Goal: Task Accomplishment & Management: Complete application form

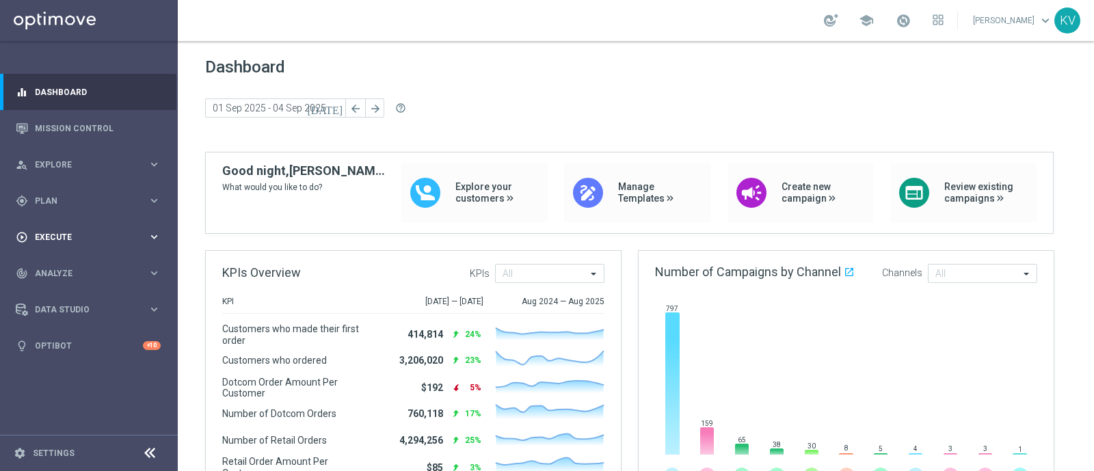
click at [46, 236] on span "Execute" at bounding box center [91, 237] width 113 height 8
click at [72, 257] on div "Campaign Builder" at bounding box center [106, 265] width 141 height 21
click at [75, 262] on link "Campaign Builder" at bounding box center [89, 265] width 107 height 11
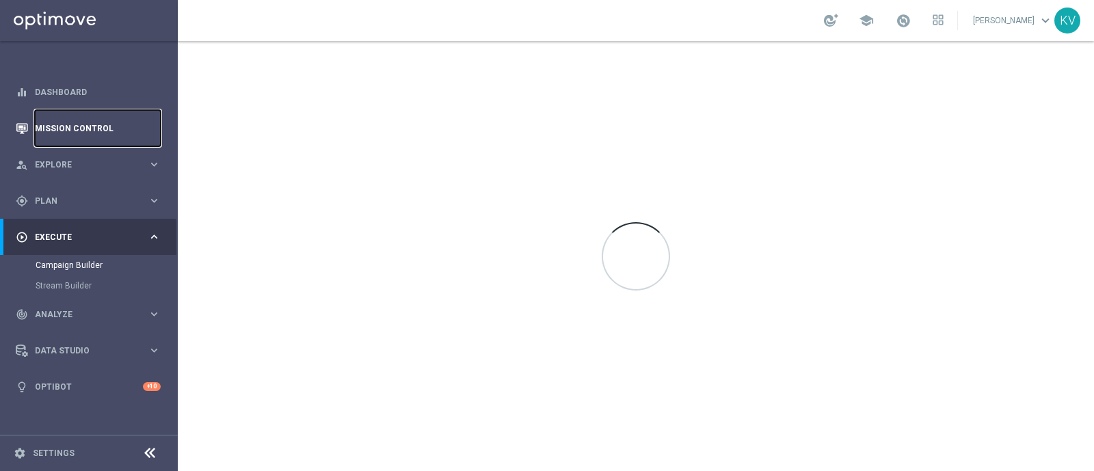
click at [104, 142] on link "Mission Control" at bounding box center [98, 128] width 126 height 36
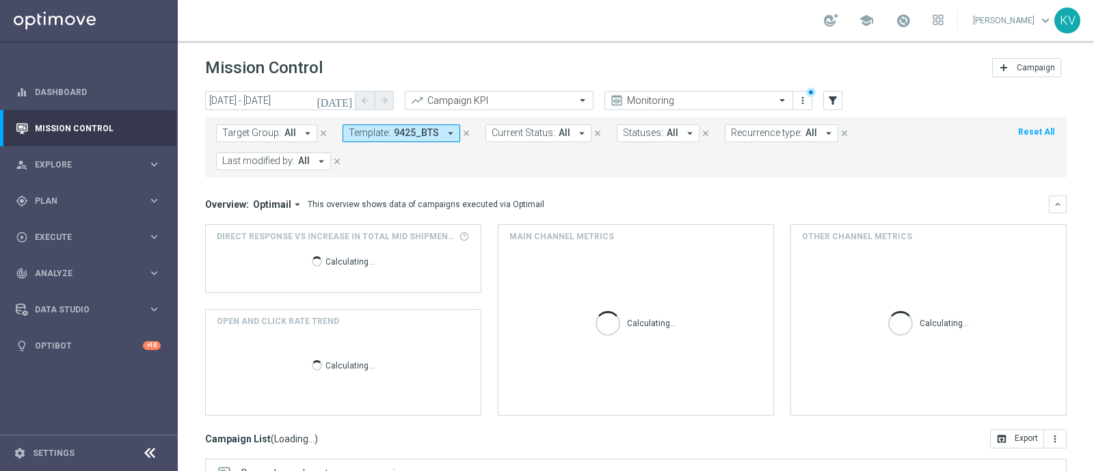
click at [403, 135] on span "9425_BTS" at bounding box center [416, 133] width 45 height 12
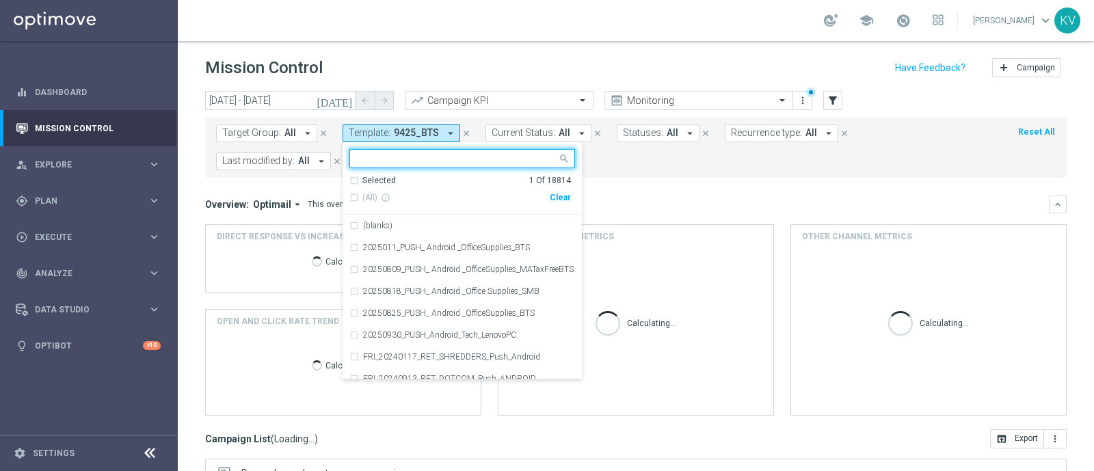
click at [559, 195] on div "Overview: Optimail arrow_drop_down This overview shows data of campaigns execut…" at bounding box center [635, 204] width 861 height 18
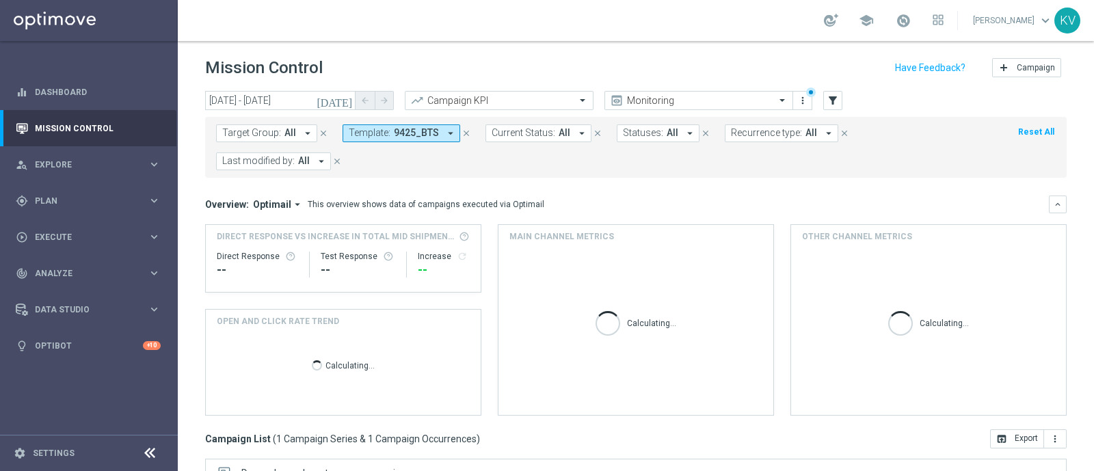
click at [420, 147] on form "Target Group: All arrow_drop_down close Template: 9425_BTS arrow_drop_down clos…" at bounding box center [605, 147] width 779 height 46
click at [420, 134] on span "9425_BTS" at bounding box center [416, 133] width 45 height 12
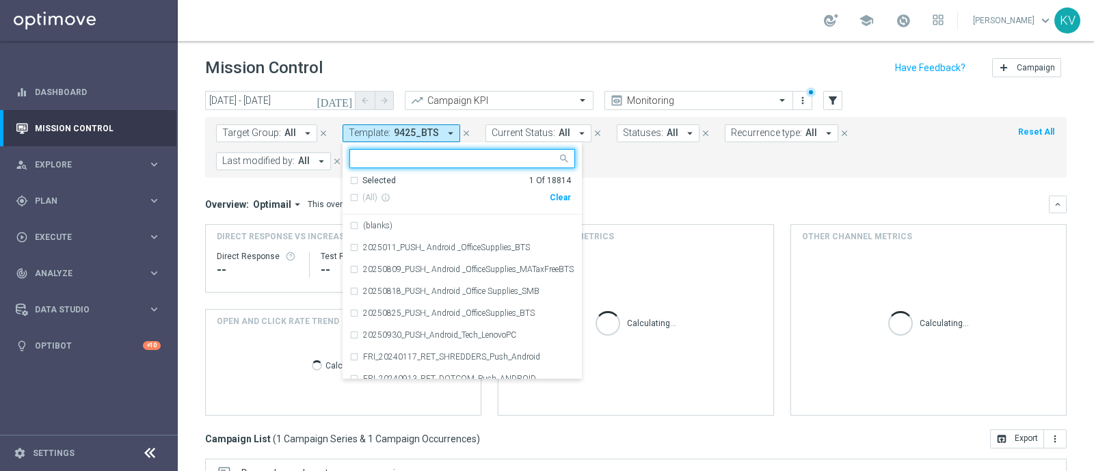
click at [554, 204] on div "(All) info_outline Clear" at bounding box center [459, 198] width 221 height 23
click at [557, 203] on div "(All) info_outline Clear" at bounding box center [459, 198] width 221 height 23
click at [0, 0] on div "Clear" at bounding box center [0, 0] width 0 height 0
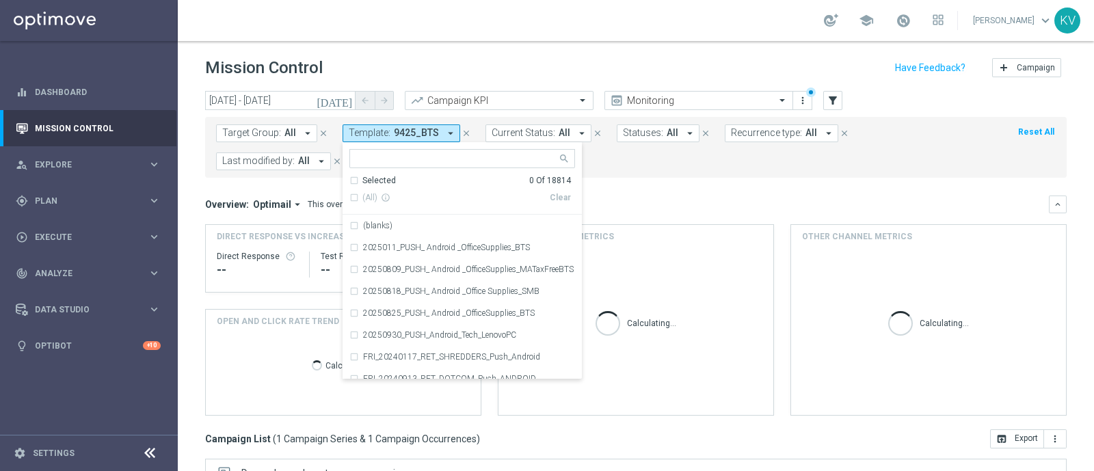
click at [648, 203] on div "Overview: Optimail arrow_drop_down This overview shows data of campaigns execut…" at bounding box center [626, 204] width 843 height 12
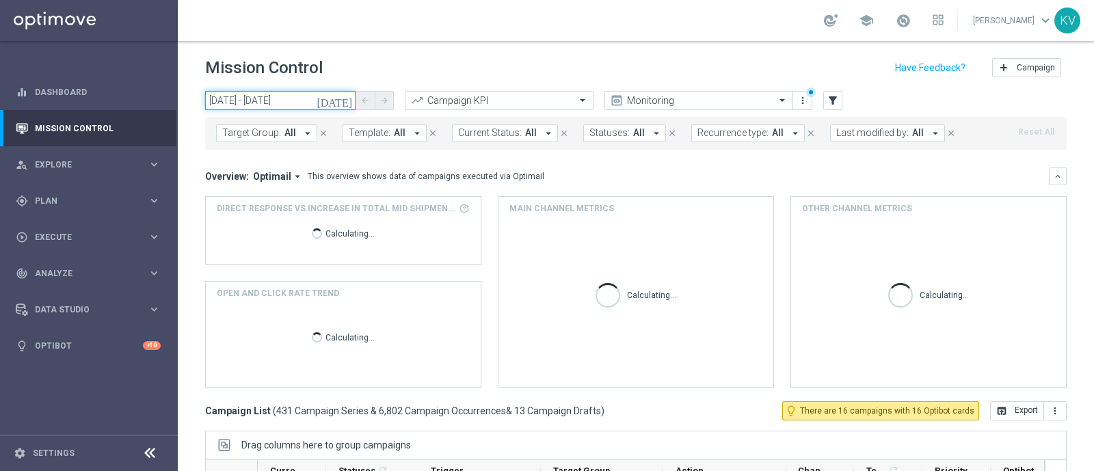
click at [271, 97] on input "[DATE] - [DATE]" at bounding box center [280, 100] width 150 height 19
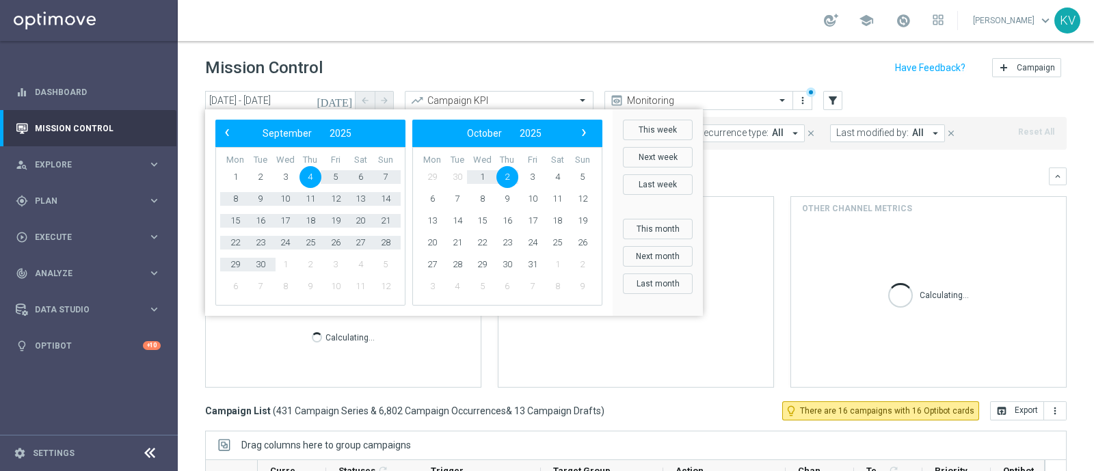
click at [226, 118] on div "‹ ​ September ​ 2025 ​ › Mon Tue Wed Thu Fri Sat Sun 1 2 3 4 5" at bounding box center [408, 212] width 407 height 206
click at [228, 126] on span "‹" at bounding box center [227, 133] width 18 height 18
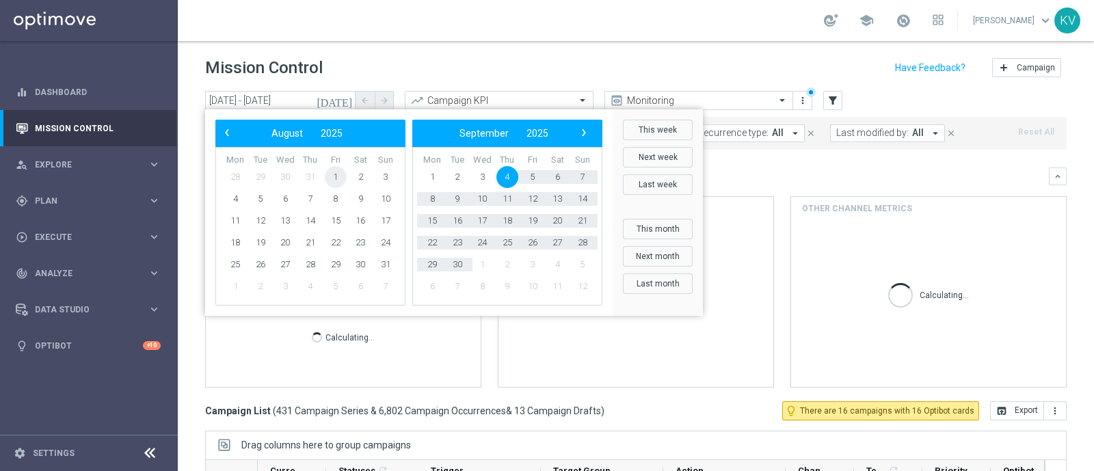
click at [335, 172] on span "1" at bounding box center [336, 177] width 22 height 22
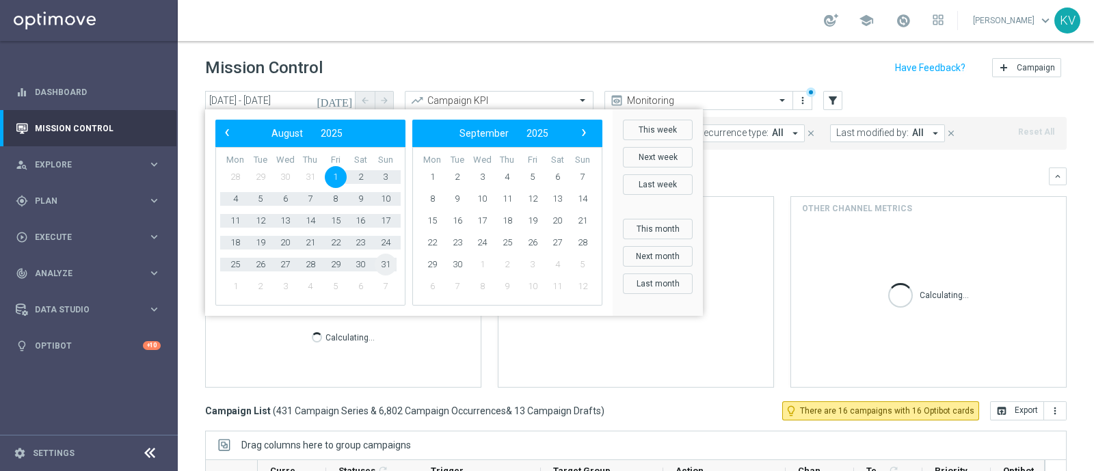
click at [384, 264] on span "31" at bounding box center [386, 265] width 22 height 22
type input "[DATE] - [DATE]"
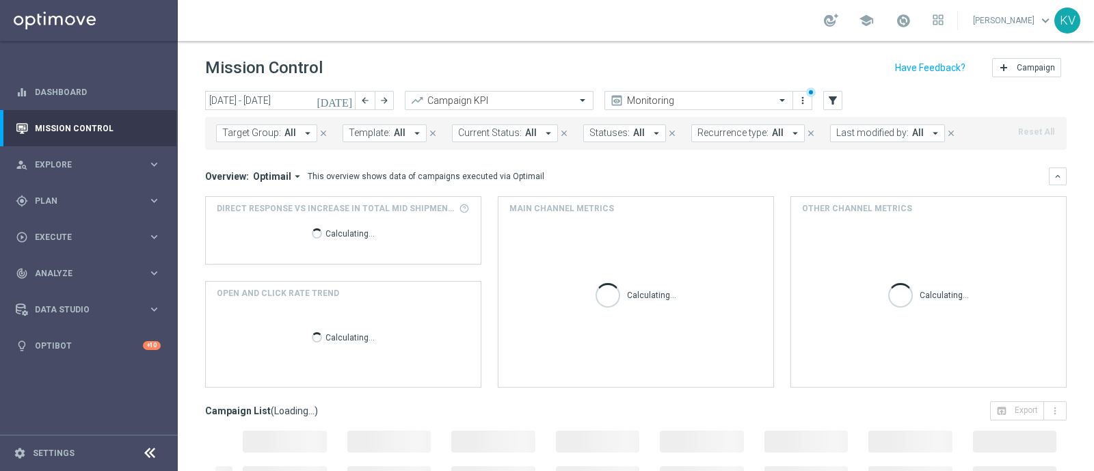
click at [402, 143] on div "Target Group: All arrow_drop_down close Template: All arrow_drop_down close Cur…" at bounding box center [635, 133] width 861 height 33
click at [394, 135] on span "All" at bounding box center [400, 133] width 12 height 12
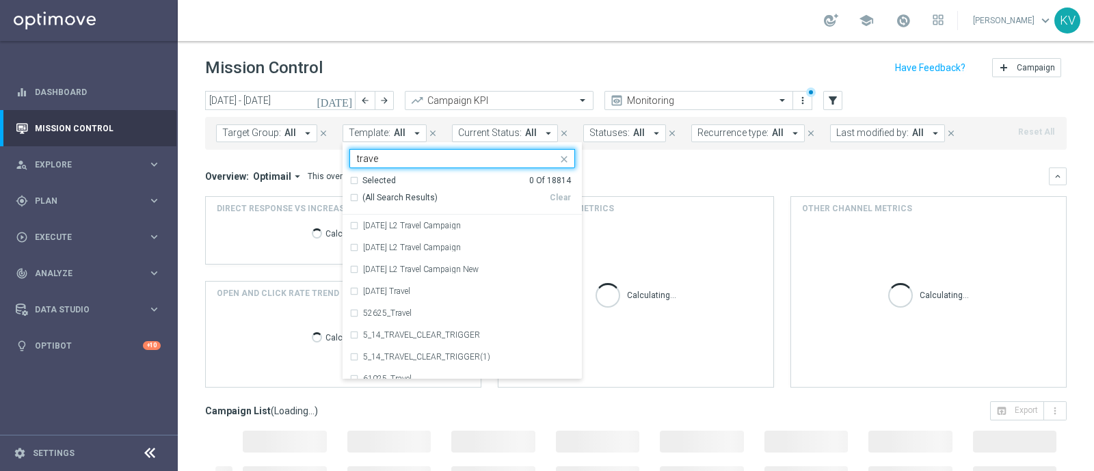
type input "travel"
click at [443, 332] on label "5_14_TRAVEL_CLEAR_TRIGGER" at bounding box center [421, 335] width 117 height 8
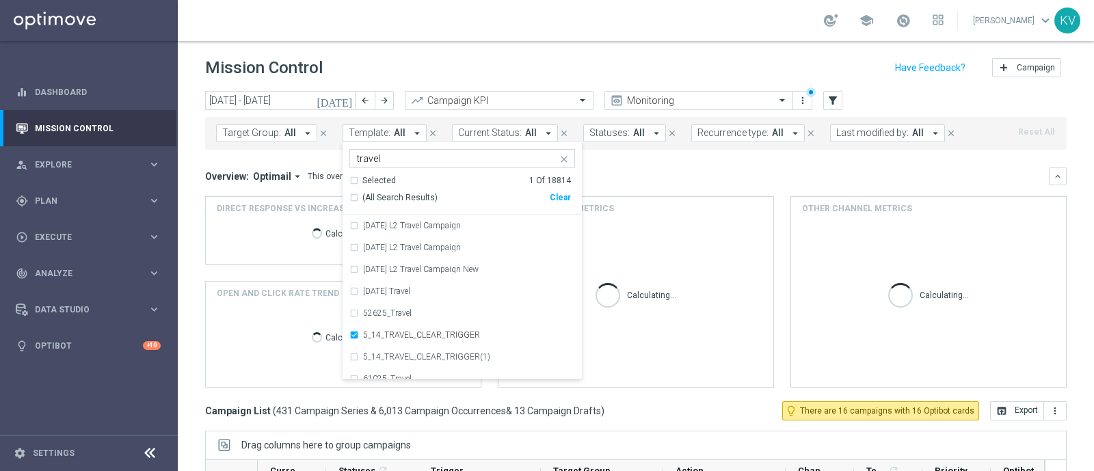
click at [673, 190] on div "Overview: Optimail arrow_drop_down This overview shows data of campaigns execut…" at bounding box center [635, 277] width 861 height 220
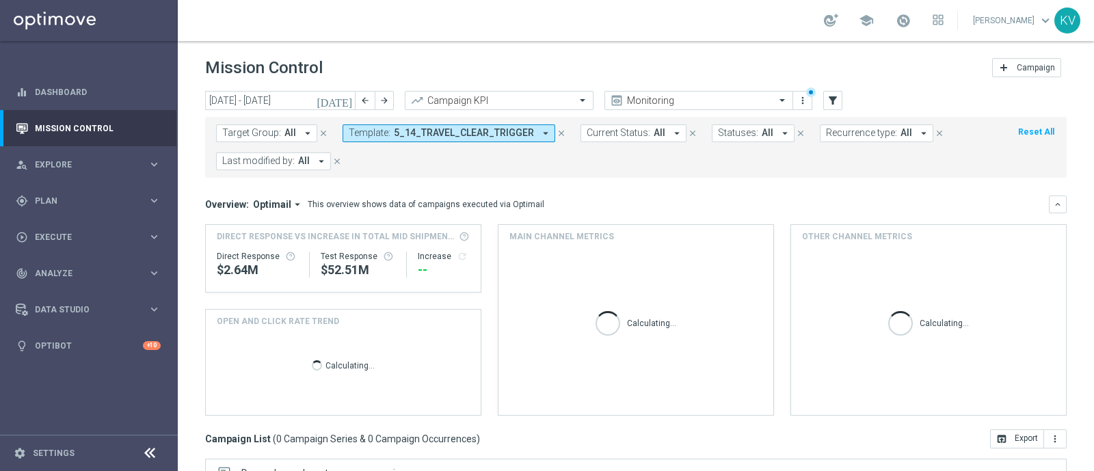
scroll to position [239, 0]
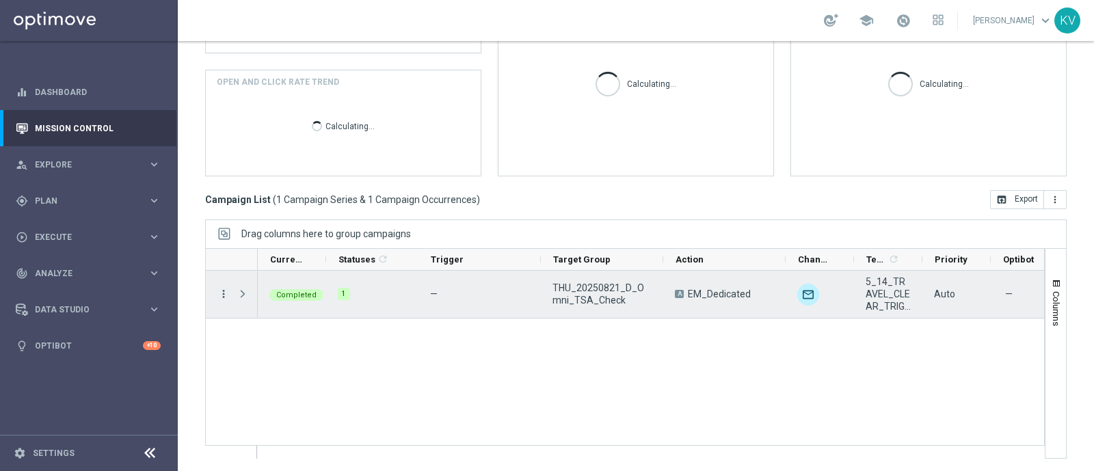
click at [222, 288] on icon "more_vert" at bounding box center [223, 294] width 12 height 12
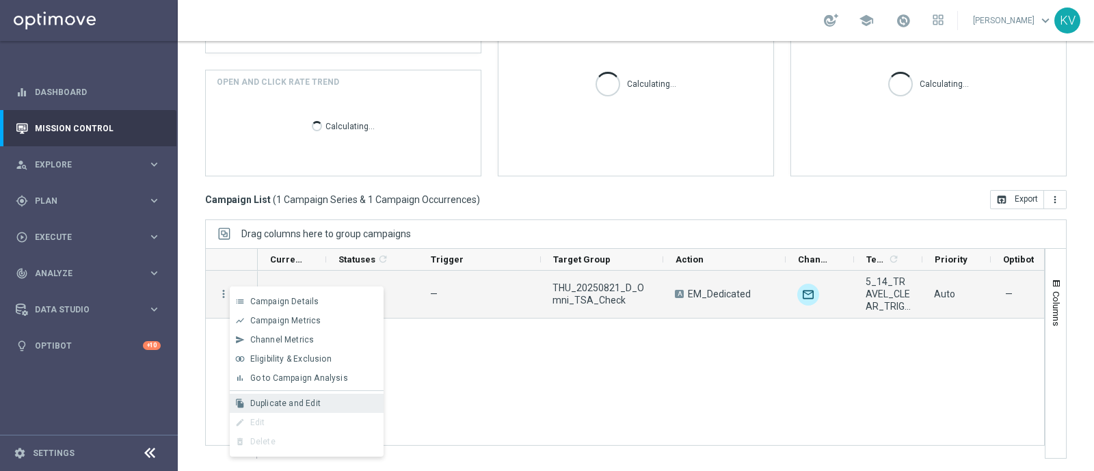
click at [317, 401] on span "Duplicate and Edit" at bounding box center [285, 403] width 70 height 10
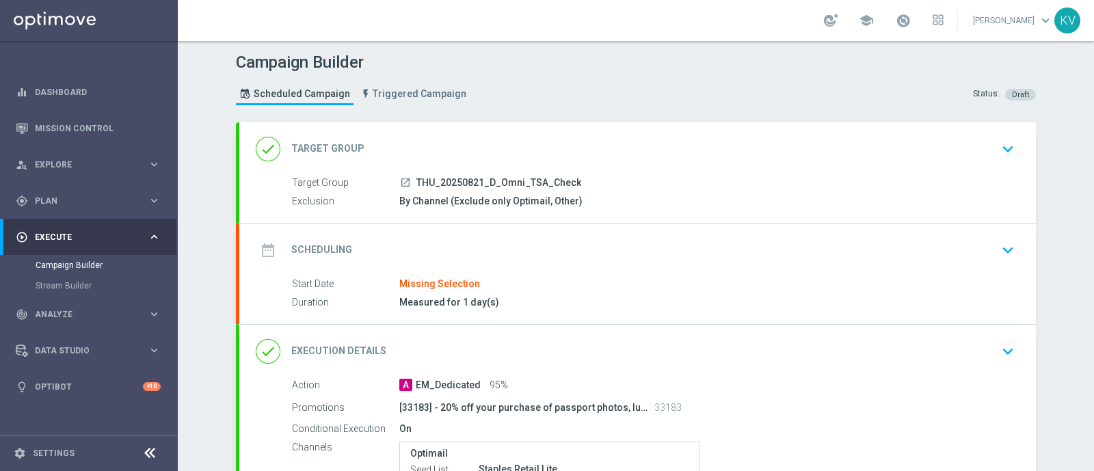
type input "THU_20250821_D_Omni_TSA_Check"
click at [981, 138] on div "done Target Group keyboard_arrow_down" at bounding box center [637, 149] width 763 height 26
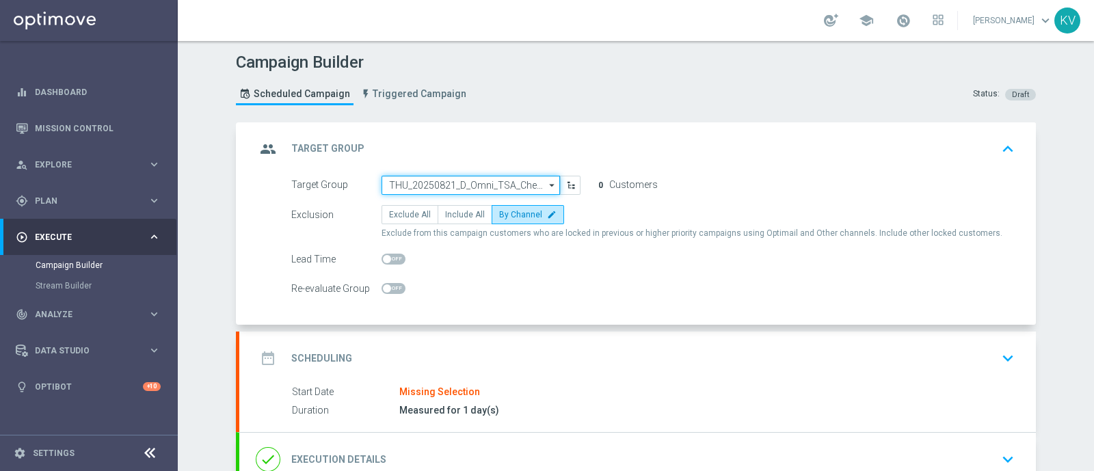
click at [468, 182] on input "THU_20250821_D_Omni_TSA_Check" at bounding box center [470, 185] width 178 height 19
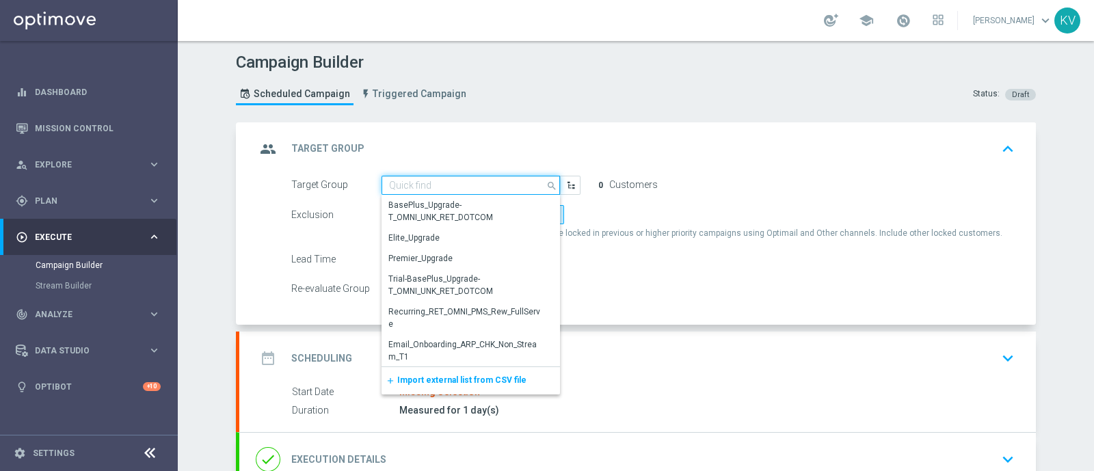
paste input "FRI_20250905_D_Omni_TSA_Check"
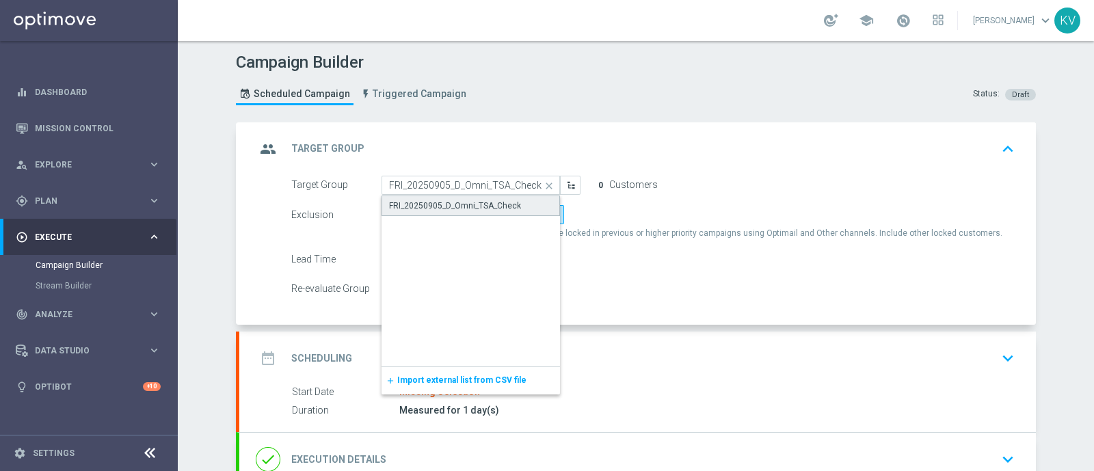
click at [491, 204] on div "FRI_20250905_D_Omni_TSA_Check" at bounding box center [455, 206] width 132 height 12
type input "FRI_20250905_D_Omni_TSA_Check"
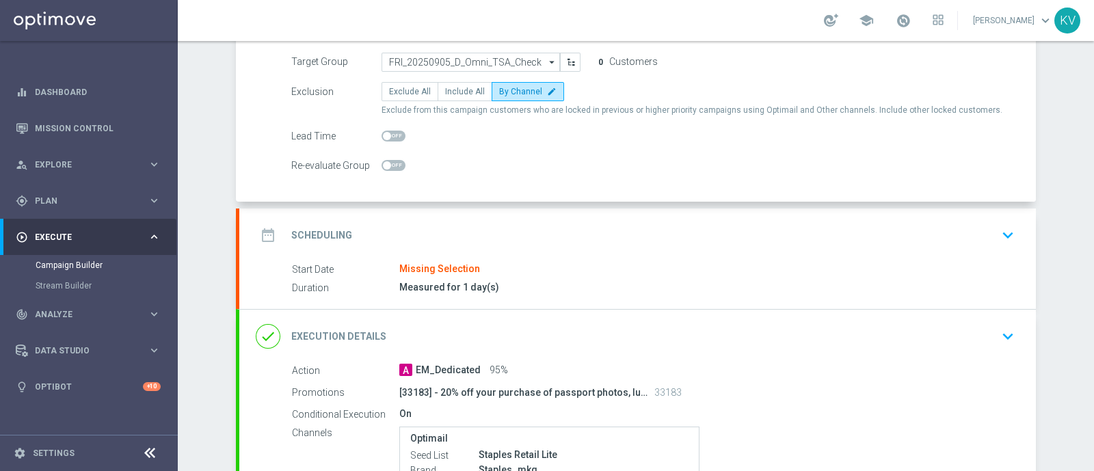
scroll to position [129, 0]
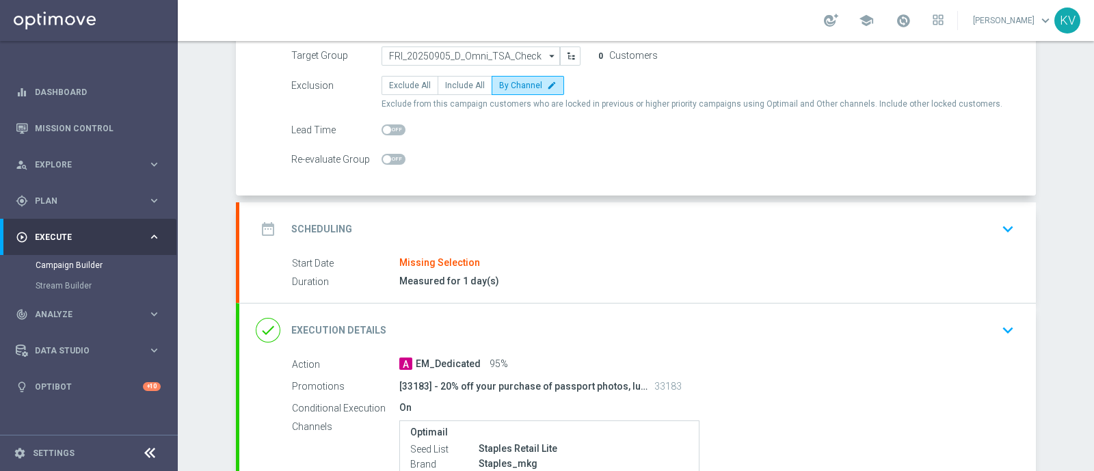
click at [766, 231] on div "date_range Scheduling keyboard_arrow_down" at bounding box center [637, 229] width 763 height 26
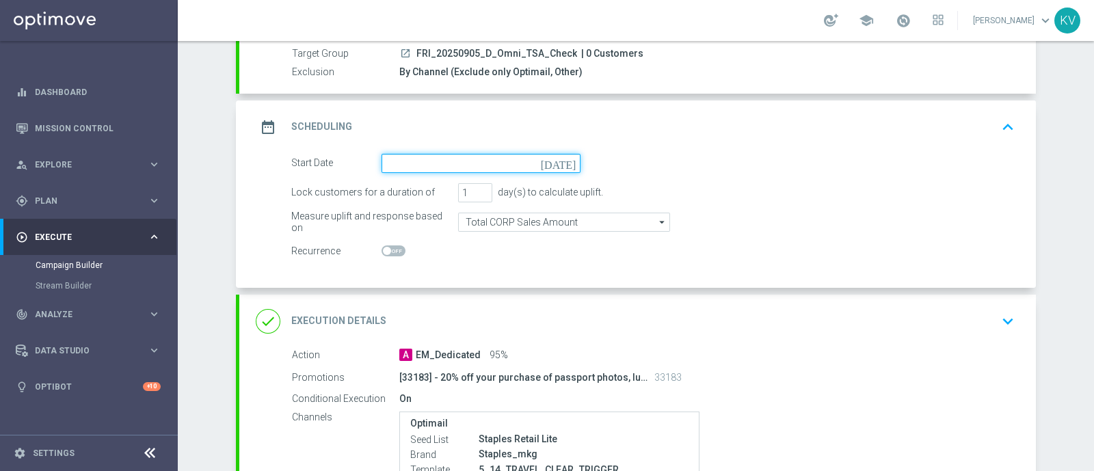
click at [475, 163] on input at bounding box center [480, 163] width 199 height 19
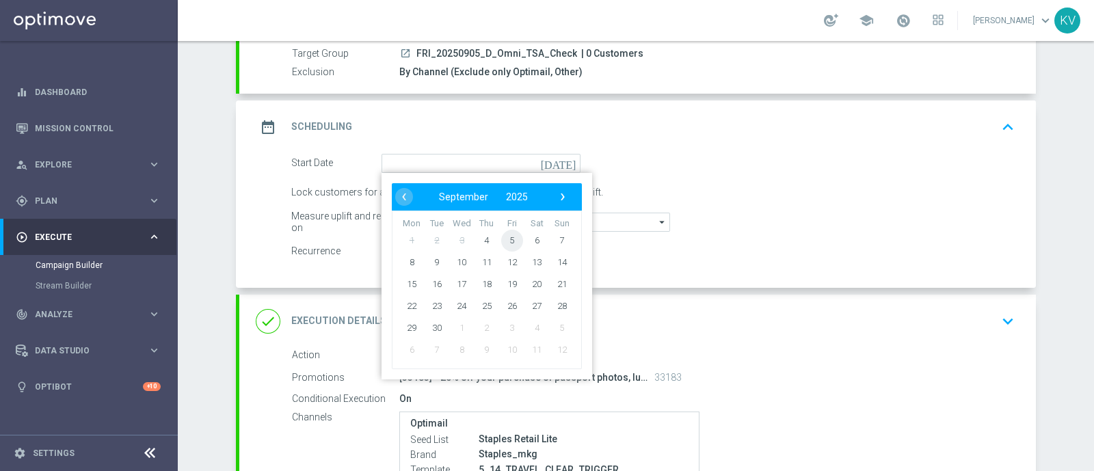
click at [504, 243] on span "5" at bounding box center [512, 240] width 22 height 22
type input "05 Sep 2025"
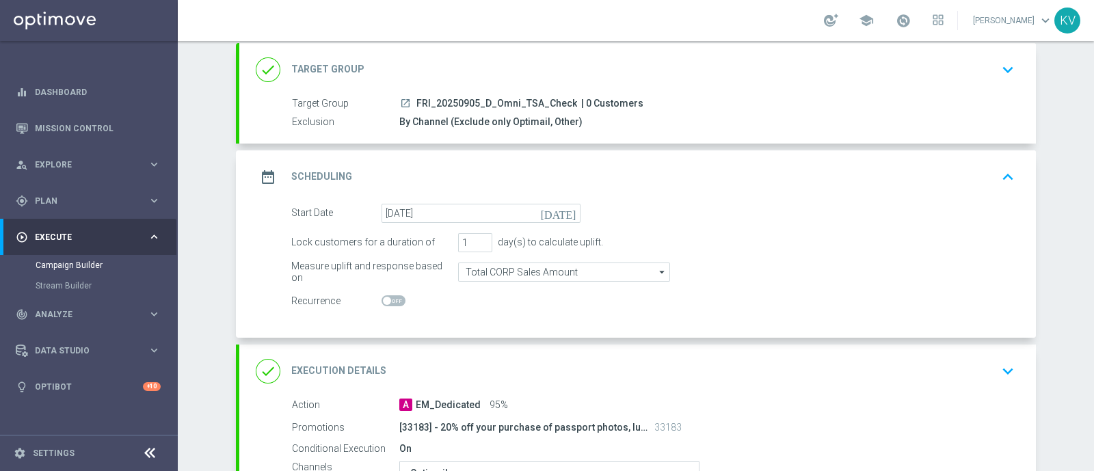
scroll to position [80, 0]
click at [1005, 71] on icon "keyboard_arrow_down" at bounding box center [1007, 69] width 21 height 21
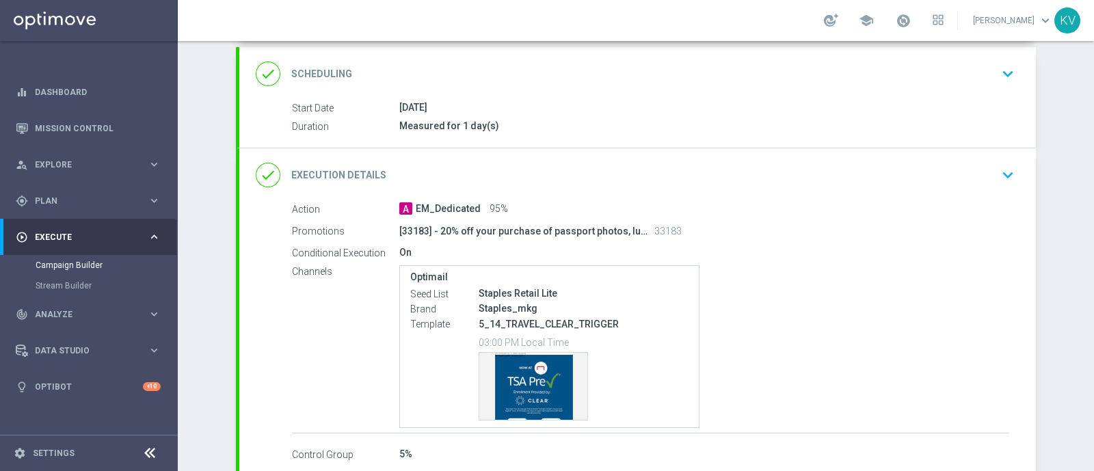
scroll to position [360, 0]
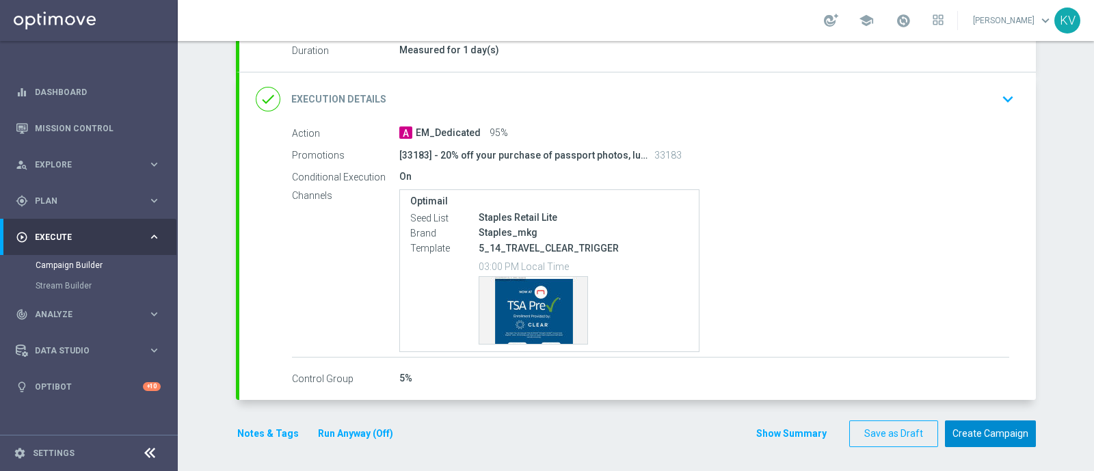
click at [964, 421] on button "Create Campaign" at bounding box center [990, 433] width 91 height 27
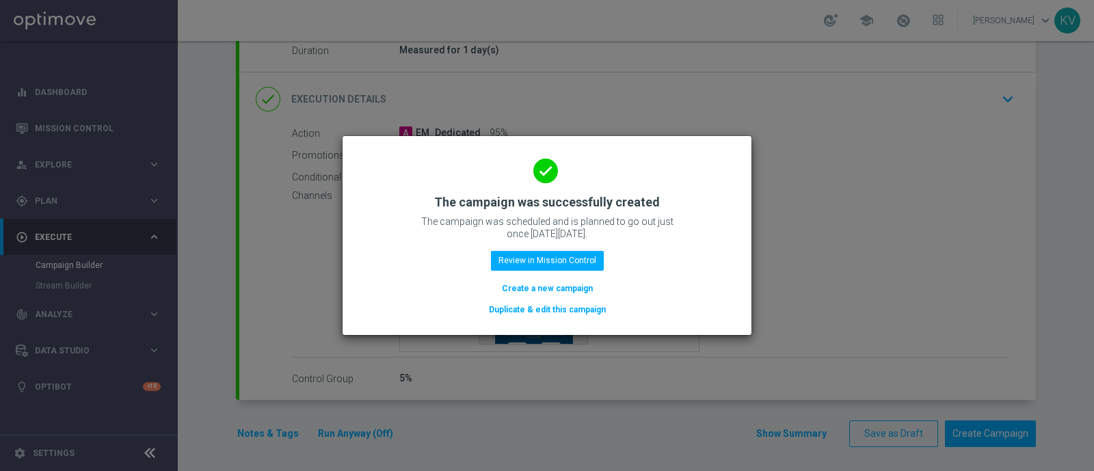
click at [534, 293] on button "Create a new campaign" at bounding box center [547, 288] width 94 height 15
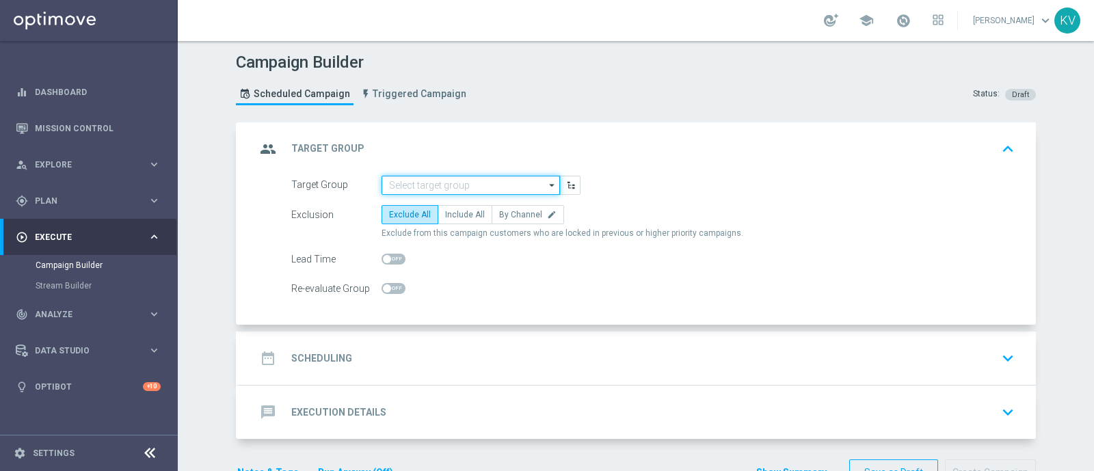
click at [427, 176] on input at bounding box center [470, 185] width 178 height 19
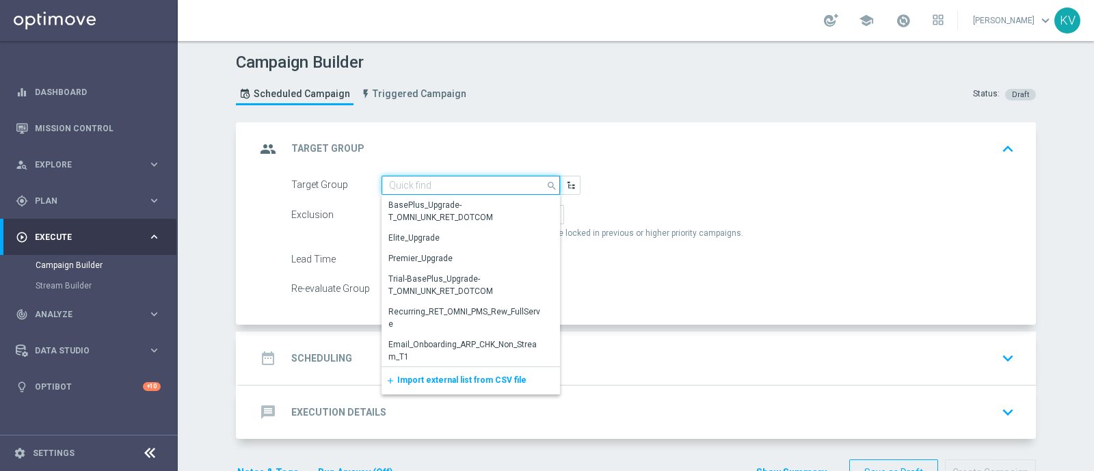
paste input "EasyRewards_Email_RET_HotDeals"
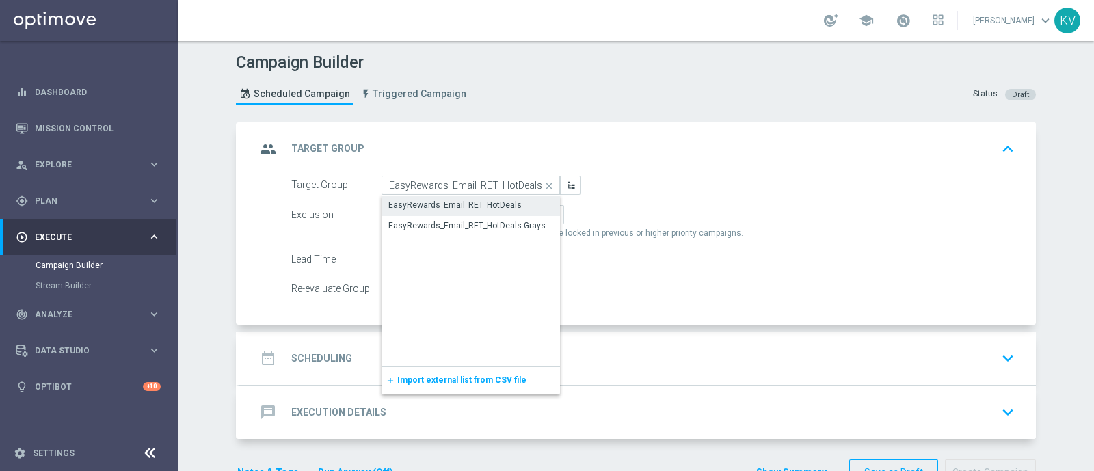
click at [468, 200] on div "EasyRewards_Email_RET_HotDeals" at bounding box center [454, 205] width 133 height 12
type input "EasyRewards_Email_RET_HotDeals"
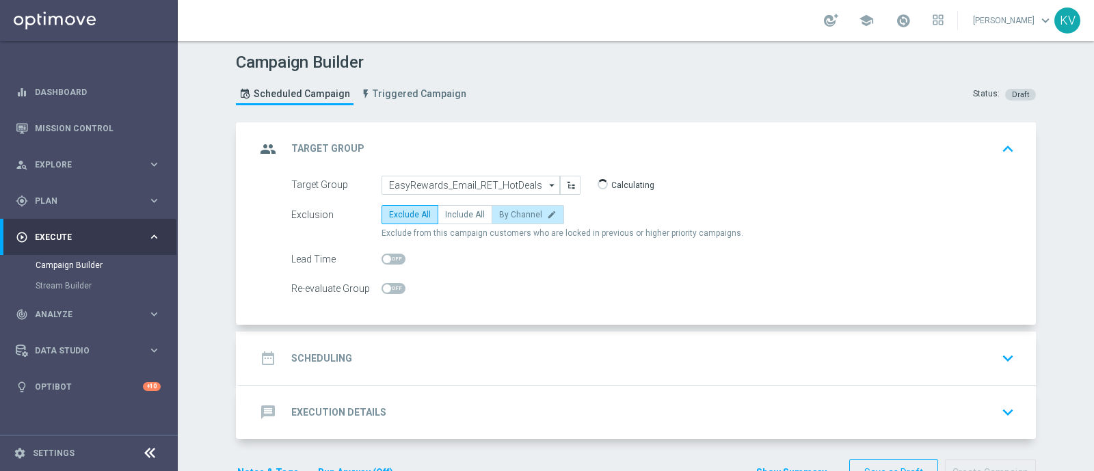
click at [520, 210] on span "By Channel" at bounding box center [520, 215] width 43 height 10
click at [508, 213] on input "By Channel edit" at bounding box center [503, 217] width 9 height 9
radio input "true"
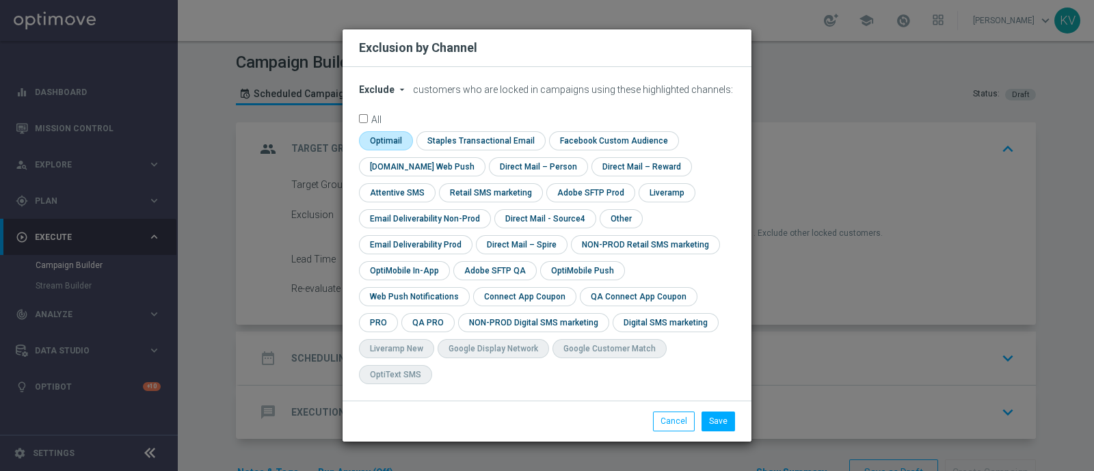
click at [401, 150] on input "checkbox" at bounding box center [384, 140] width 51 height 18
checkbox input "true"
click at [606, 228] on input "checkbox" at bounding box center [619, 218] width 41 height 18
checkbox input "true"
click at [728, 416] on button "Save" at bounding box center [717, 420] width 33 height 19
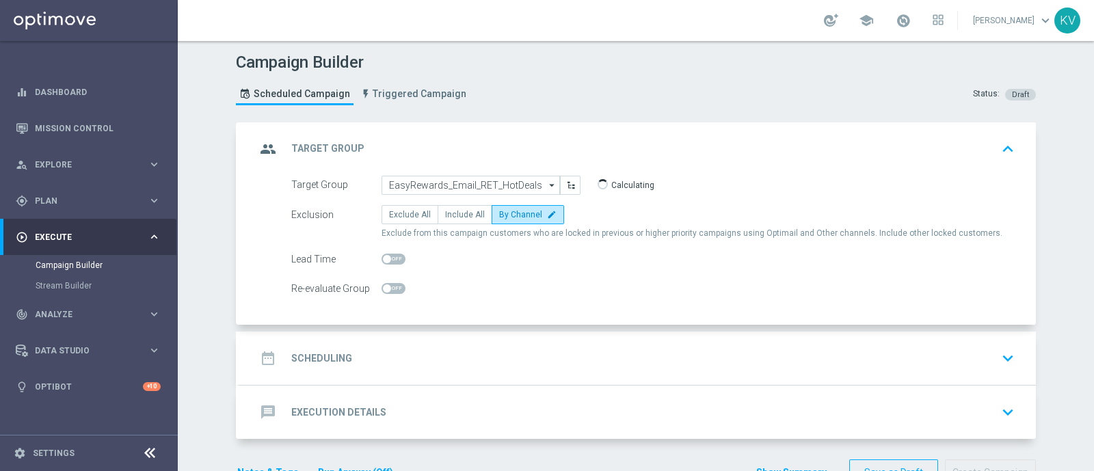
click at [543, 332] on div "date_range Scheduling keyboard_arrow_down" at bounding box center [637, 358] width 796 height 53
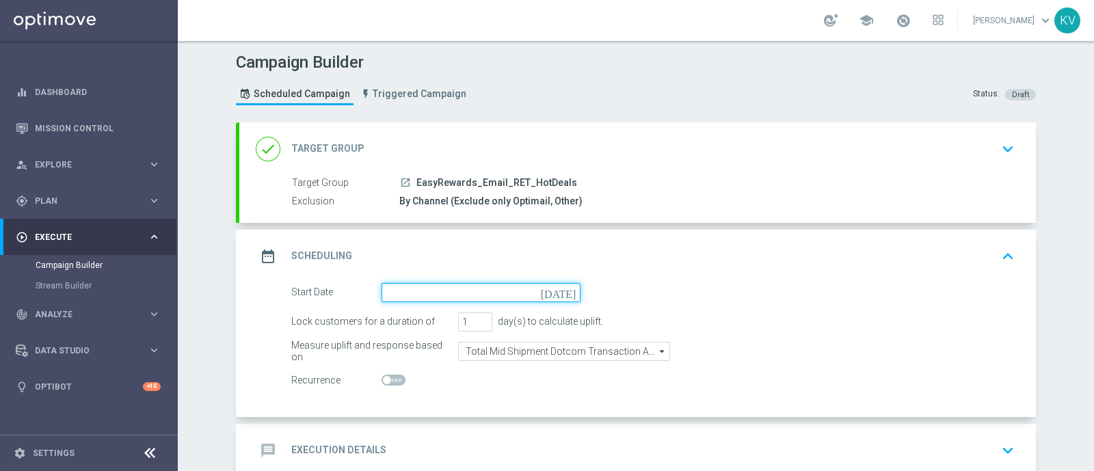
click at [429, 285] on input at bounding box center [480, 292] width 199 height 19
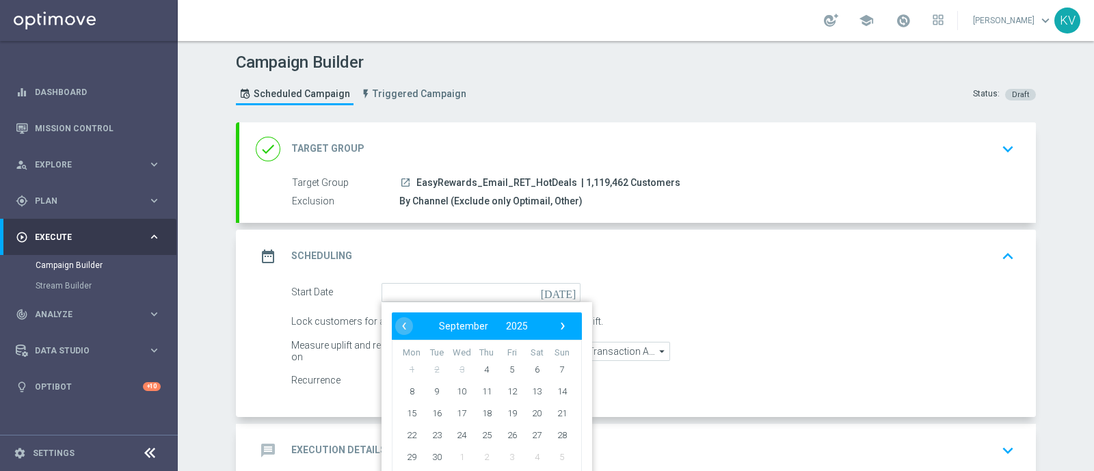
type input "05 Sep 2025"
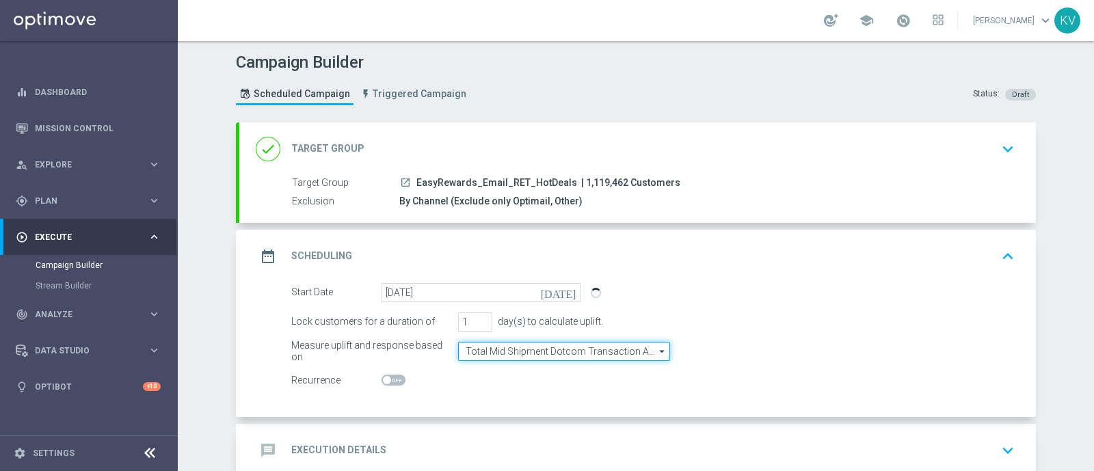
click at [546, 344] on input "Total Mid Shipment Dotcom Transaction Amount" at bounding box center [564, 351] width 212 height 19
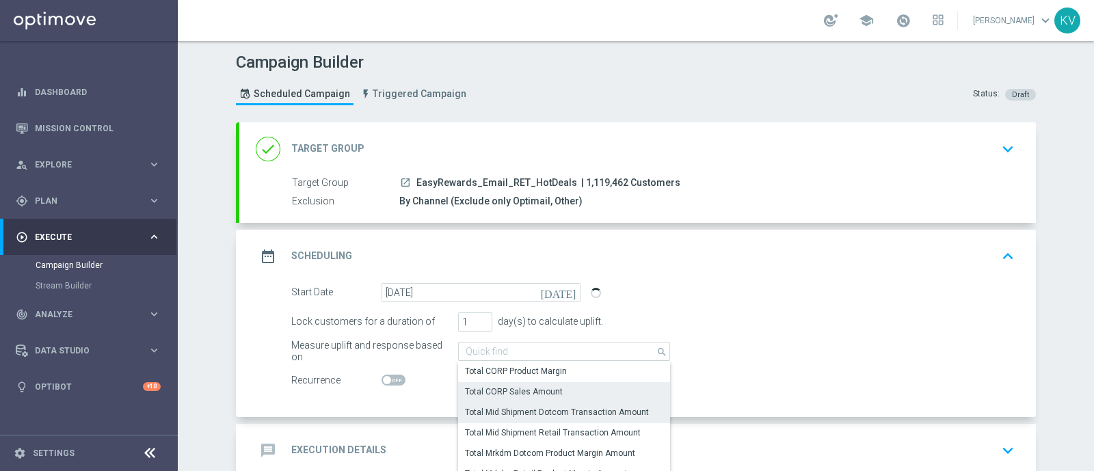
click at [560, 392] on div "Total CORP Sales Amount" at bounding box center [564, 391] width 212 height 19
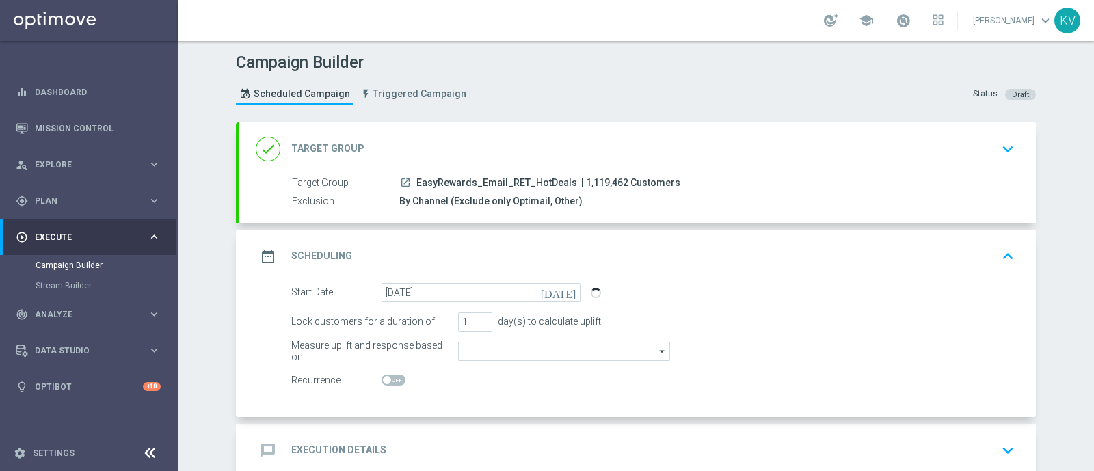
type input "Total CORP Sales Amount"
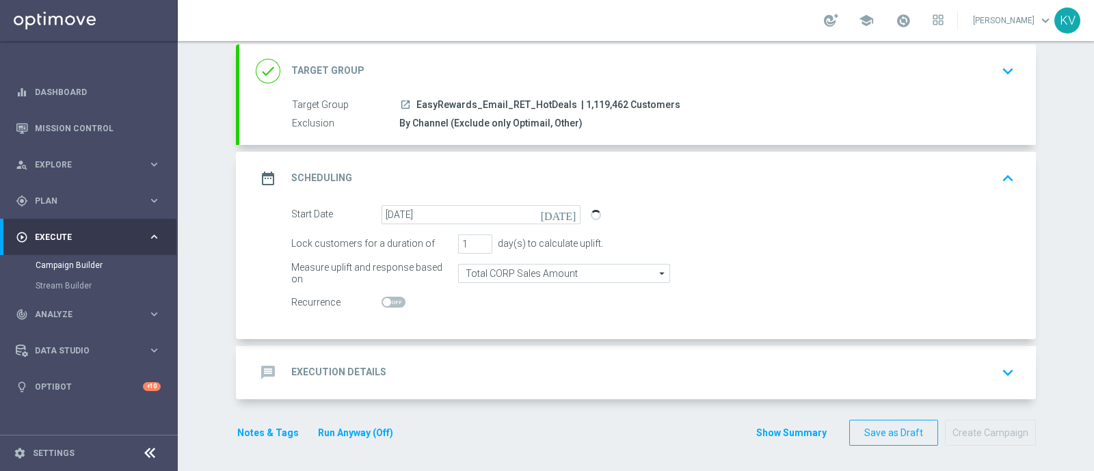
click at [420, 349] on div "message Execution Details keyboard_arrow_down" at bounding box center [637, 372] width 796 height 53
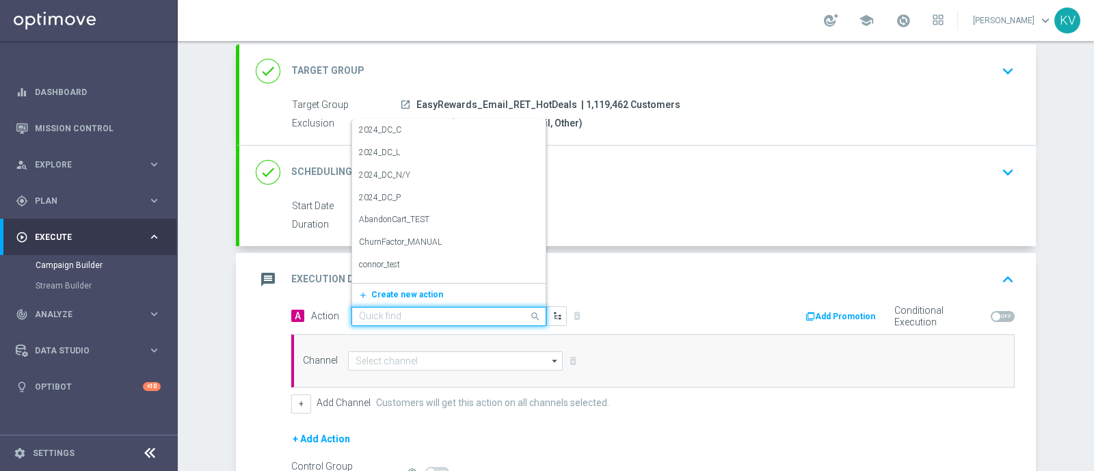
click at [362, 311] on input "text" at bounding box center [435, 317] width 152 height 12
type input "SLP"
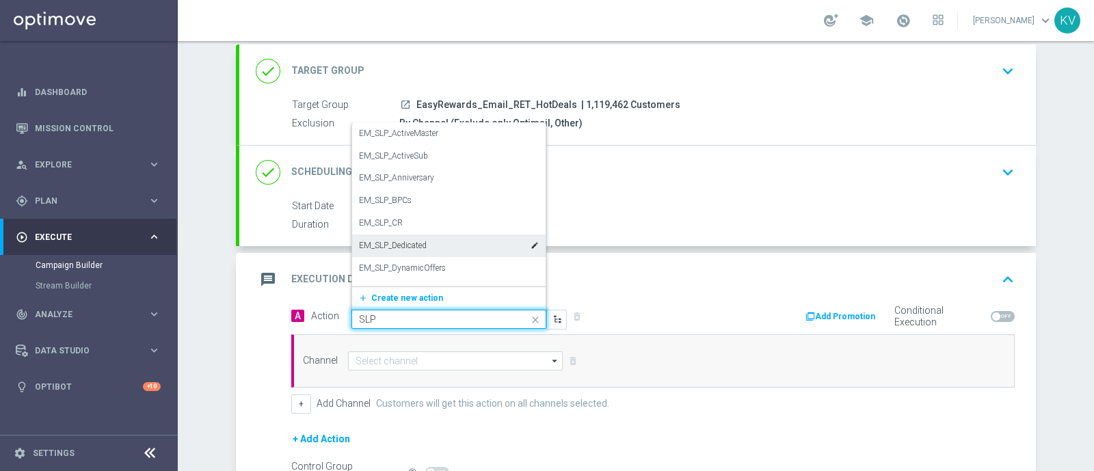
drag, startPoint x: 407, startPoint y: 256, endPoint x: 424, endPoint y: 244, distance: 20.5
click at [424, 244] on div "EM_SLP_ActiveMaster edit EM_SLP_ActiveSub edit EM_SLP_Anniversary edit EM_SLP_B…" at bounding box center [448, 204] width 193 height 164
click at [424, 244] on div "EM_SLP_Dedicated edit" at bounding box center [449, 245] width 180 height 23
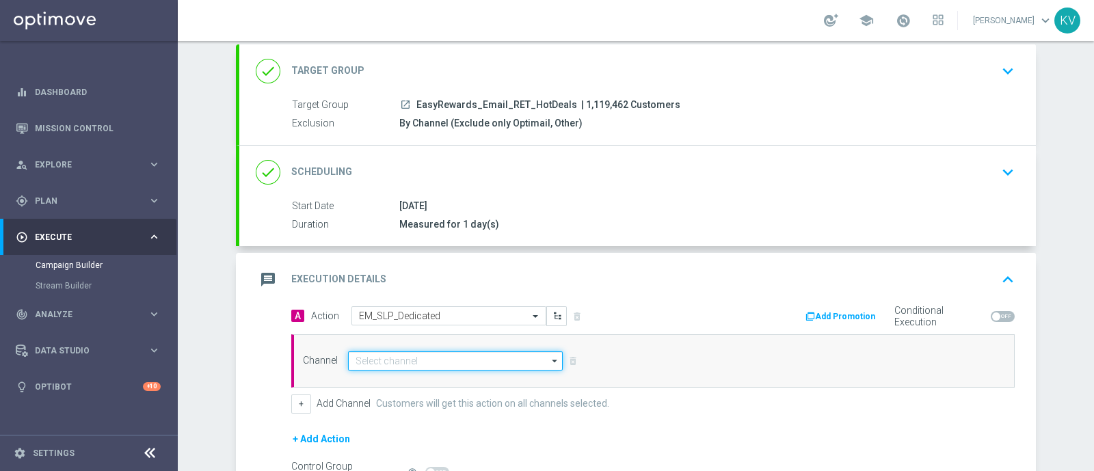
click at [408, 355] on input at bounding box center [455, 360] width 215 height 19
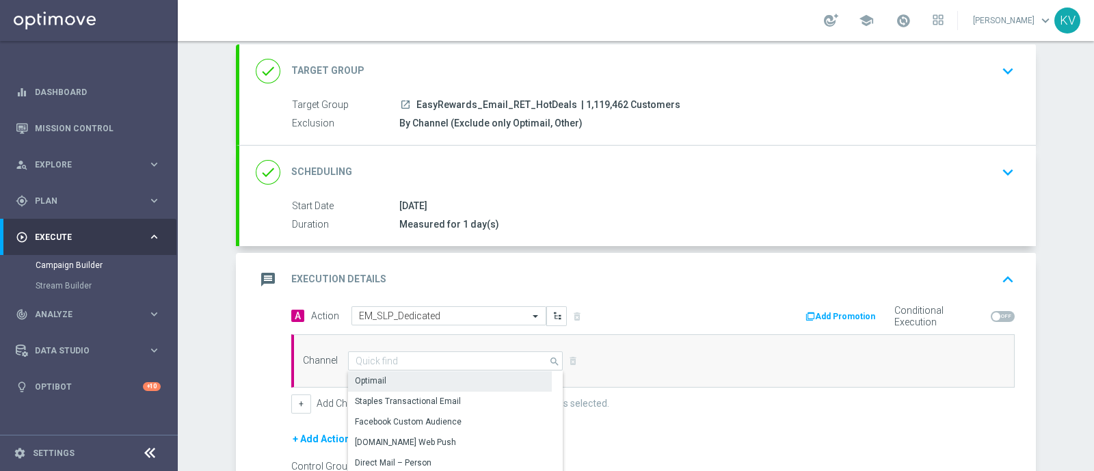
click at [410, 371] on div "Optimail" at bounding box center [450, 380] width 204 height 19
type input "Optimail"
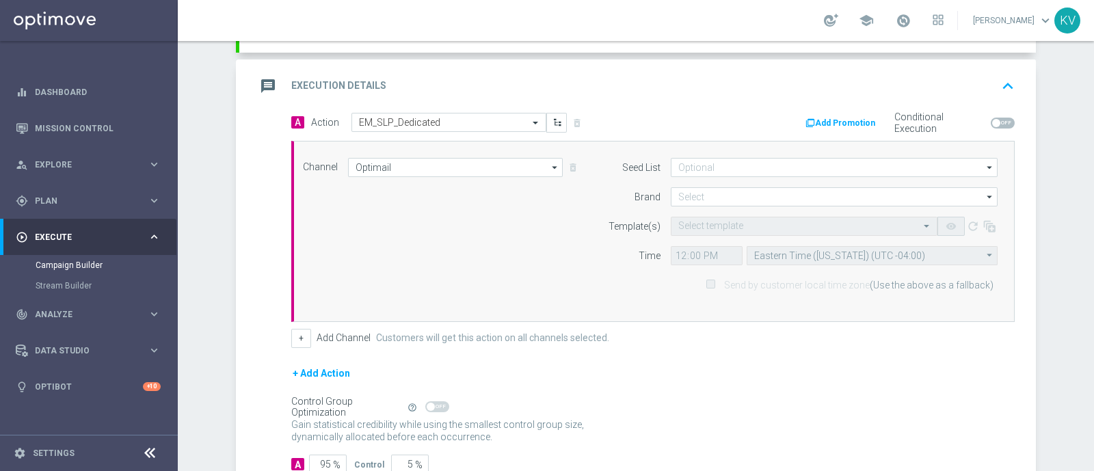
scroll to position [278, 0]
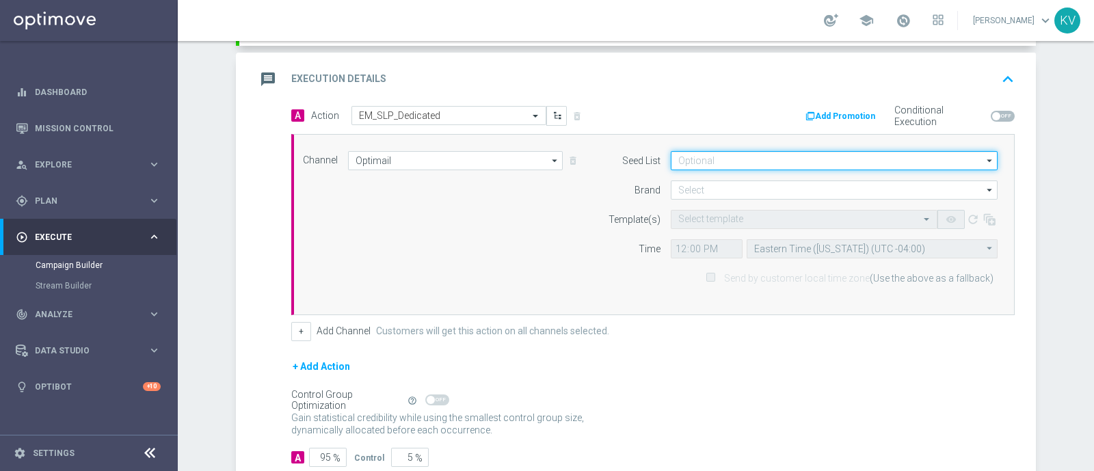
click at [708, 157] on input at bounding box center [834, 160] width 327 height 19
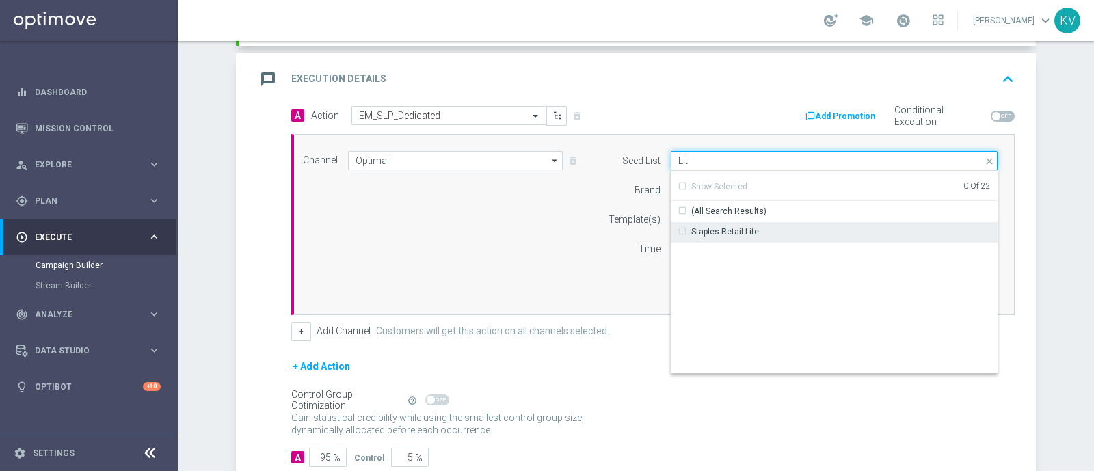
type input "Lit"
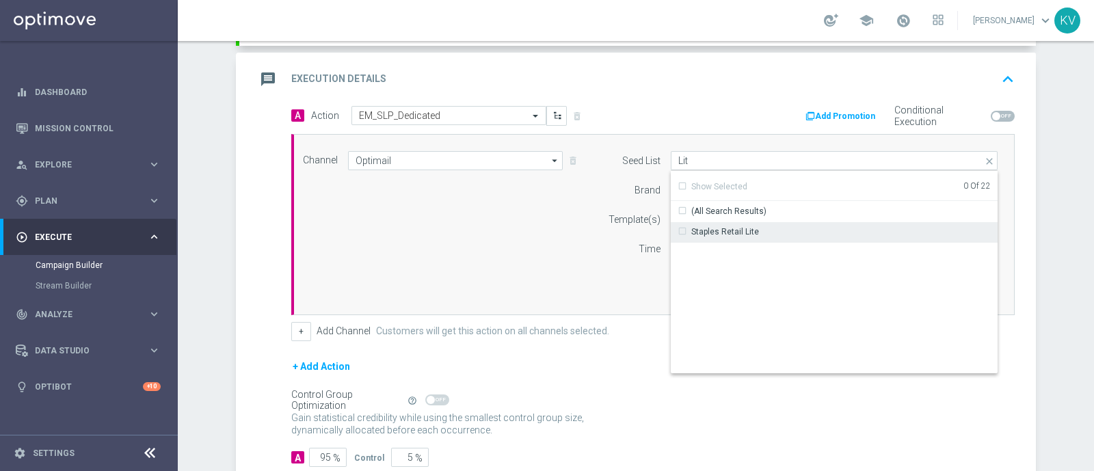
click at [728, 237] on div "Staples Retail Lite" at bounding box center [834, 231] width 327 height 19
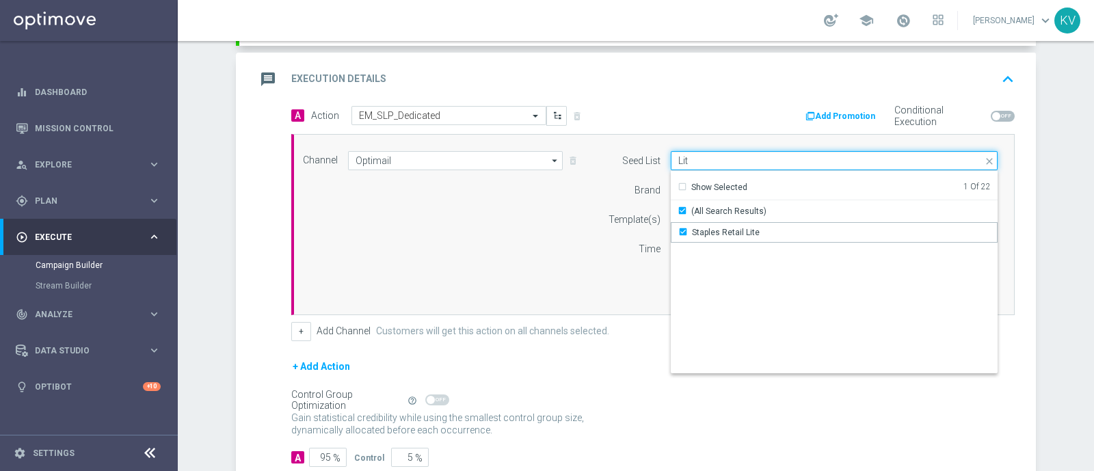
click at [707, 165] on input "Lit" at bounding box center [834, 160] width 327 height 19
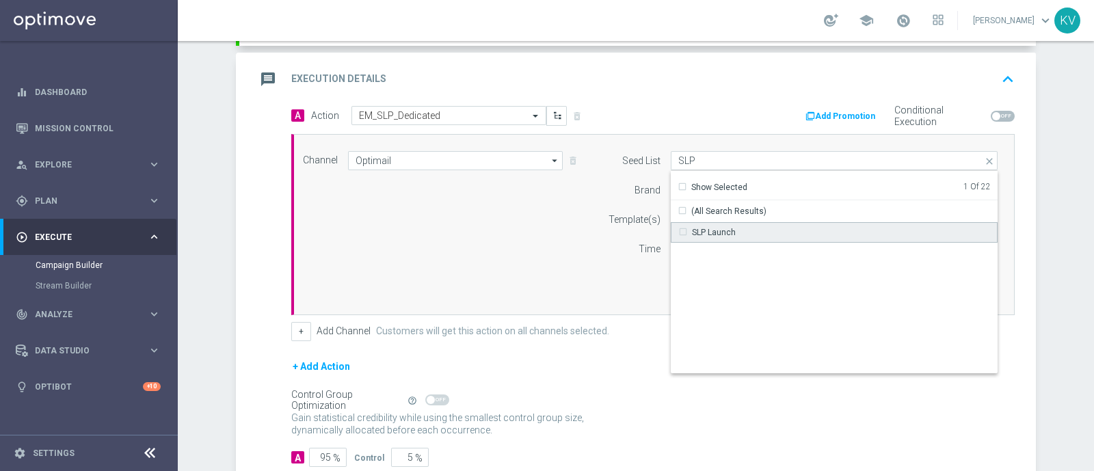
click at [708, 228] on div "SLP Launch" at bounding box center [714, 232] width 44 height 12
click at [565, 238] on div "Channel Optimail Optimail arrow_drop_down Show Selected 0 of 30 Optimail" at bounding box center [650, 224] width 715 height 147
type input "Selected 2 of 22"
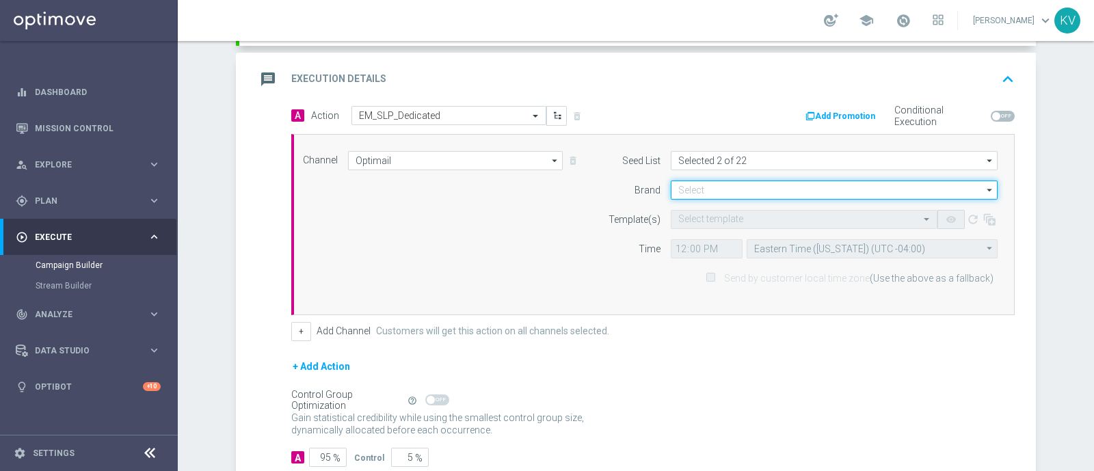
click at [684, 193] on input at bounding box center [834, 189] width 327 height 19
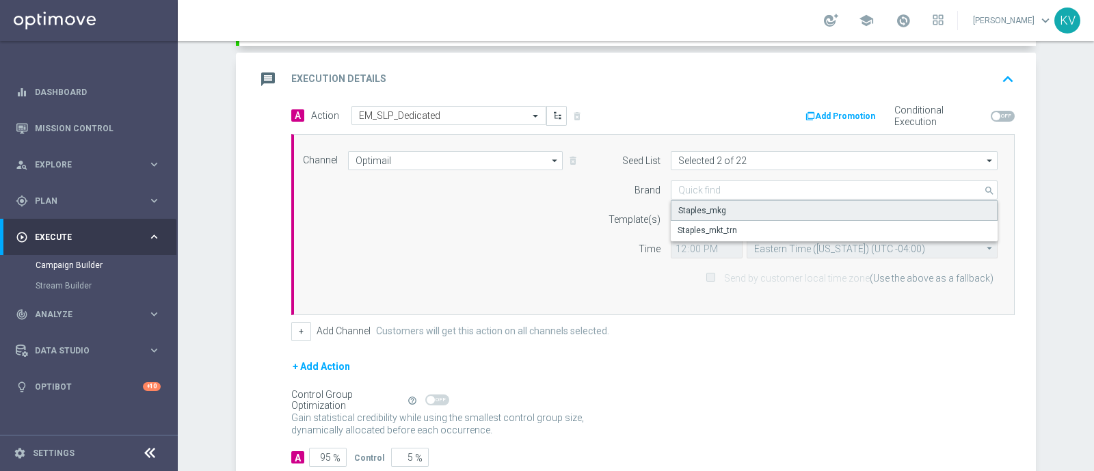
click at [748, 207] on div "Staples_mkg" at bounding box center [834, 210] width 327 height 21
type input "Staples_mkg"
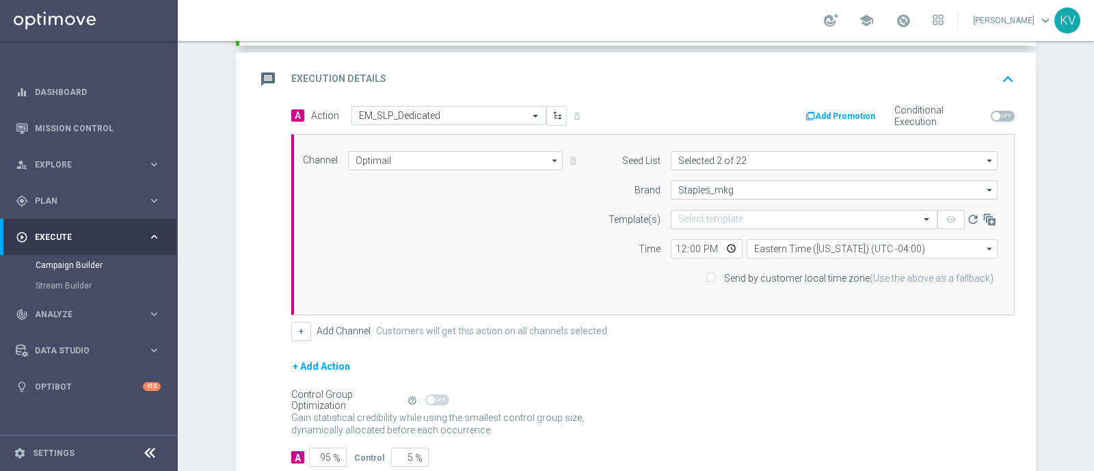
click at [711, 216] on input "text" at bounding box center [790, 220] width 224 height 12
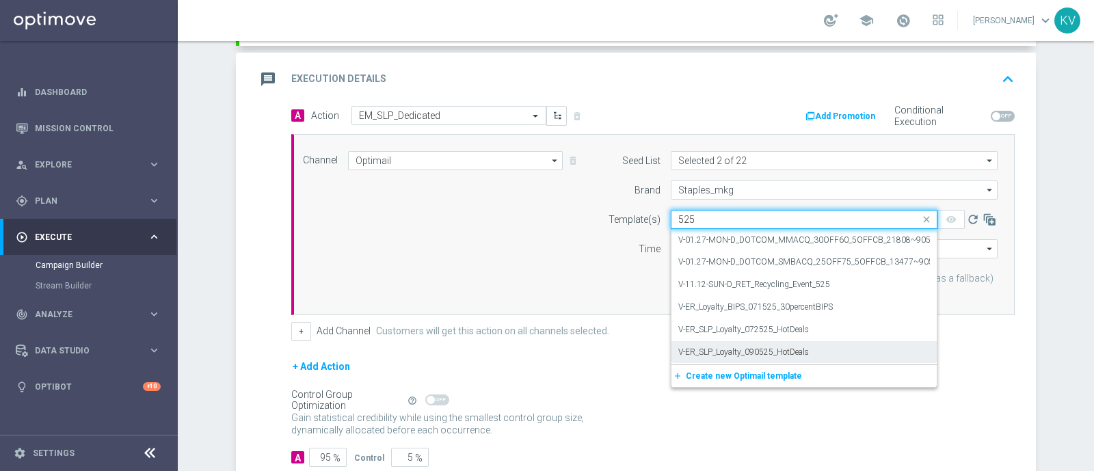
click at [781, 351] on label "V-ER_SLP_Loyalty_090525_HotDeals" at bounding box center [743, 353] width 131 height 12
type input "525"
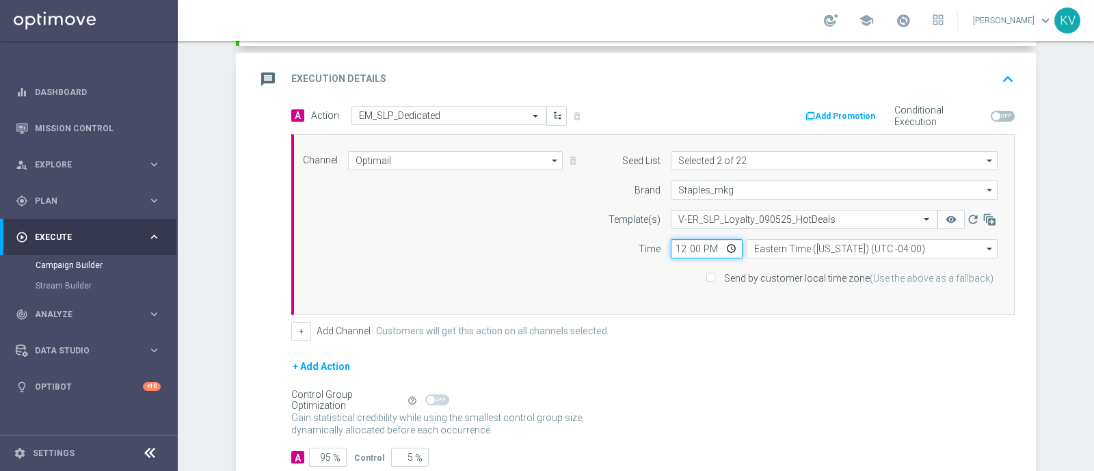
click at [673, 247] on input "12:00" at bounding box center [707, 248] width 72 height 19
type input "09:00"
click at [716, 273] on span "Send by customer local time zone (Use the above as a fallback)" at bounding box center [851, 278] width 292 height 12
click at [707, 275] on input "Send by customer local time zone (Use the above as a fallback)" at bounding box center [709, 279] width 9 height 9
checkbox input "true"
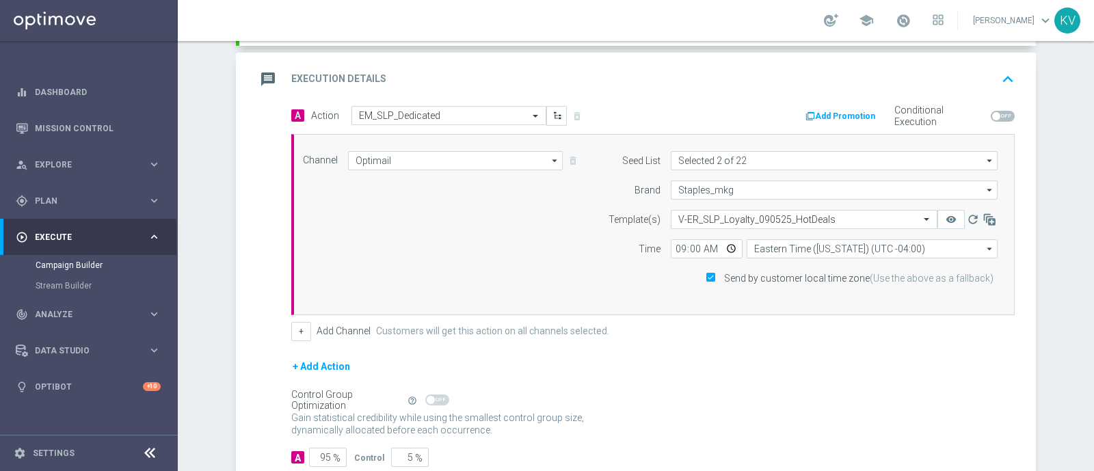
scroll to position [362, 0]
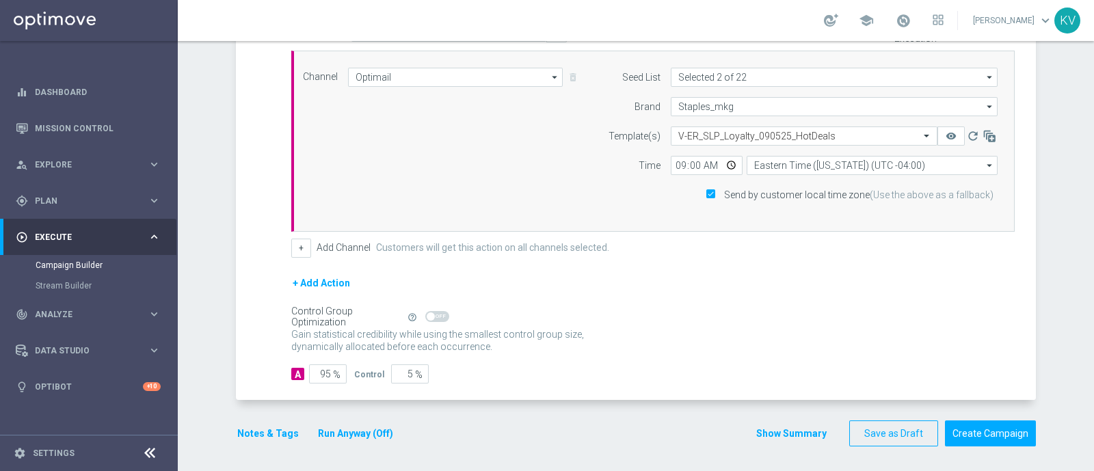
click at [270, 425] on button "Notes & Tags" at bounding box center [268, 433] width 64 height 17
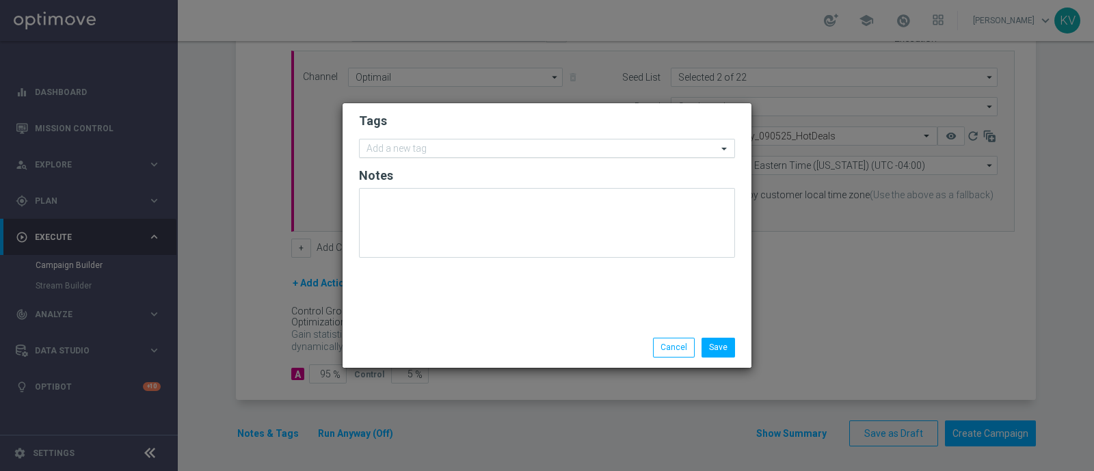
click at [396, 157] on div at bounding box center [540, 151] width 353 height 14
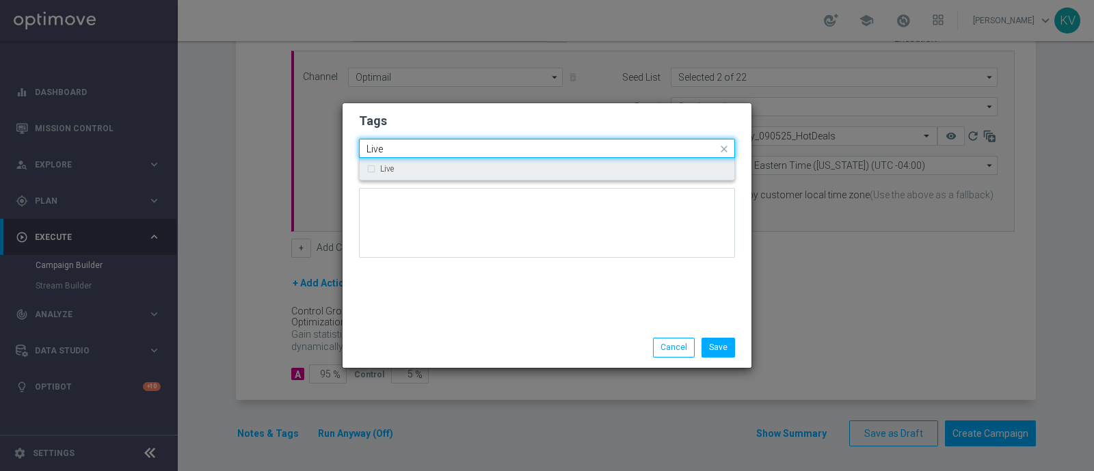
click at [396, 163] on div "Live" at bounding box center [546, 169] width 361 height 22
type input "Live"
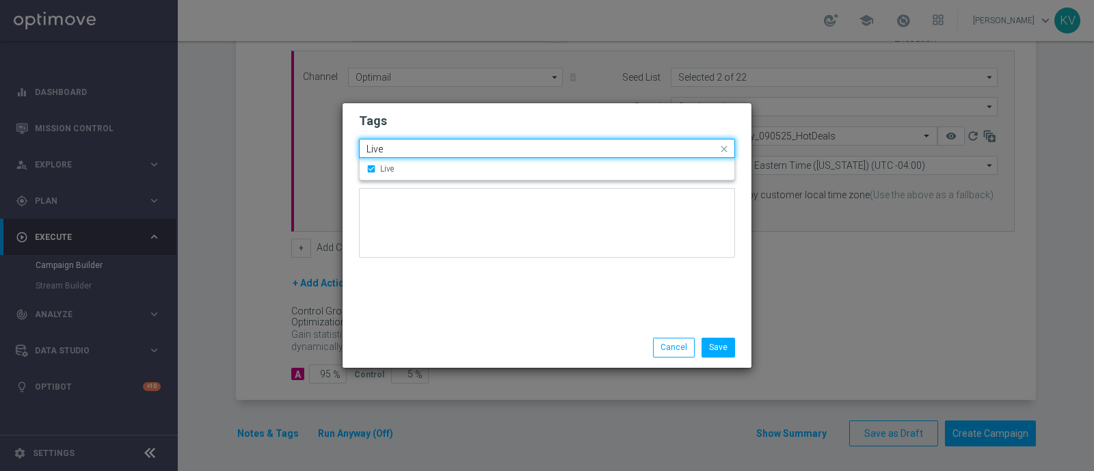
click at [396, 151] on input "Live" at bounding box center [541, 150] width 351 height 12
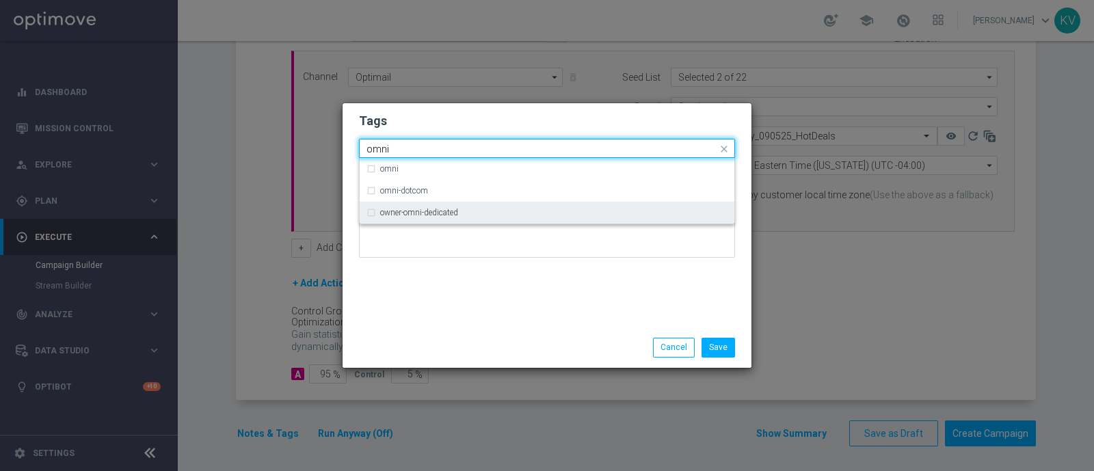
click at [413, 213] on label "owner-omni-dedicated" at bounding box center [419, 212] width 78 height 8
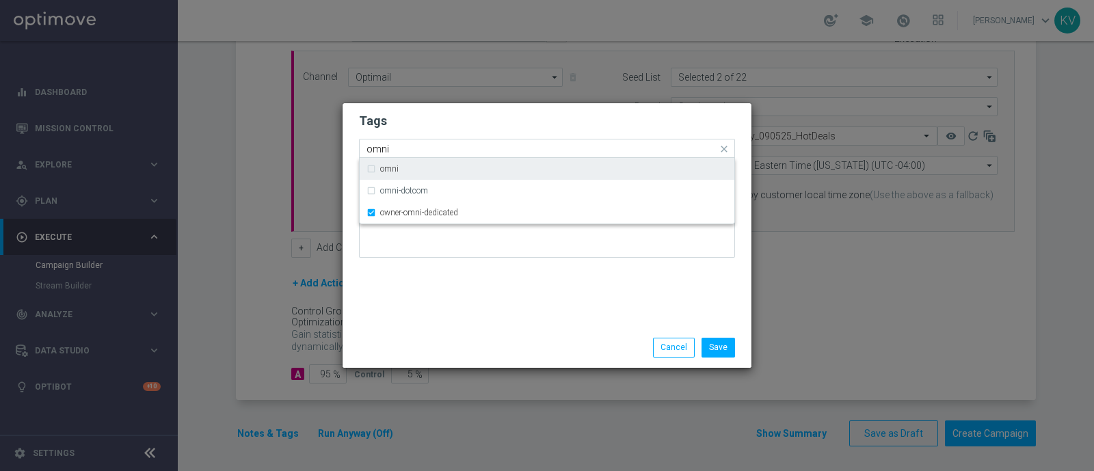
click at [410, 155] on div "omni" at bounding box center [540, 151] width 353 height 14
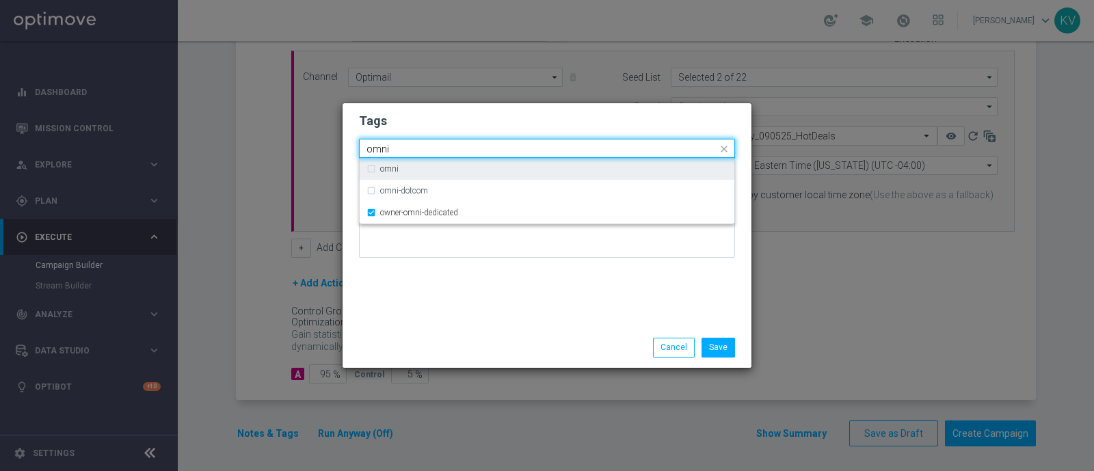
click at [410, 155] on div "omni" at bounding box center [540, 151] width 353 height 14
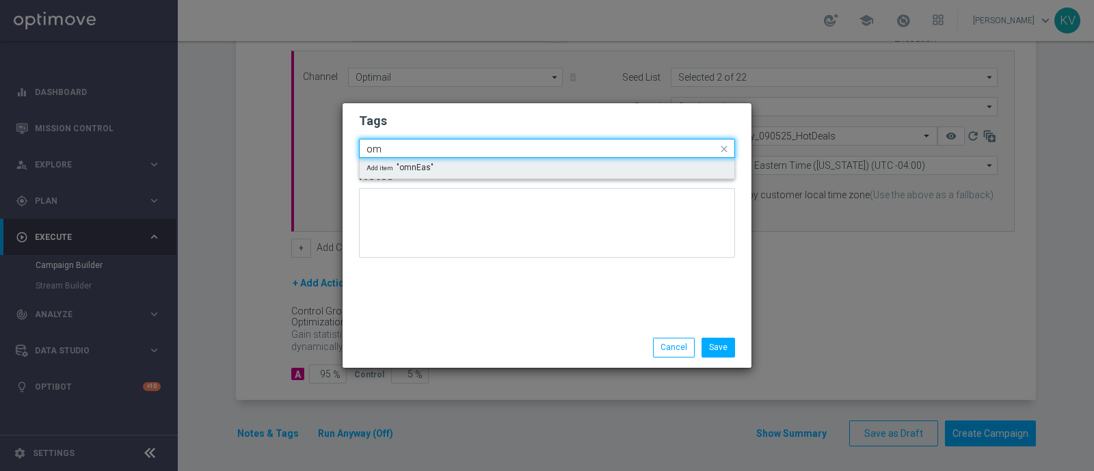
type input "o"
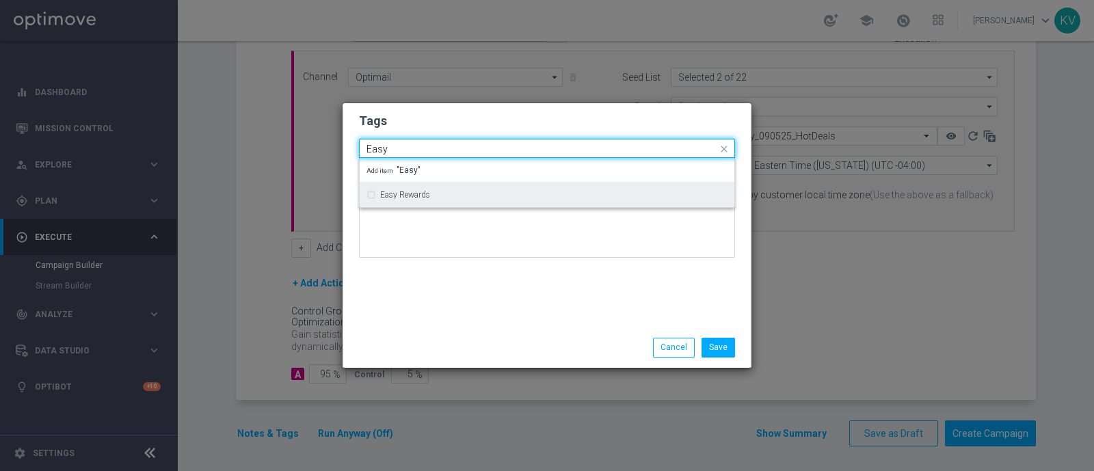
click at [411, 186] on div "Easy Rewards" at bounding box center [546, 195] width 361 height 22
type input "Easy"
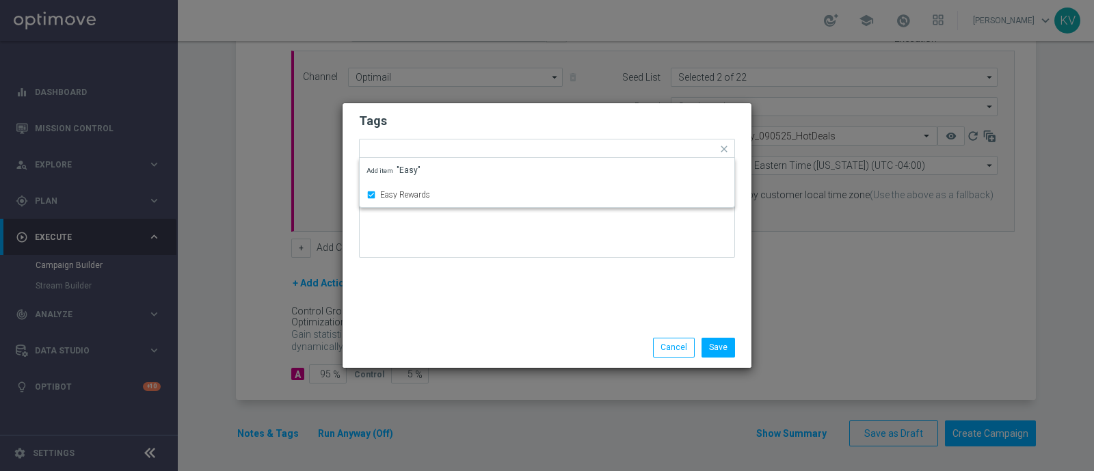
click at [424, 265] on div at bounding box center [547, 228] width 376 height 80
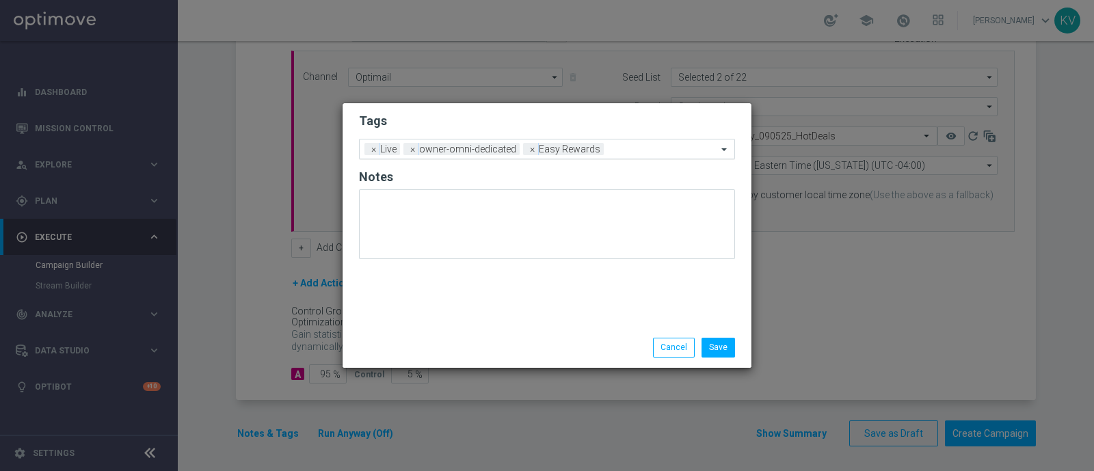
click at [665, 152] on input "text" at bounding box center [663, 150] width 108 height 12
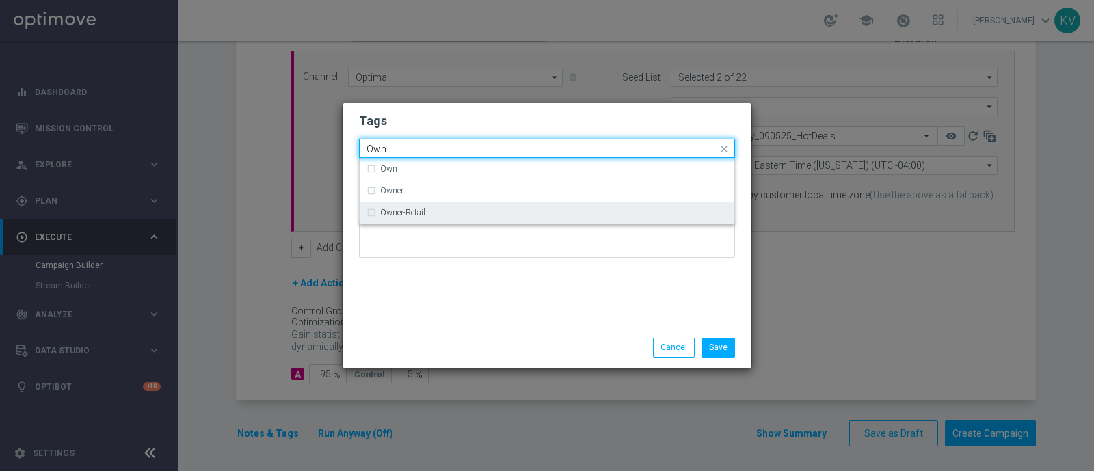
click at [589, 216] on div "Owner-Retail" at bounding box center [553, 212] width 347 height 8
type input "Own"
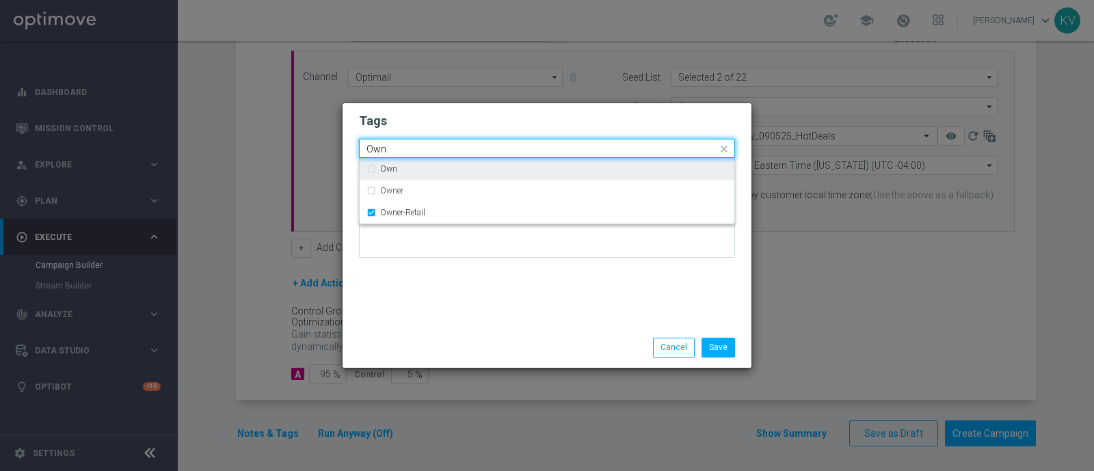
click at [429, 148] on input "Own" at bounding box center [541, 150] width 351 height 12
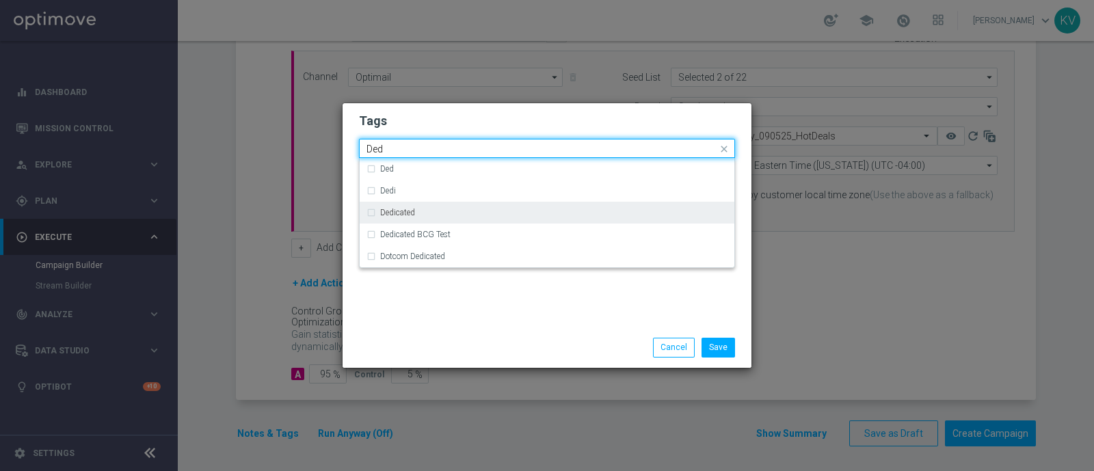
click at [441, 211] on div "Dedicated" at bounding box center [553, 212] width 347 height 8
type input "Ded"
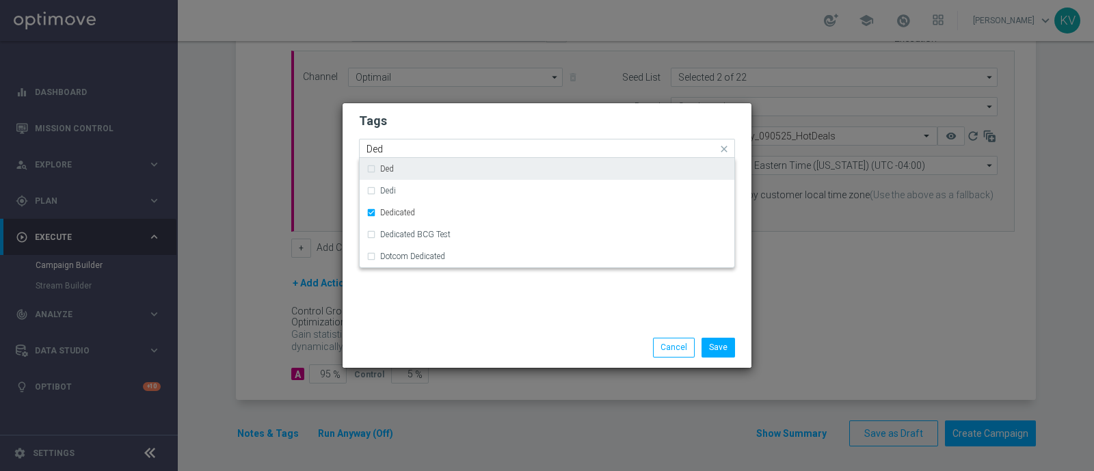
click at [409, 152] on input "Ded" at bounding box center [541, 150] width 351 height 12
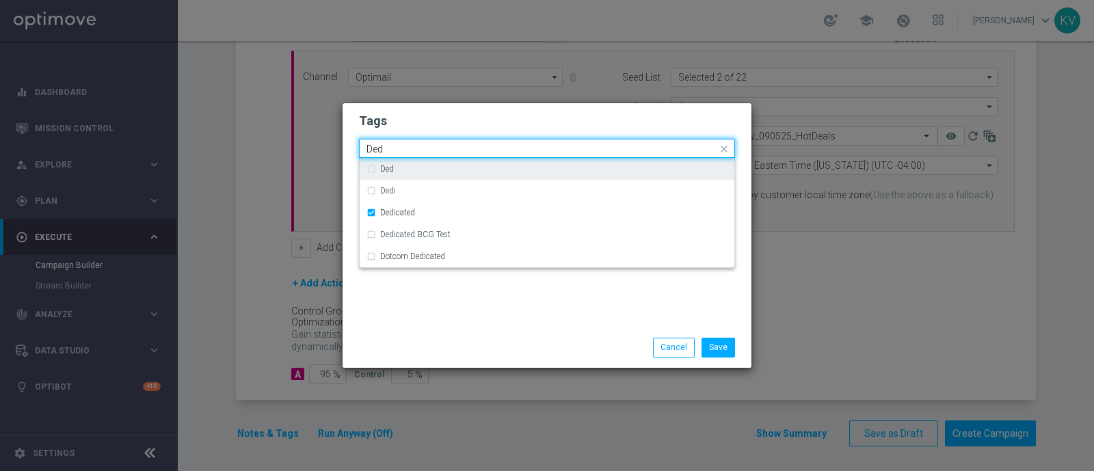
click at [409, 152] on input "Ded" at bounding box center [541, 150] width 351 height 12
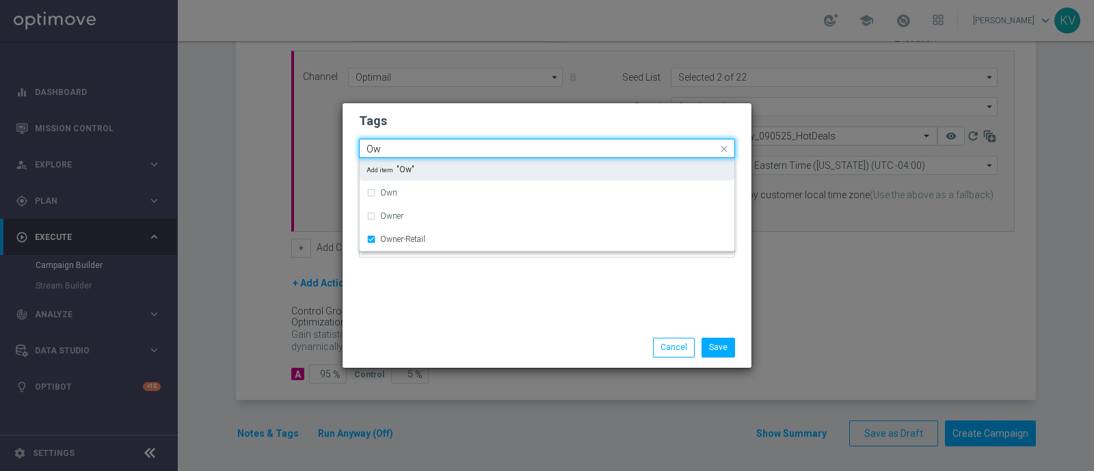
type input "O"
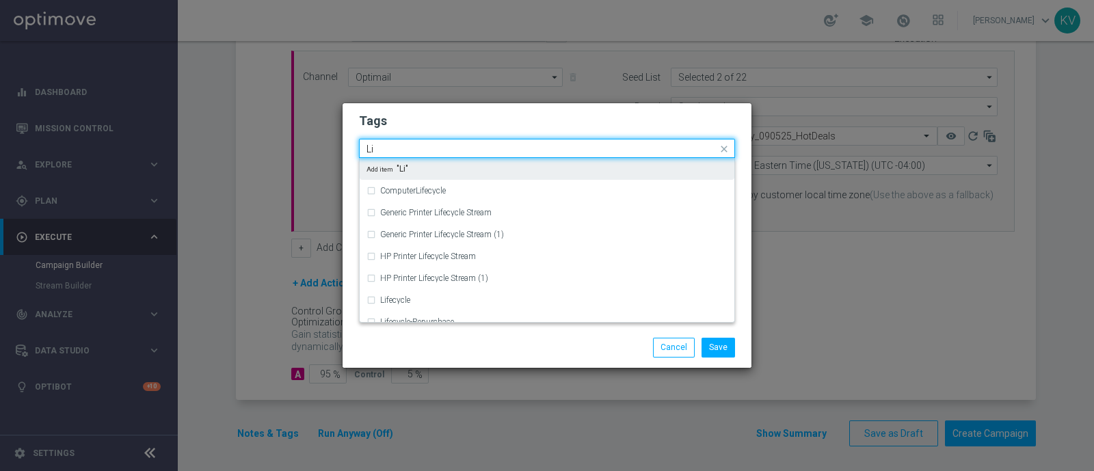
type input "L"
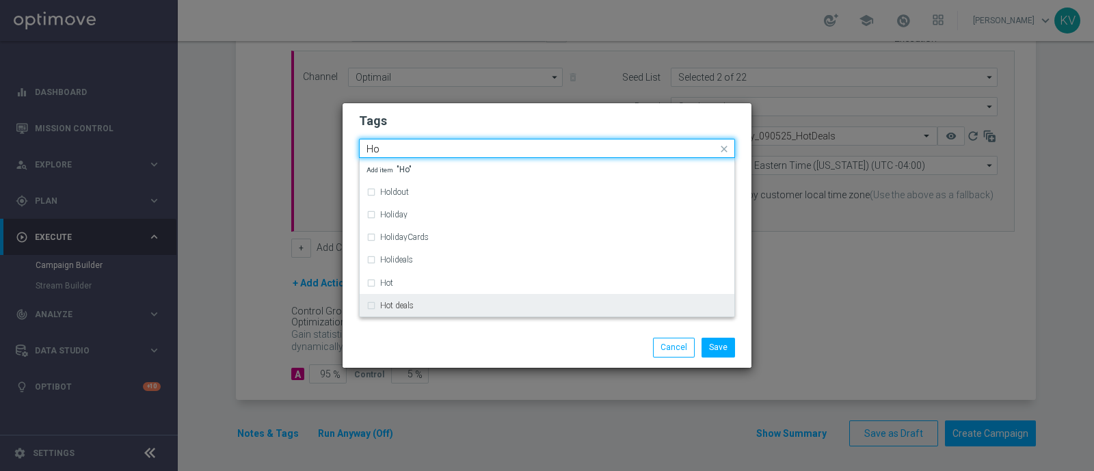
click at [431, 308] on div "Hot deals" at bounding box center [553, 305] width 347 height 8
type input "Ho"
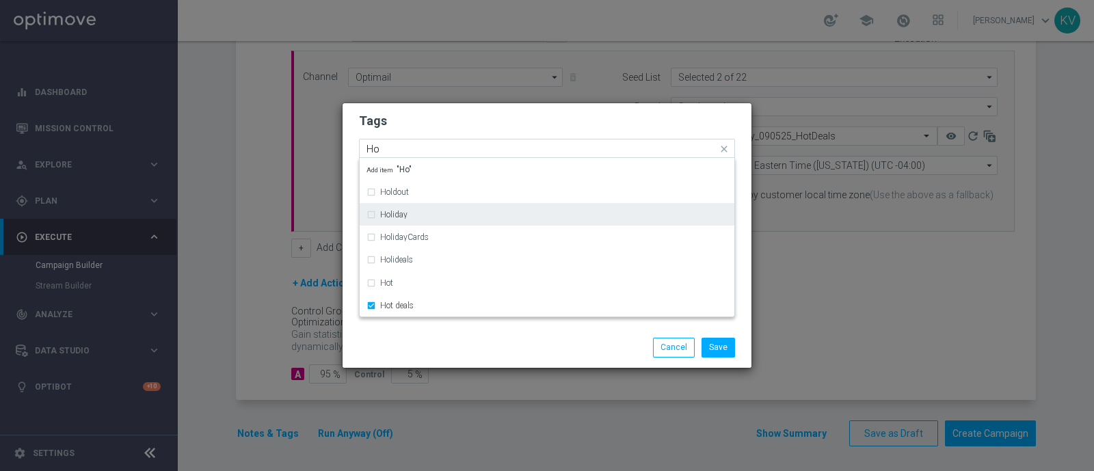
click at [390, 154] on input "Ho" at bounding box center [541, 150] width 351 height 12
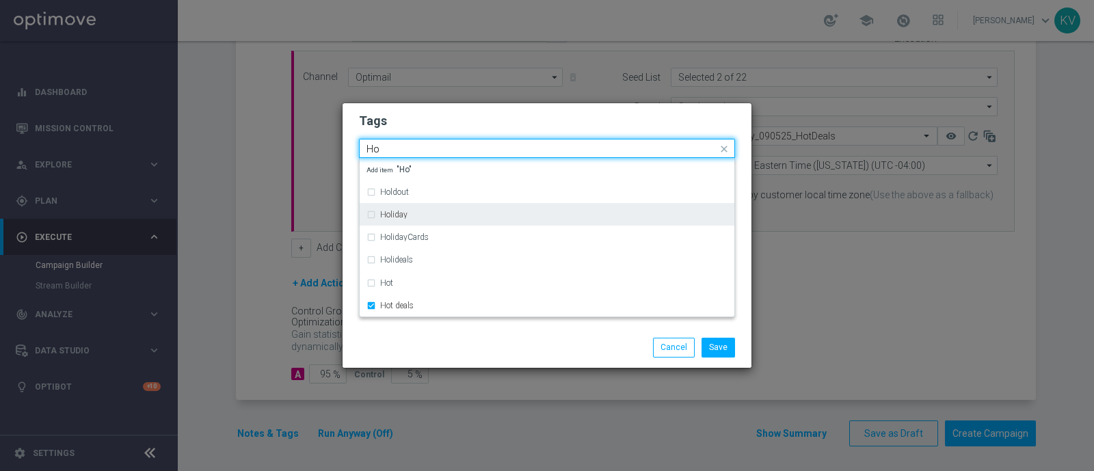
click at [390, 154] on input "Ho" at bounding box center [541, 150] width 351 height 12
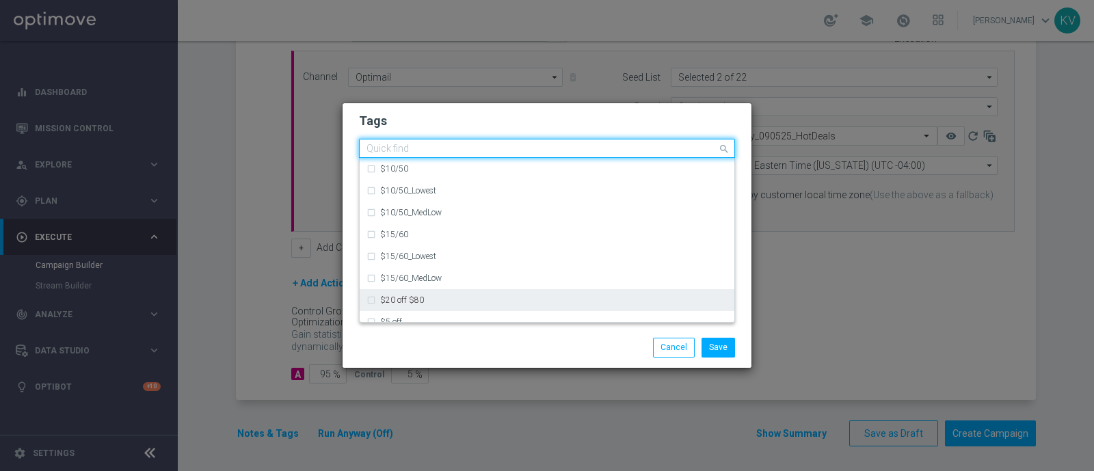
click at [388, 343] on div "Save Cancel" at bounding box center [547, 347] width 396 height 19
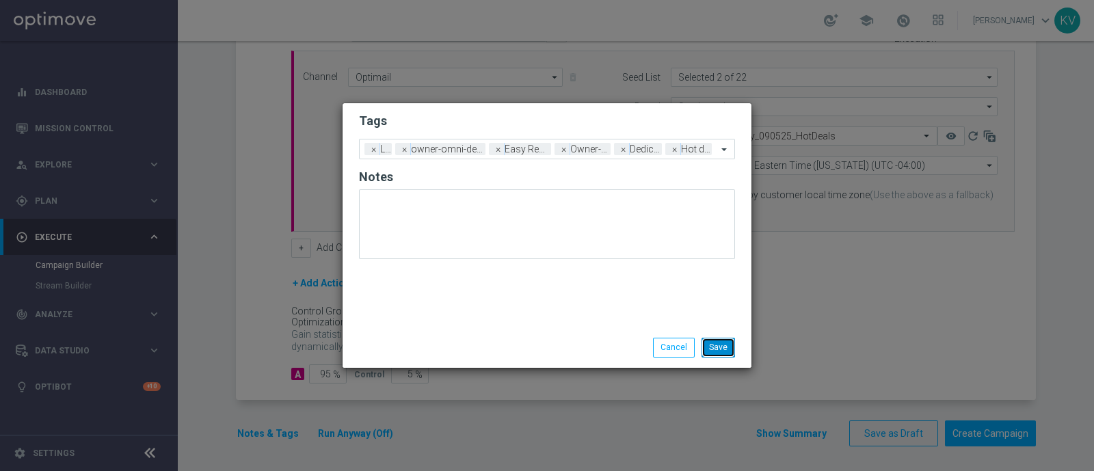
click at [727, 350] on button "Save" at bounding box center [717, 347] width 33 height 19
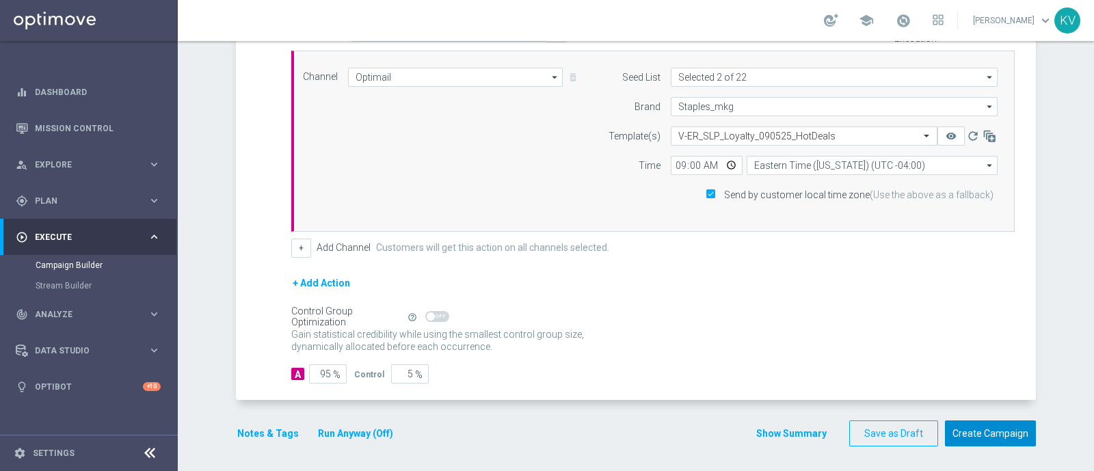
click at [961, 424] on button "Create Campaign" at bounding box center [990, 433] width 91 height 27
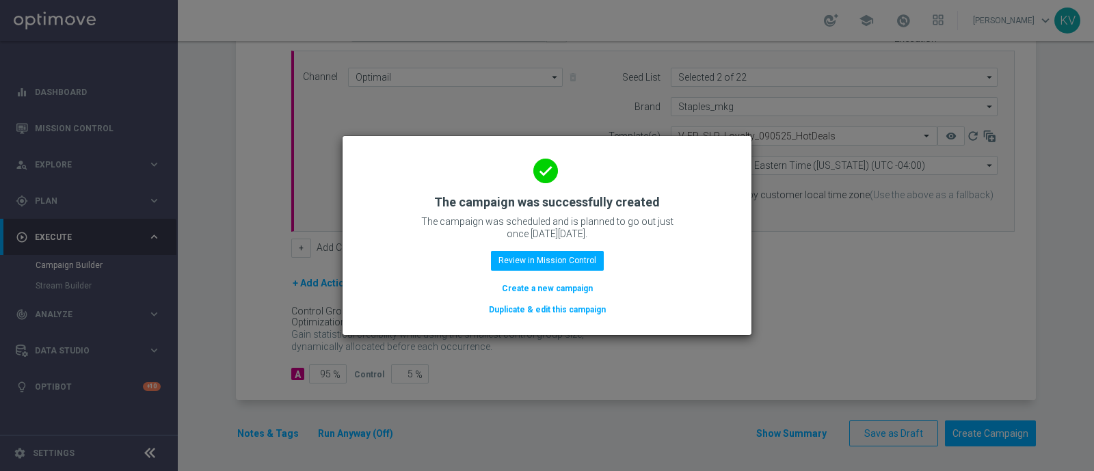
click at [564, 281] on button "Create a new campaign" at bounding box center [547, 288] width 94 height 15
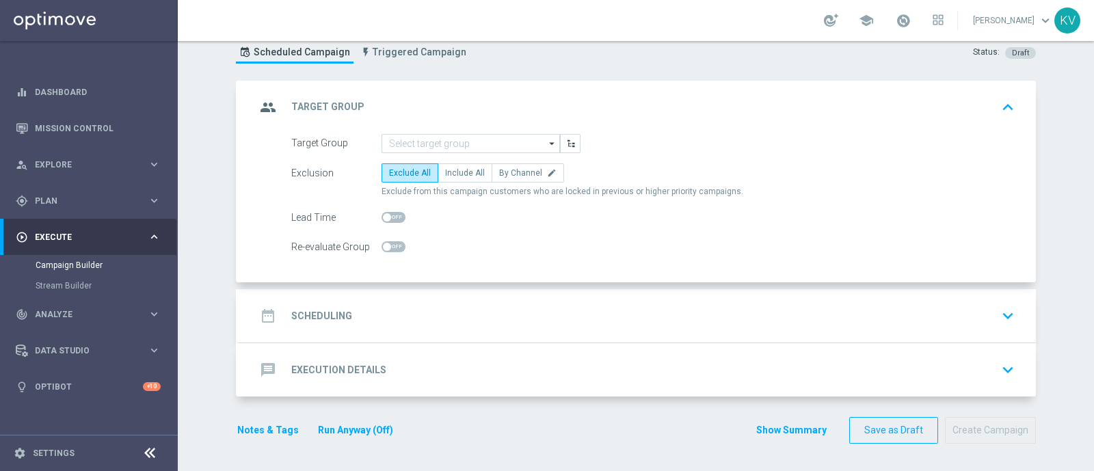
scroll to position [0, 0]
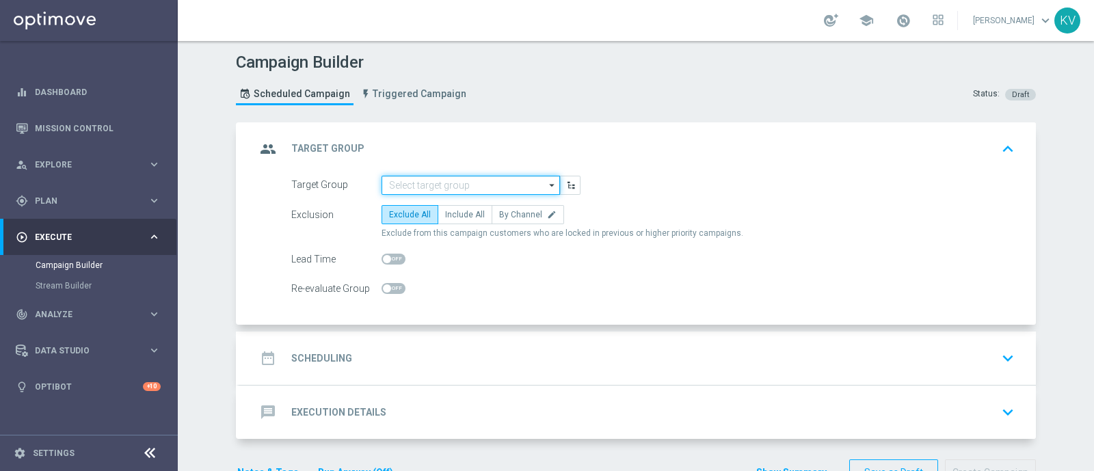
click at [474, 193] on input at bounding box center [470, 185] width 178 height 19
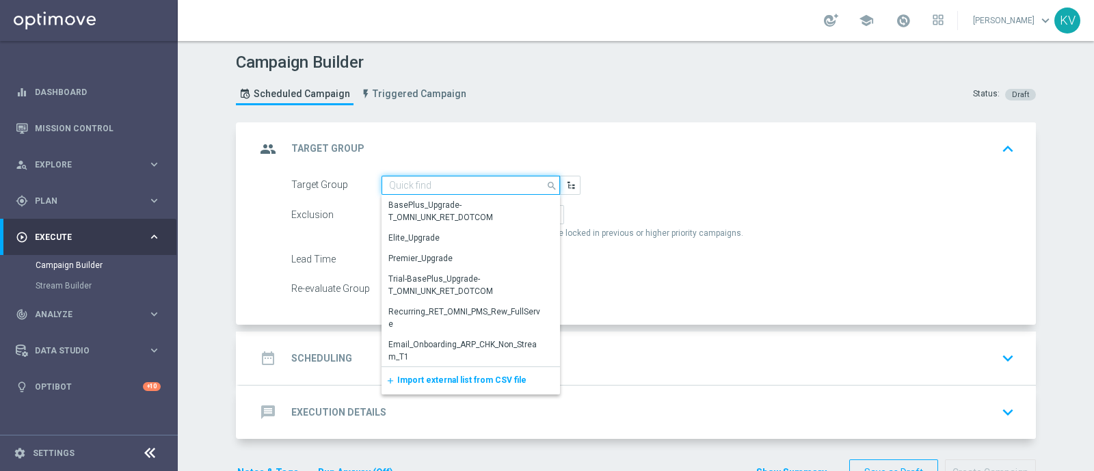
paste input "EasyRewards_Email_RET_HotDeals-Grays"
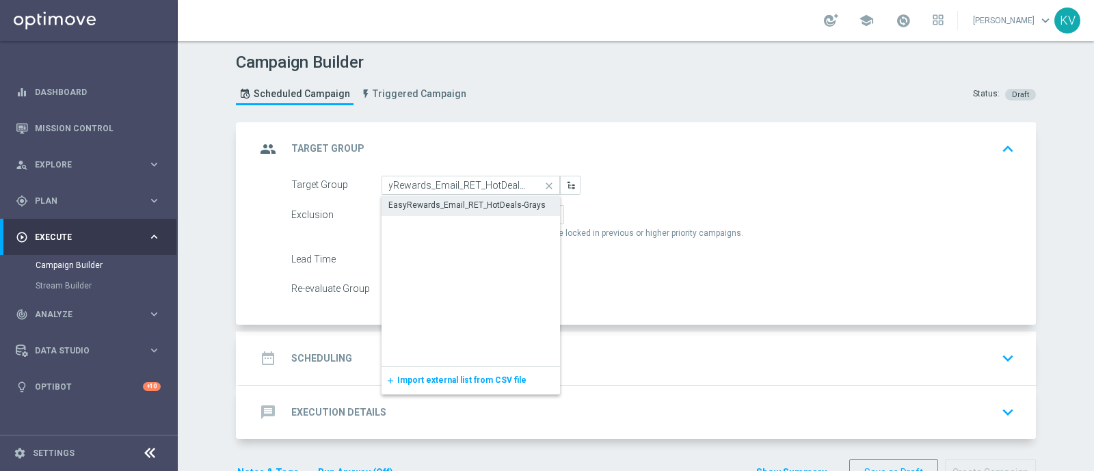
click at [472, 209] on div "EasyRewards_Email_RET_HotDeals-Grays" at bounding box center [466, 205] width 157 height 12
type input "EasyRewards_Email_RET_HotDeals-Grays"
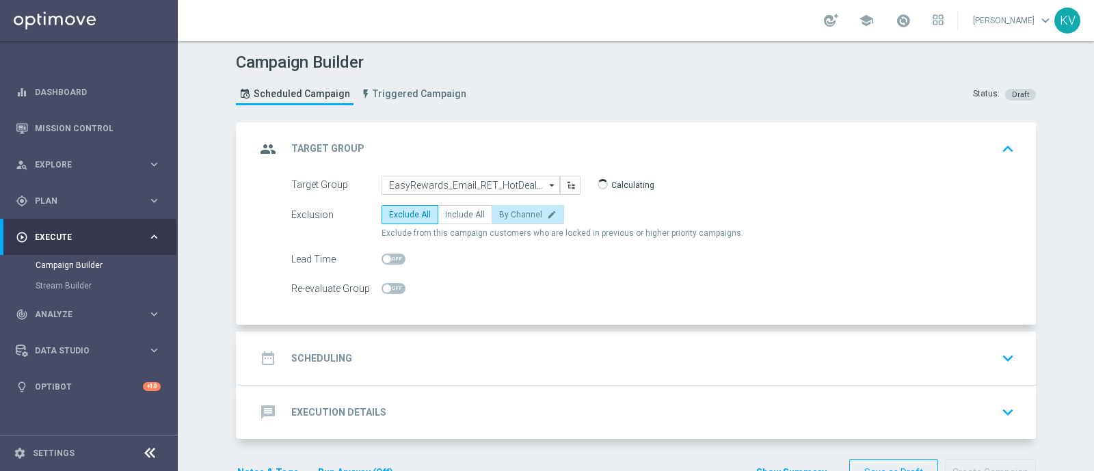
click at [513, 210] on span "By Channel" at bounding box center [520, 215] width 43 height 10
click at [508, 213] on input "By Channel edit" at bounding box center [503, 217] width 9 height 9
radio input "true"
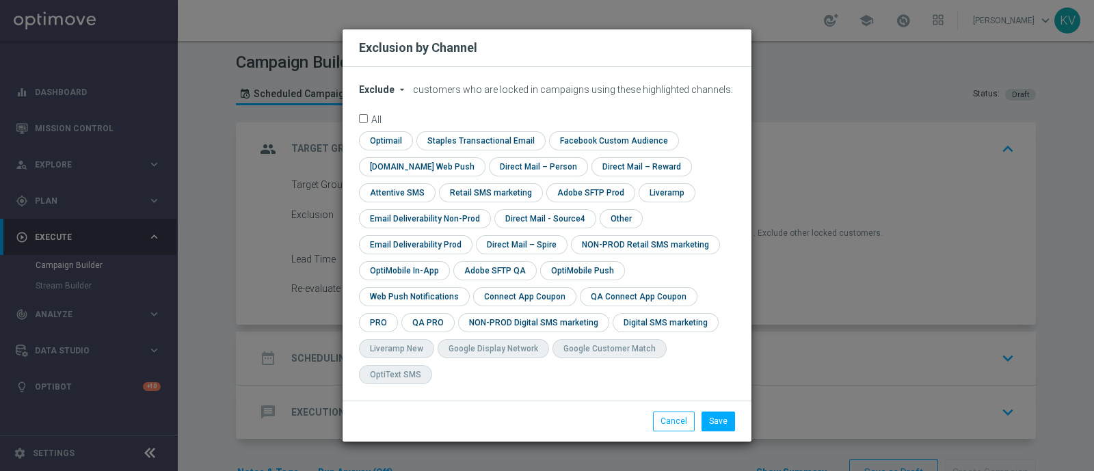
click at [373, 142] on form "Exclude arrow_drop_down × Exclude customers who are locked in campaigns using t…" at bounding box center [547, 237] width 376 height 307
click at [394, 150] on input "checkbox" at bounding box center [384, 140] width 51 height 18
checkbox input "true"
click at [601, 228] on input "checkbox" at bounding box center [619, 218] width 41 height 18
checkbox input "true"
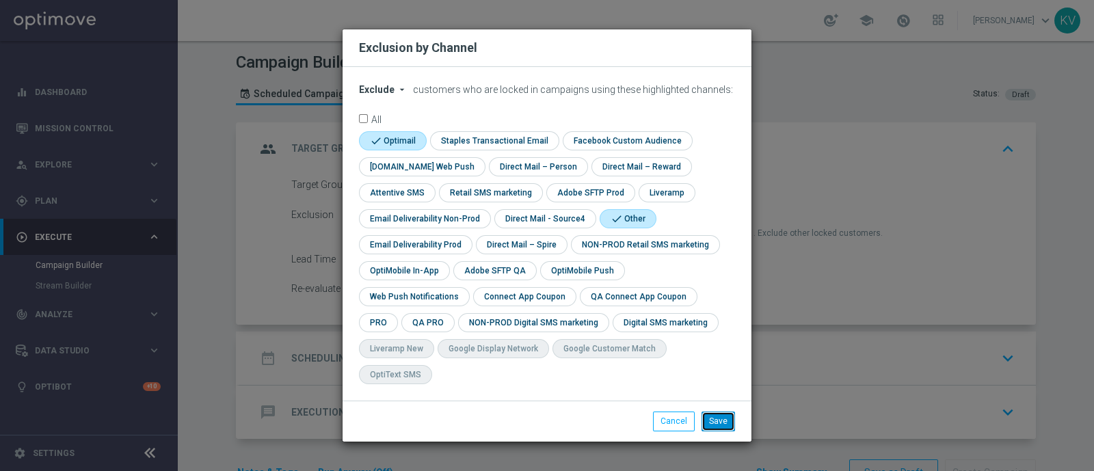
click at [720, 413] on button "Save" at bounding box center [717, 420] width 33 height 19
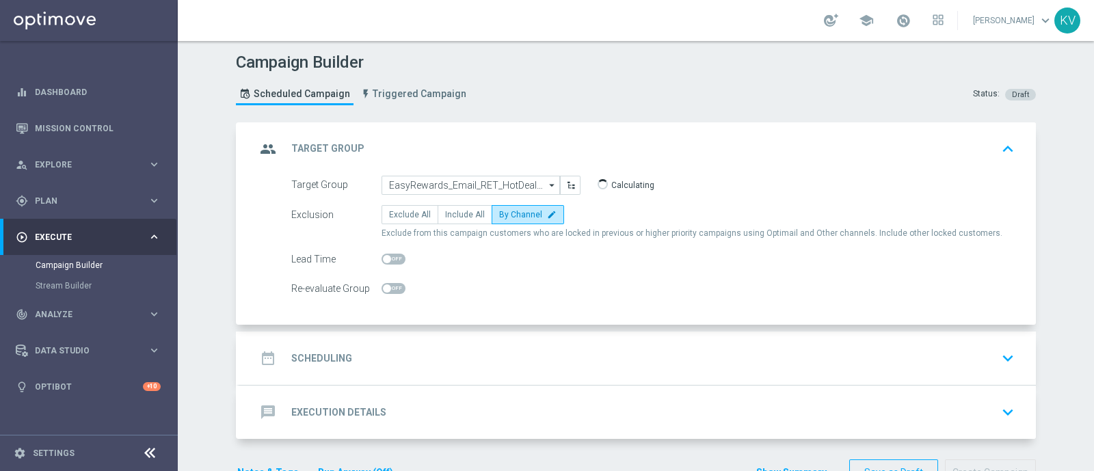
click at [560, 375] on div "date_range Scheduling keyboard_arrow_down" at bounding box center [637, 358] width 796 height 53
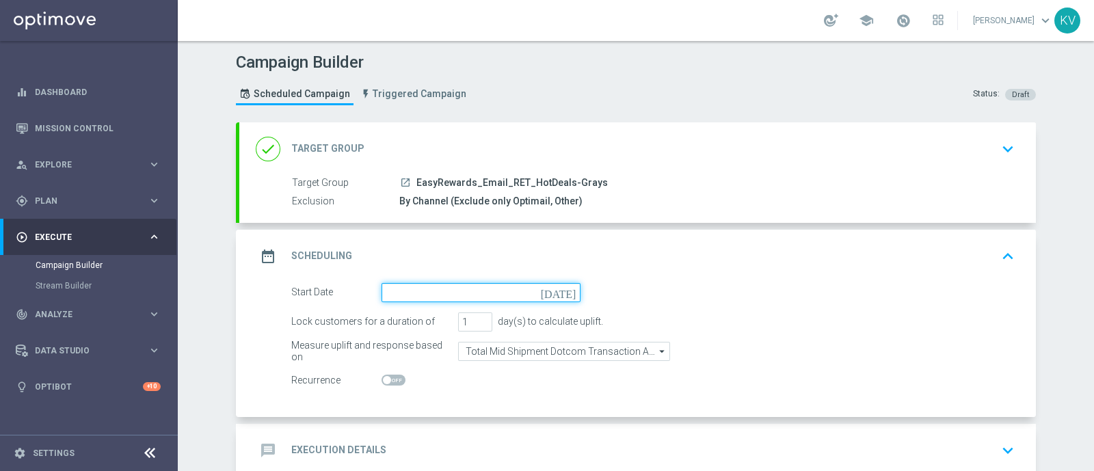
click at [399, 293] on input at bounding box center [480, 292] width 199 height 19
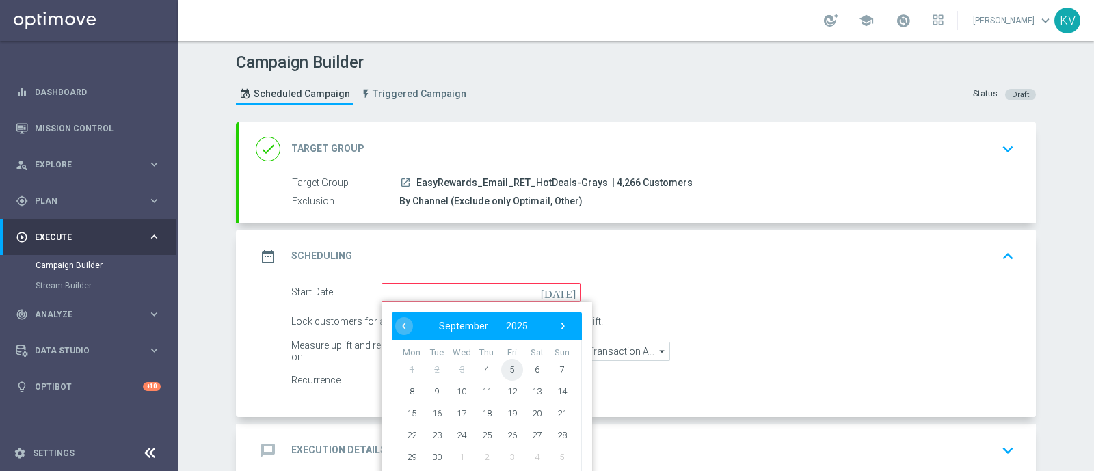
click at [503, 364] on span "5" at bounding box center [512, 369] width 22 height 22
type input "05 Sep 2025"
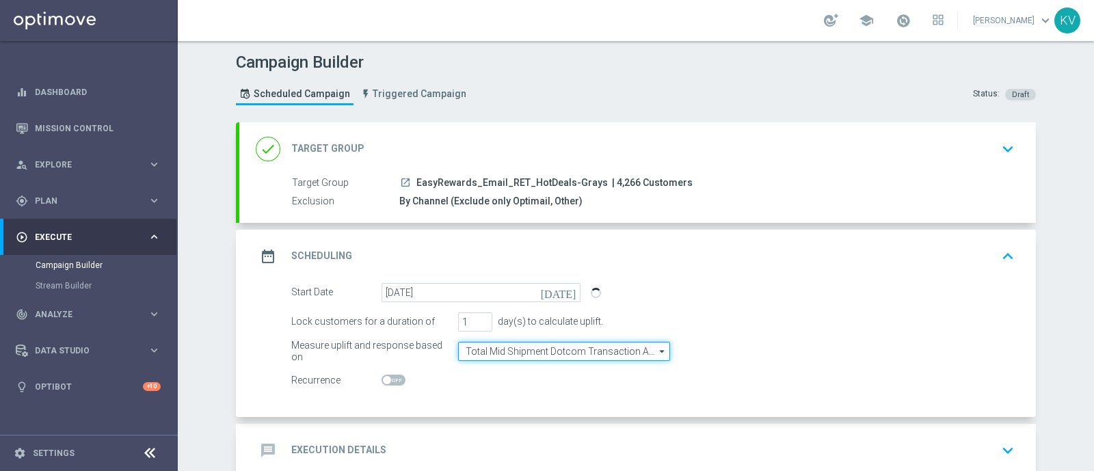
click at [531, 355] on input "Total Mid Shipment Dotcom Transaction Amount" at bounding box center [564, 351] width 212 height 19
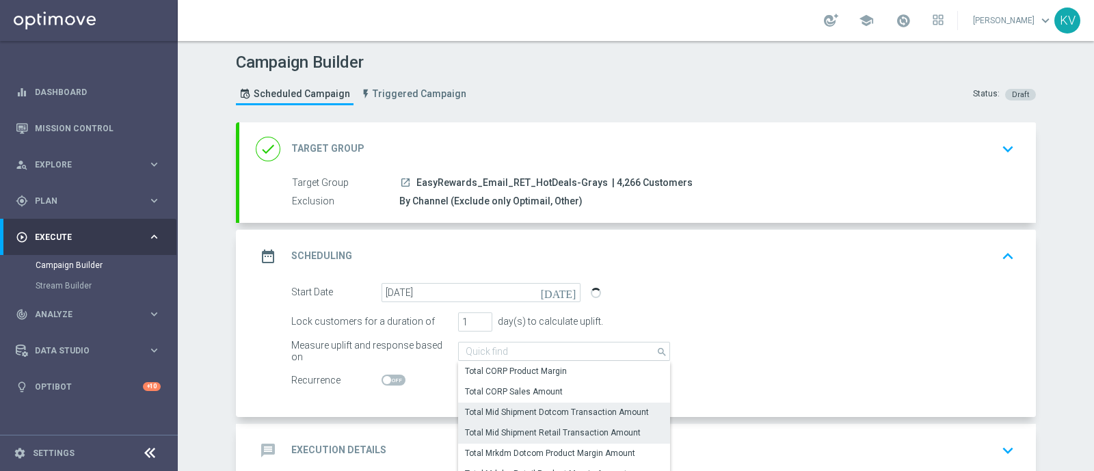
click at [583, 431] on div "Total Mid Shipment Retail Transaction Amount" at bounding box center [553, 433] width 176 height 12
type input "Total Mid Shipment Retail Transaction Amount"
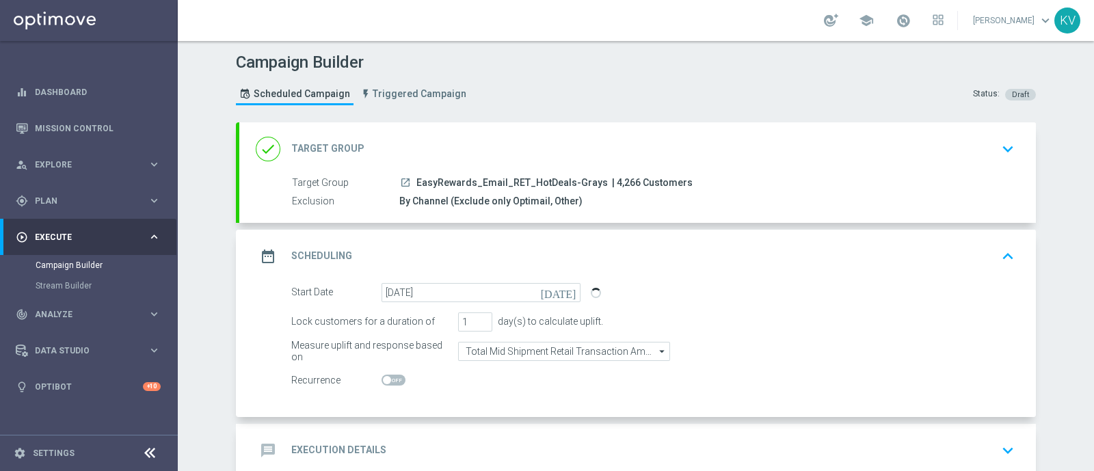
scroll to position [78, 0]
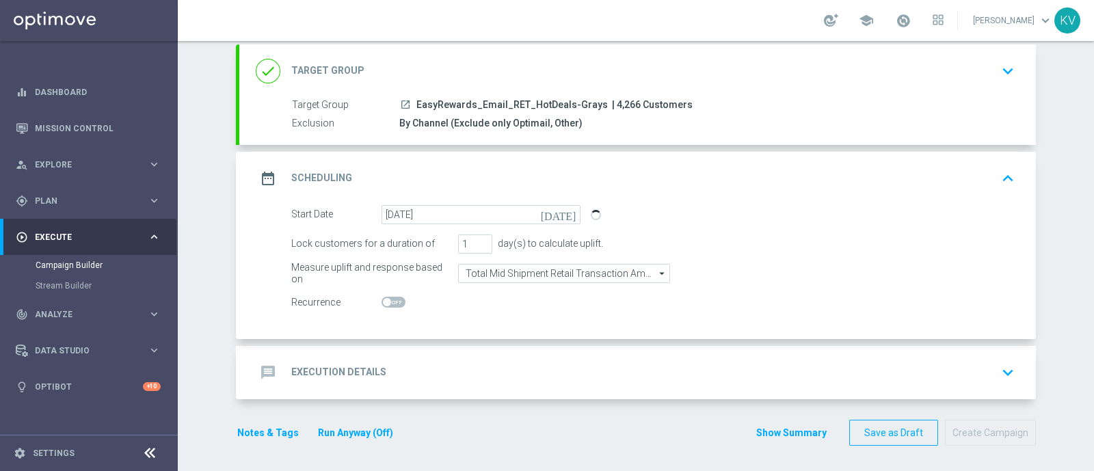
click at [423, 366] on div "message Execution Details keyboard_arrow_down" at bounding box center [637, 373] width 763 height 26
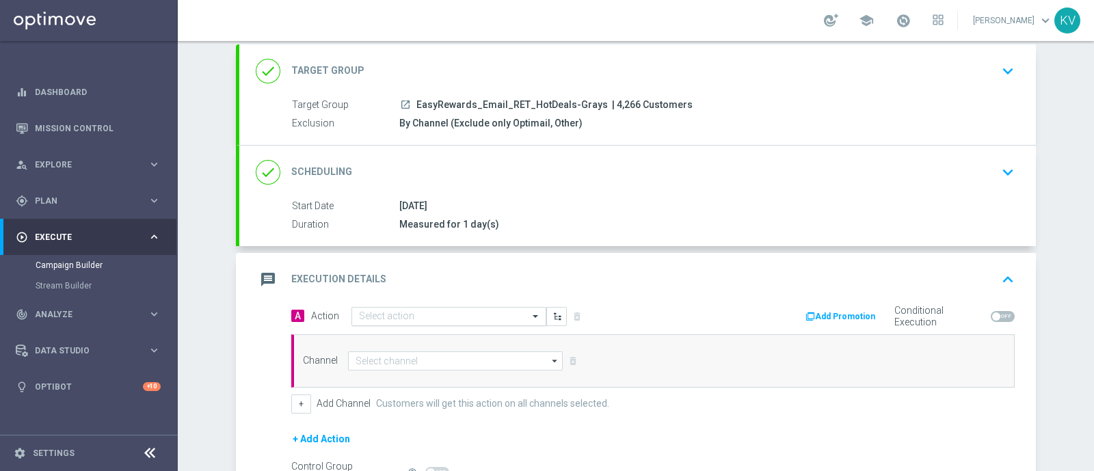
click at [364, 321] on div "Select action" at bounding box center [448, 316] width 195 height 19
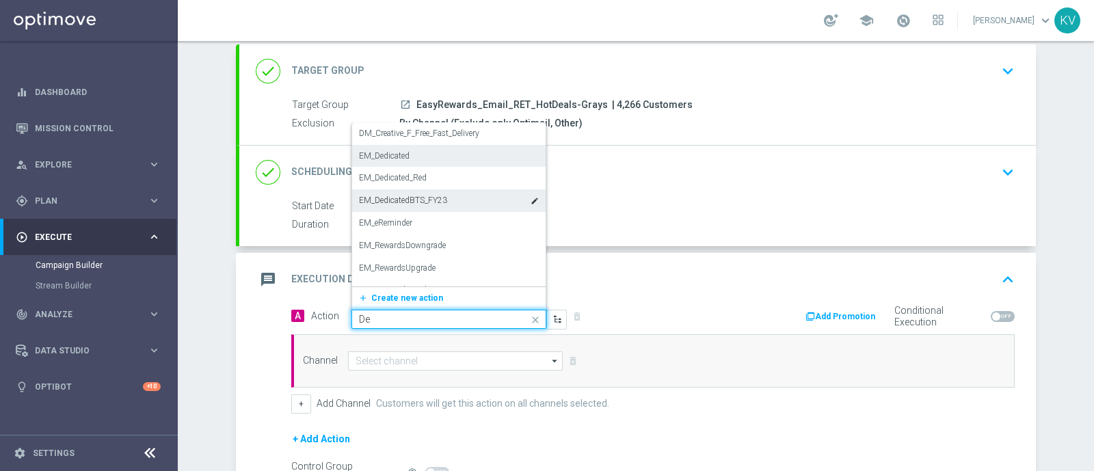
type input "D"
type input "SLp"
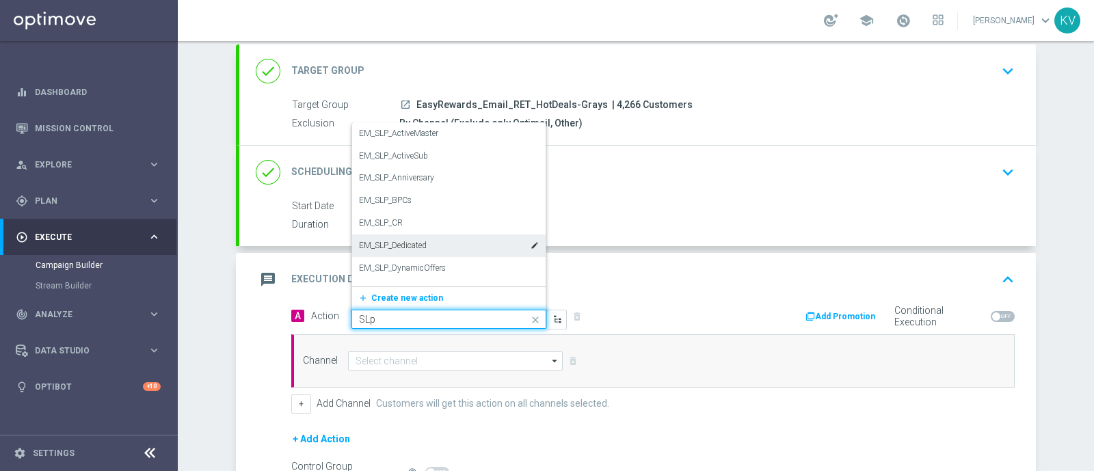
click at [436, 236] on div "EM_SLP_Dedicated edit" at bounding box center [449, 245] width 180 height 23
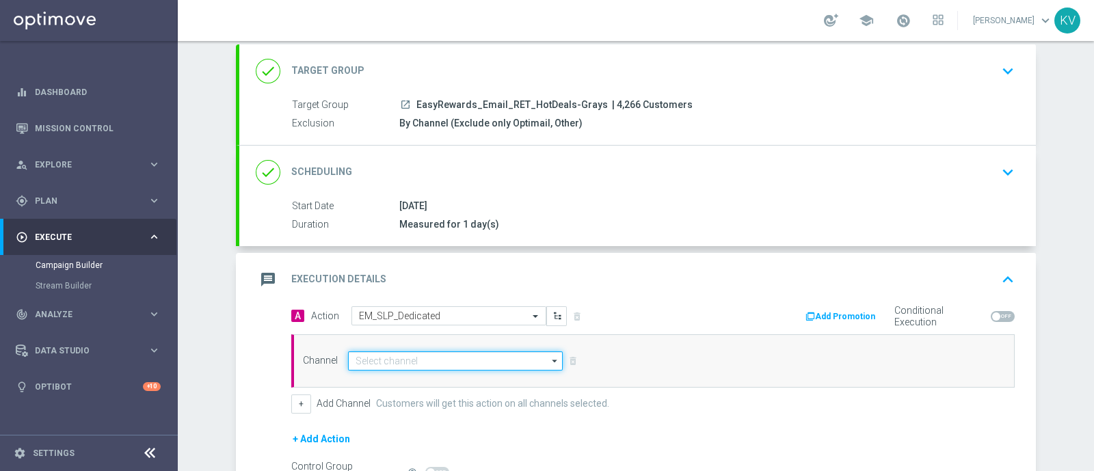
click at [405, 355] on input at bounding box center [455, 360] width 215 height 19
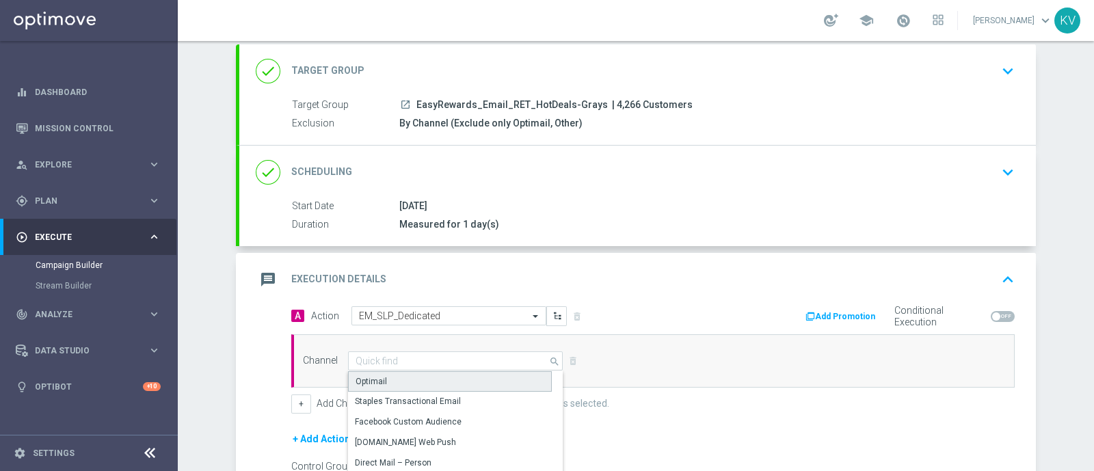
click at [405, 377] on div "Optimail" at bounding box center [450, 381] width 204 height 21
type input "Optimail"
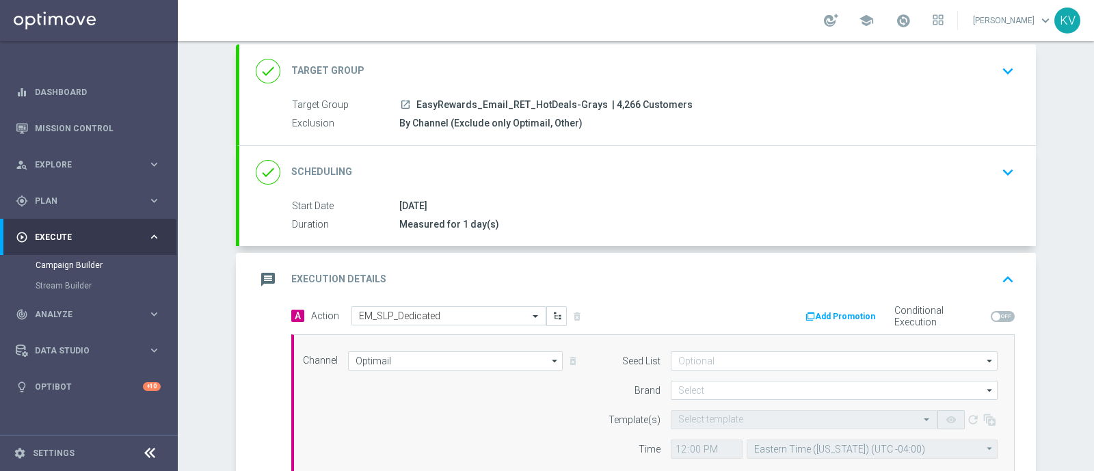
scroll to position [281, 0]
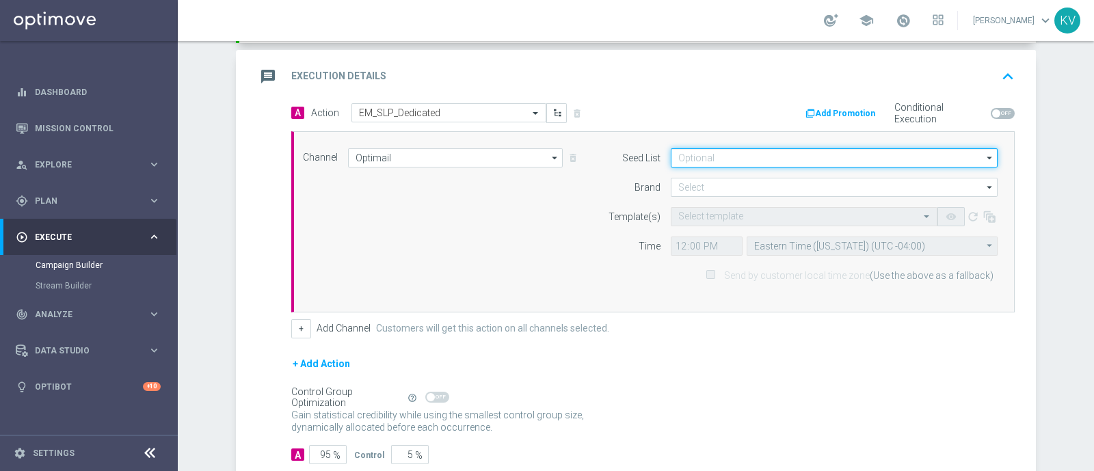
click at [729, 151] on input at bounding box center [834, 157] width 327 height 19
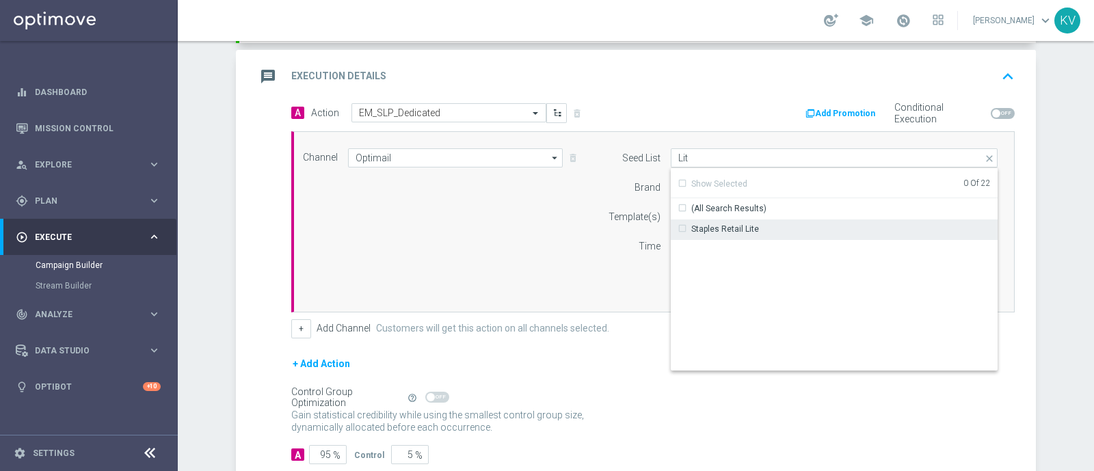
click at [729, 230] on div "Staples Retail Lite" at bounding box center [725, 229] width 68 height 12
click at [612, 241] on div "Time" at bounding box center [626, 245] width 70 height 19
type input "Staples Retail Lite"
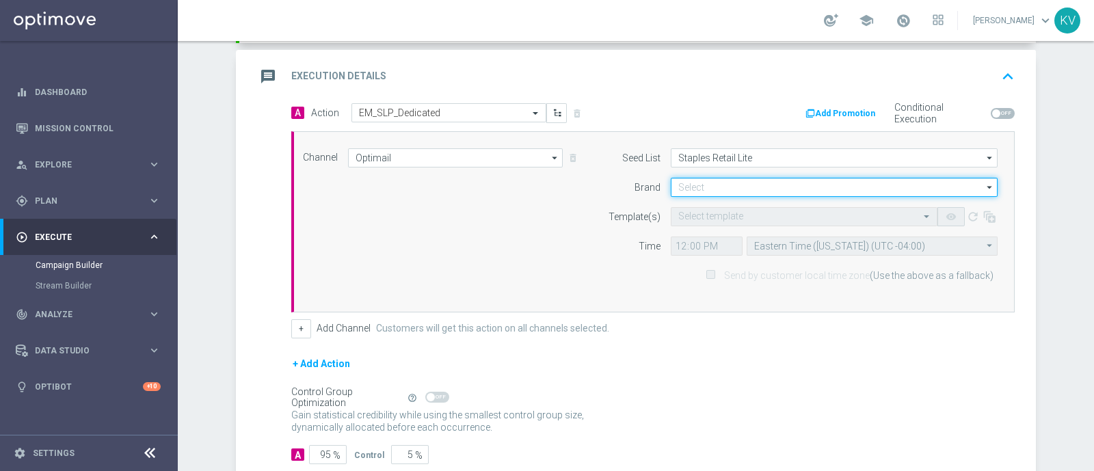
click at [686, 187] on input at bounding box center [834, 187] width 327 height 19
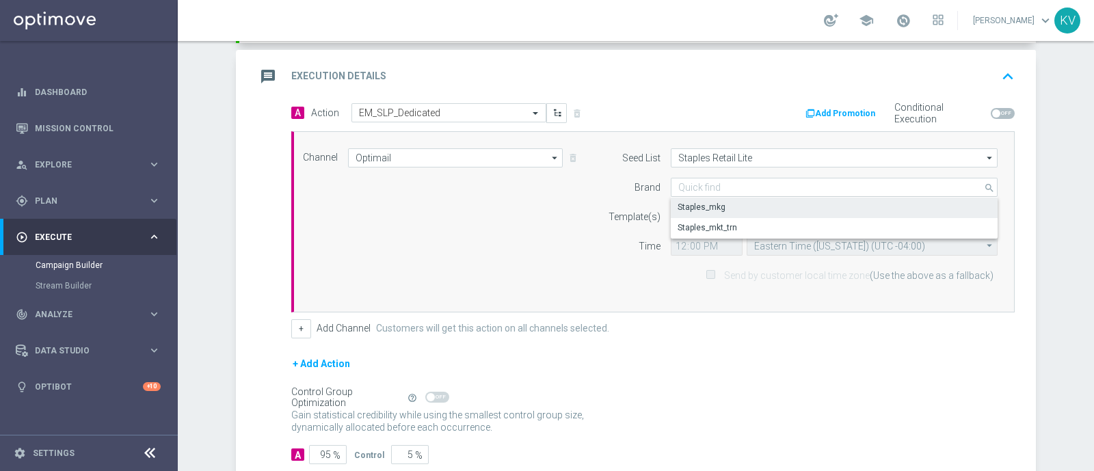
click at [745, 211] on div "Staples_mkg" at bounding box center [834, 207] width 327 height 19
type input "Staples_mkg"
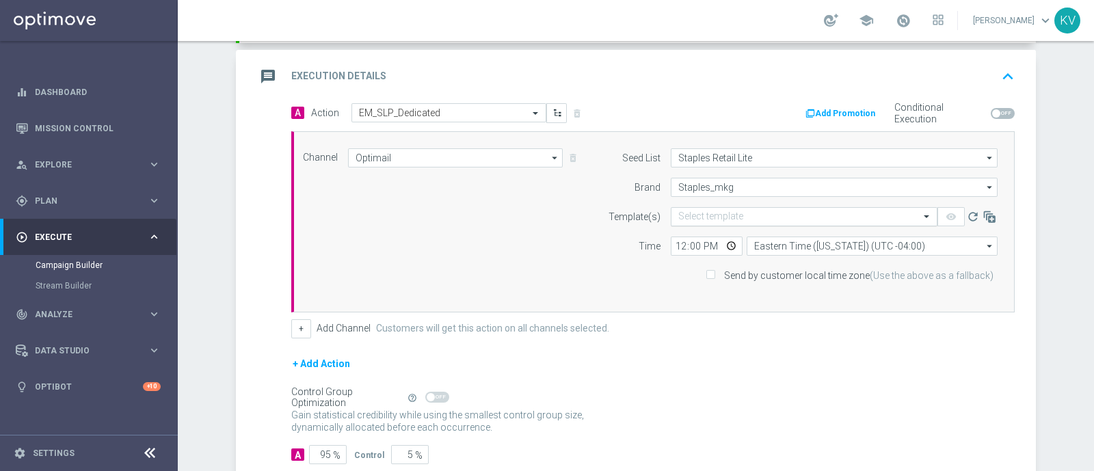
click at [721, 220] on div "Select template" at bounding box center [804, 216] width 267 height 19
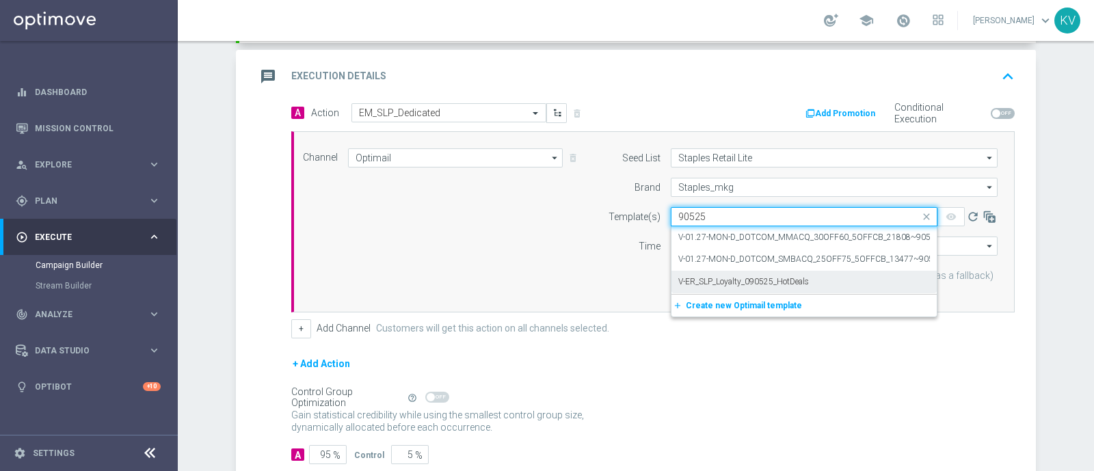
click at [803, 275] on div "V-ER_SLP_Loyalty_090525_HotDeals" at bounding box center [804, 282] width 252 height 23
type input "90525"
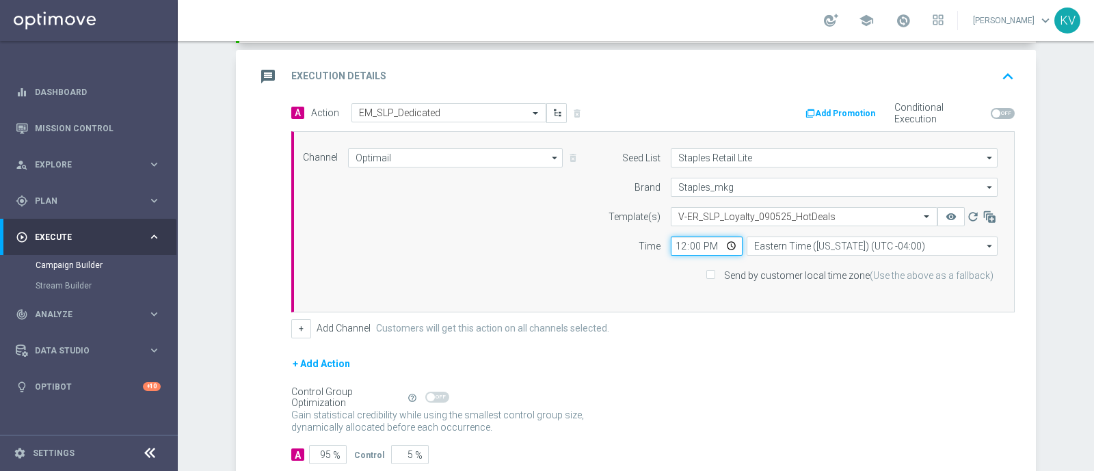
click at [671, 243] on input "12:00" at bounding box center [707, 245] width 72 height 19
type input "09:00"
click at [719, 269] on label "Send by customer local time zone (Use the above as a fallback)" at bounding box center [856, 275] width 274 height 12
click at [711, 272] on input "Send by customer local time zone (Use the above as a fallback)" at bounding box center [709, 276] width 9 height 9
checkbox input "true"
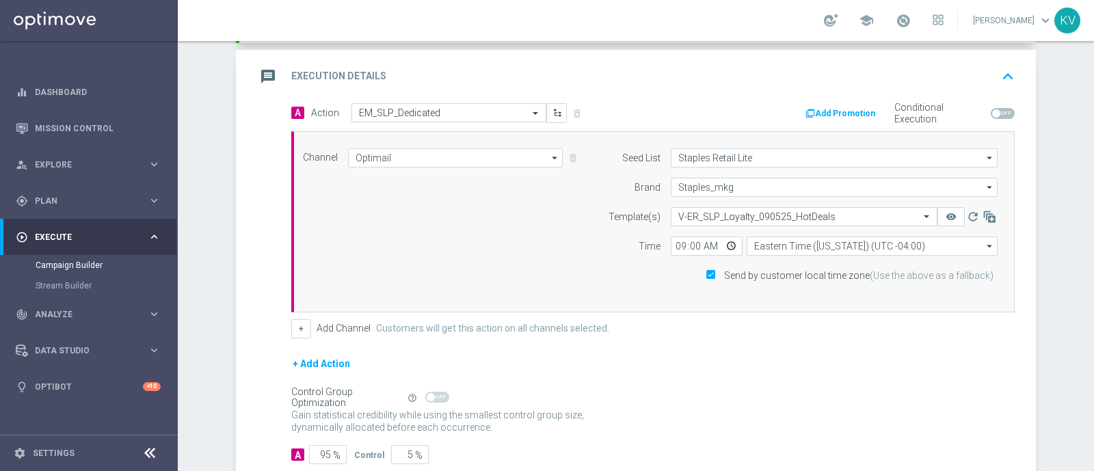
scroll to position [362, 0]
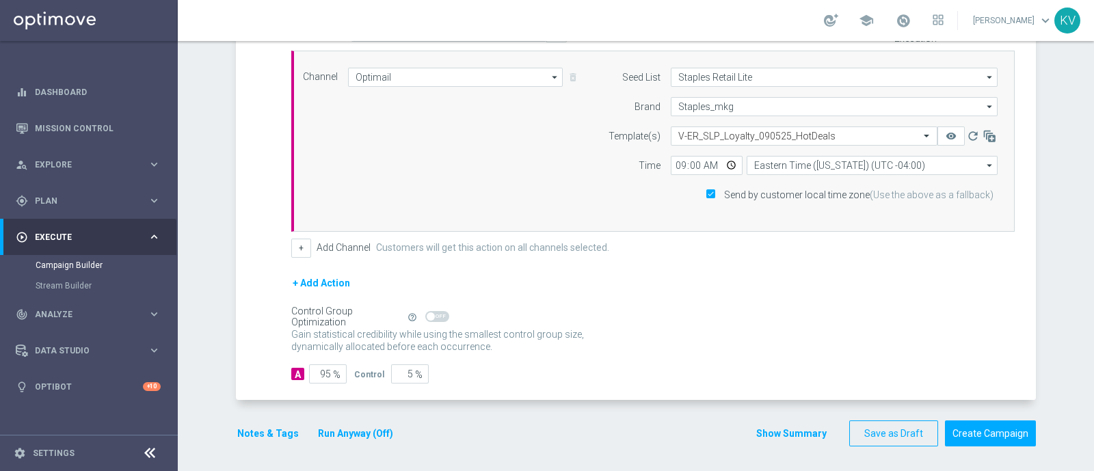
click at [271, 429] on button "Notes & Tags" at bounding box center [268, 433] width 64 height 17
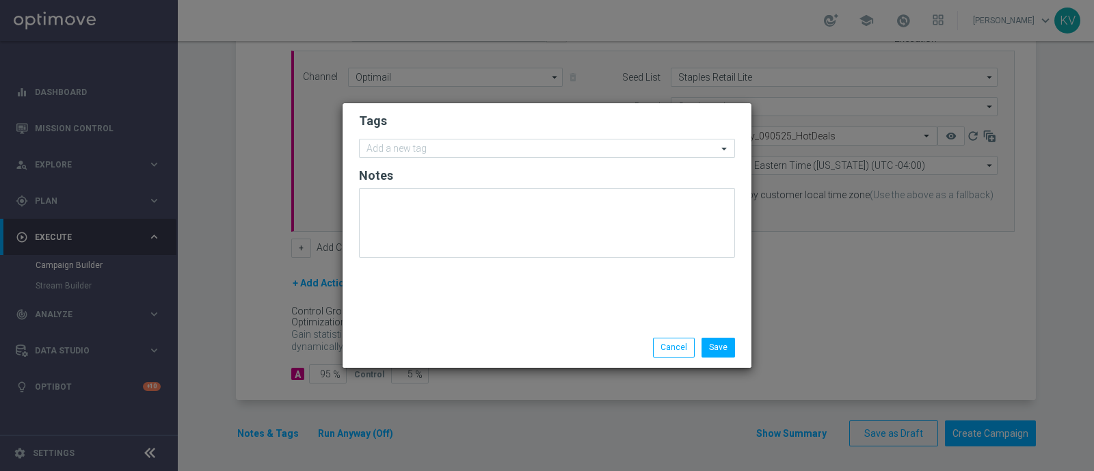
click at [396, 159] on form "Tags Add a new tag Notes" at bounding box center [547, 188] width 376 height 159
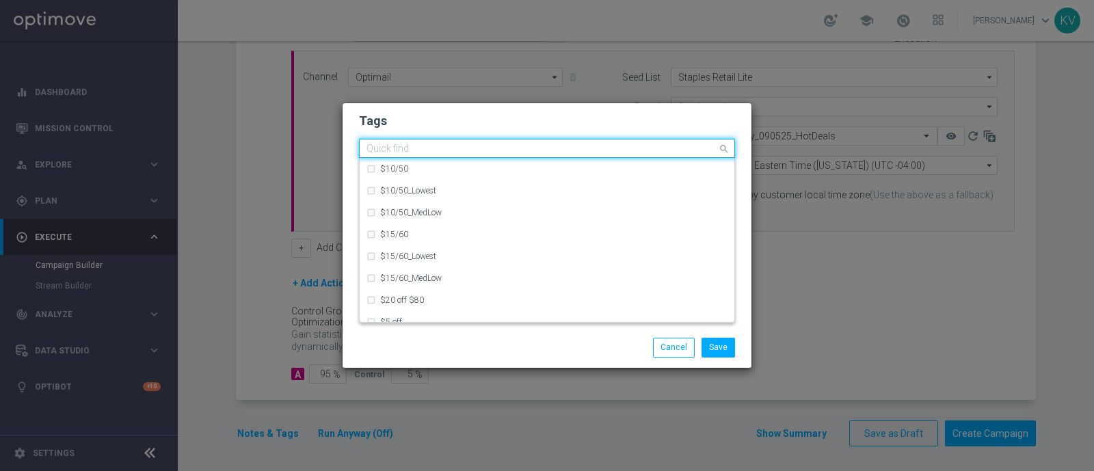
click at [416, 148] on input "text" at bounding box center [541, 150] width 351 height 12
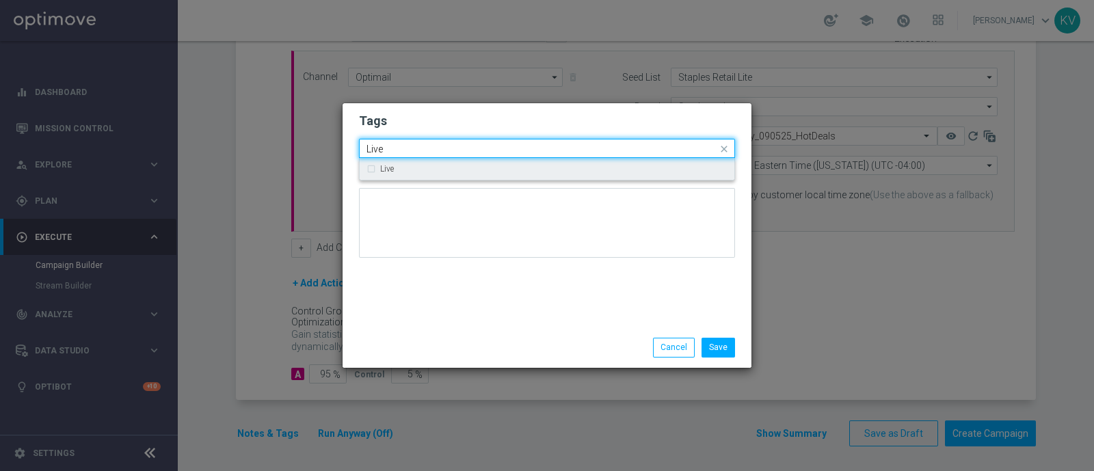
click at [408, 170] on div "Live" at bounding box center [553, 169] width 347 height 8
type input "Live"
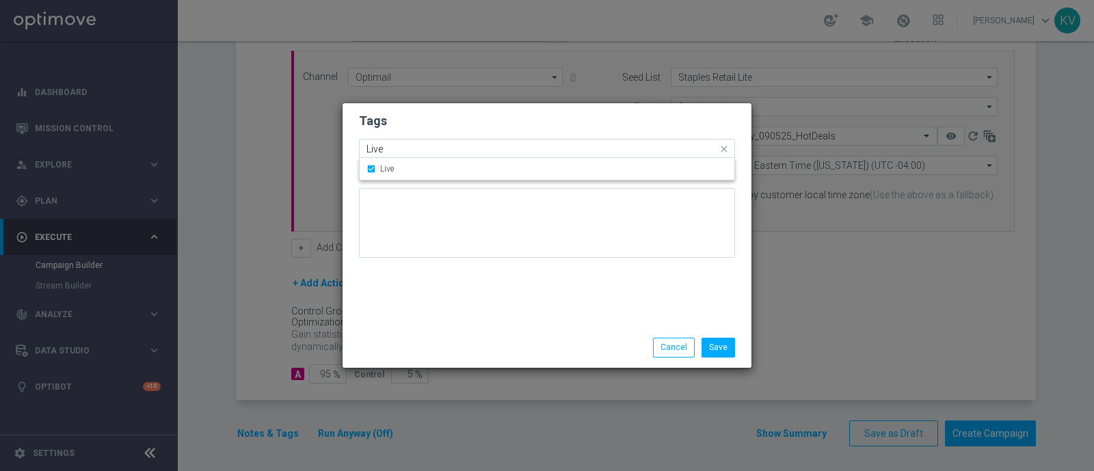
click at [401, 147] on input "Live" at bounding box center [541, 150] width 351 height 12
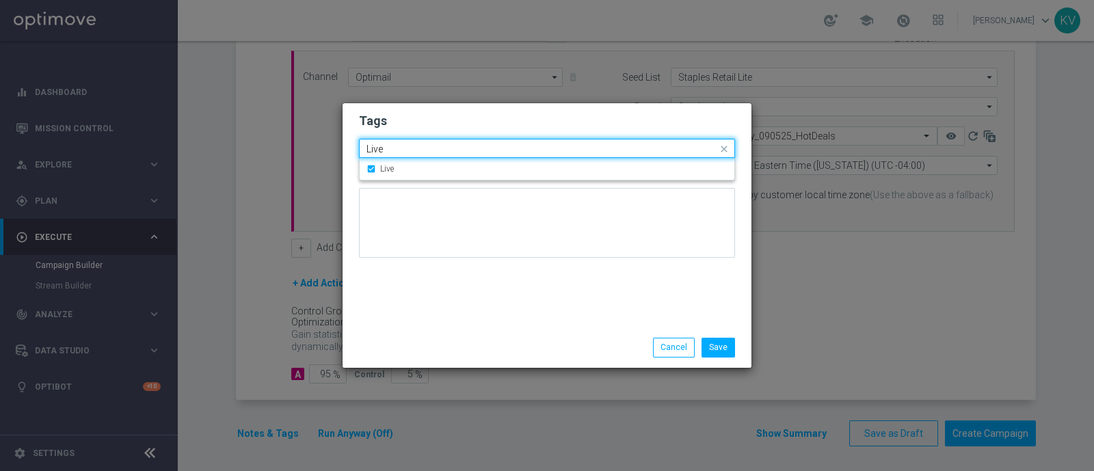
click at [401, 147] on input "Live" at bounding box center [541, 150] width 351 height 12
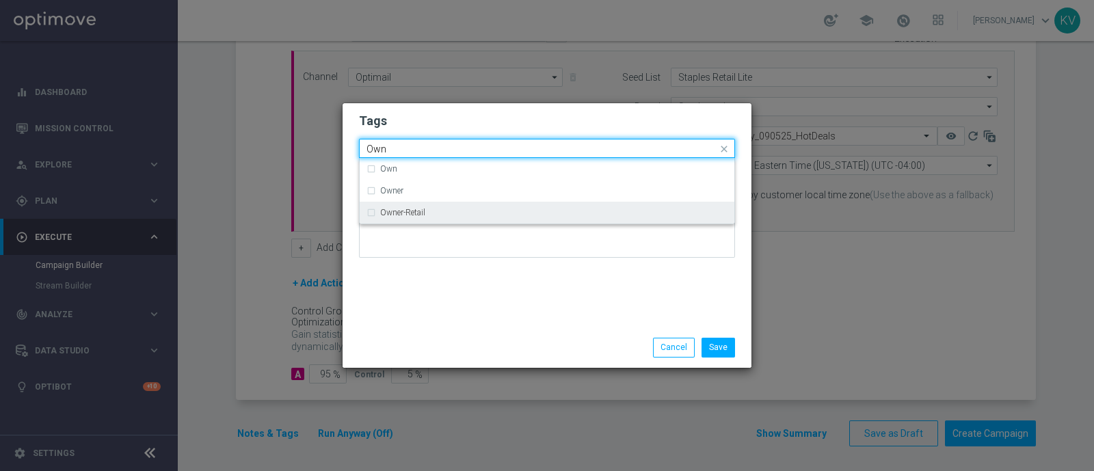
click at [407, 211] on label "Owner-Retail" at bounding box center [402, 212] width 45 height 8
type input "Own"
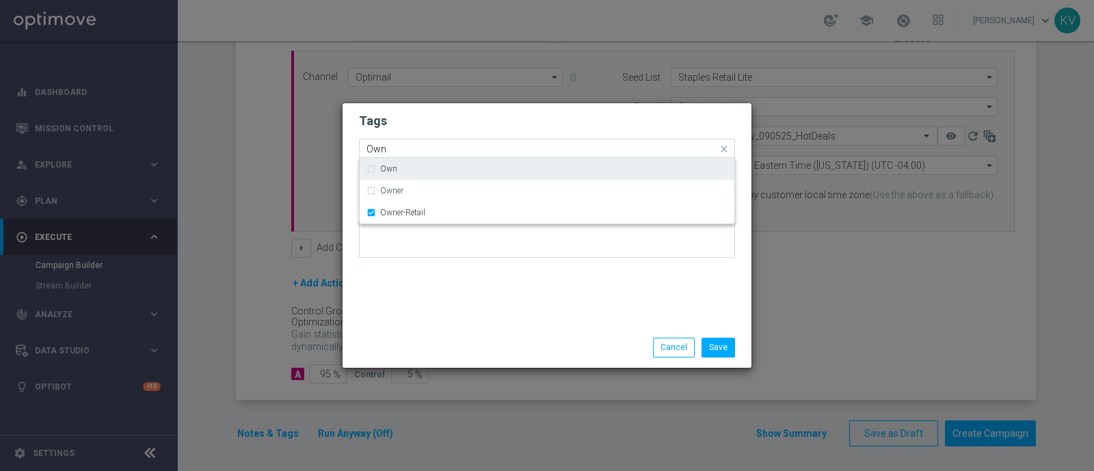
click at [392, 151] on input "Own" at bounding box center [541, 150] width 351 height 12
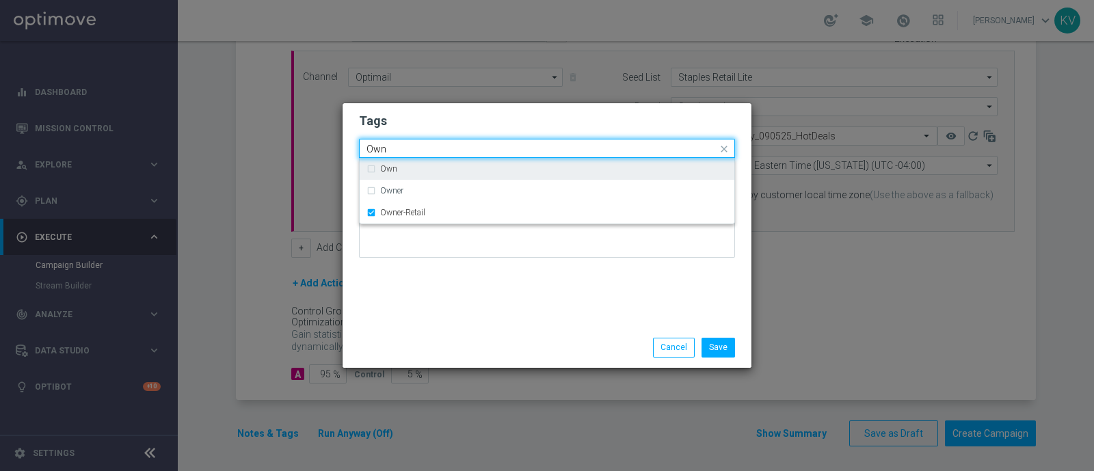
click at [392, 151] on input "Own" at bounding box center [541, 150] width 351 height 12
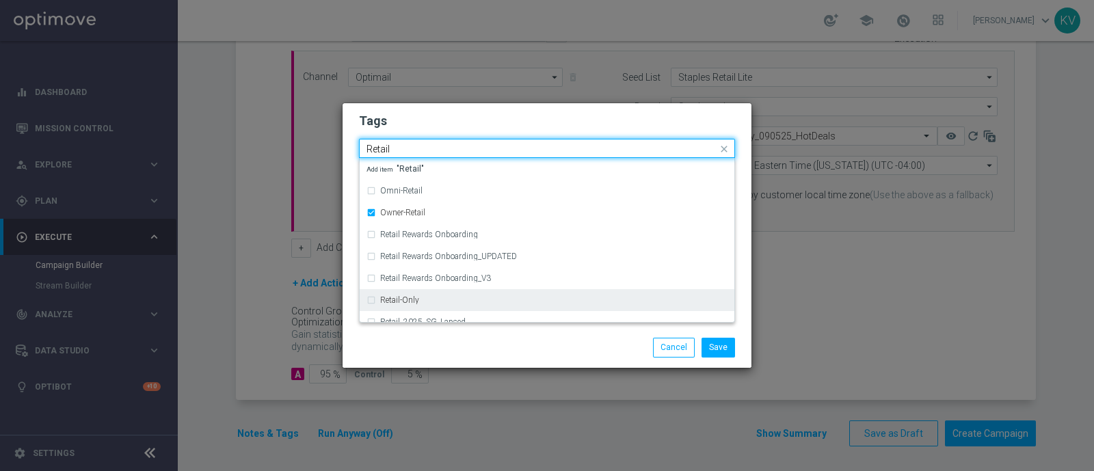
click at [414, 299] on label "Retail-Only" at bounding box center [399, 300] width 39 height 8
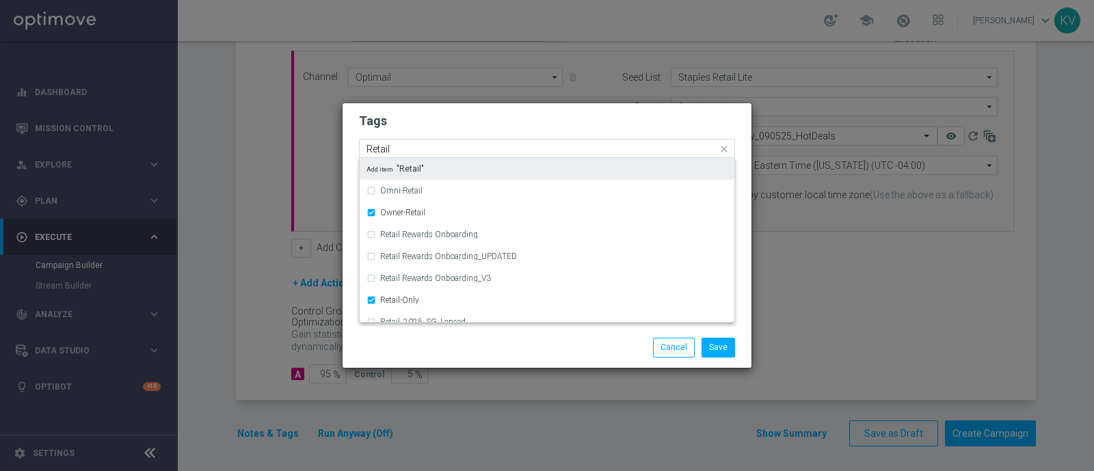
click at [402, 157] on div "Quick find × Live × Owner-Retail × Retail-Only Retail" at bounding box center [547, 148] width 376 height 19
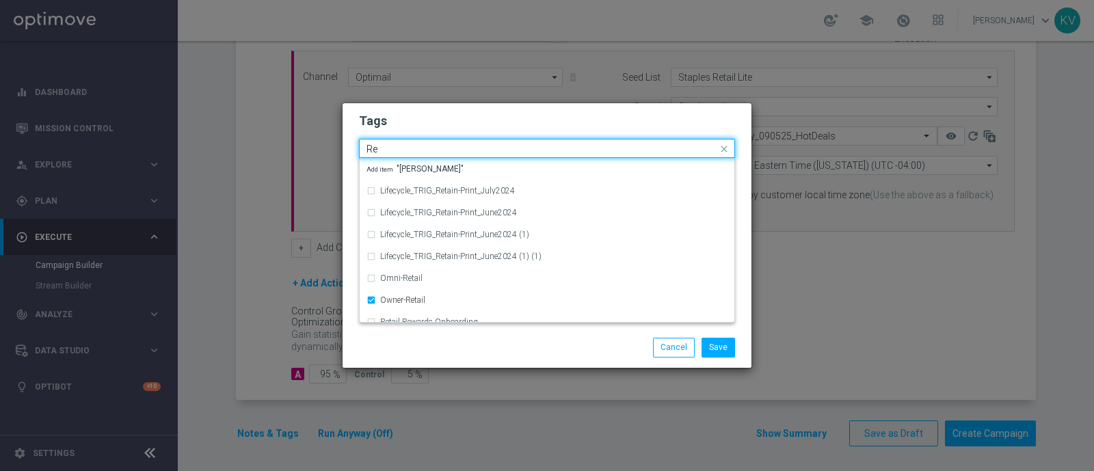
type input "R"
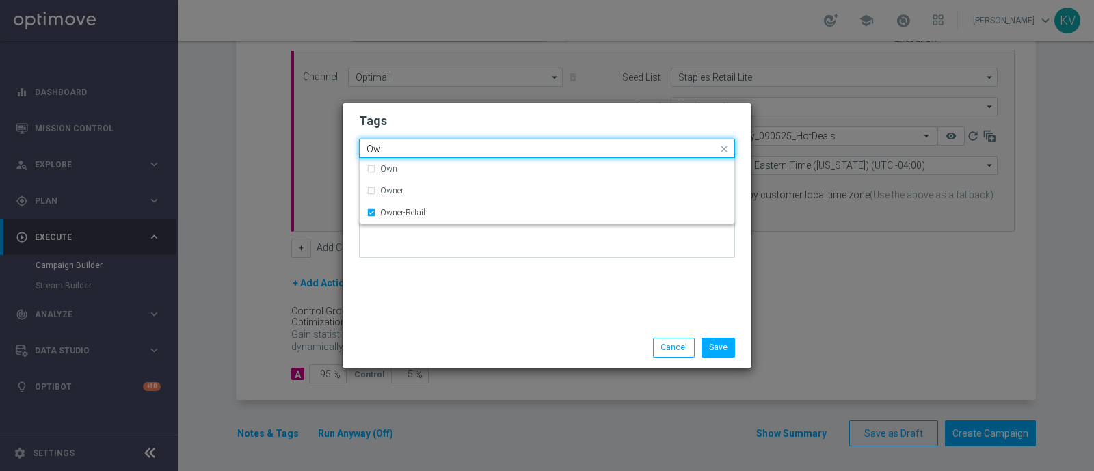
type input "O"
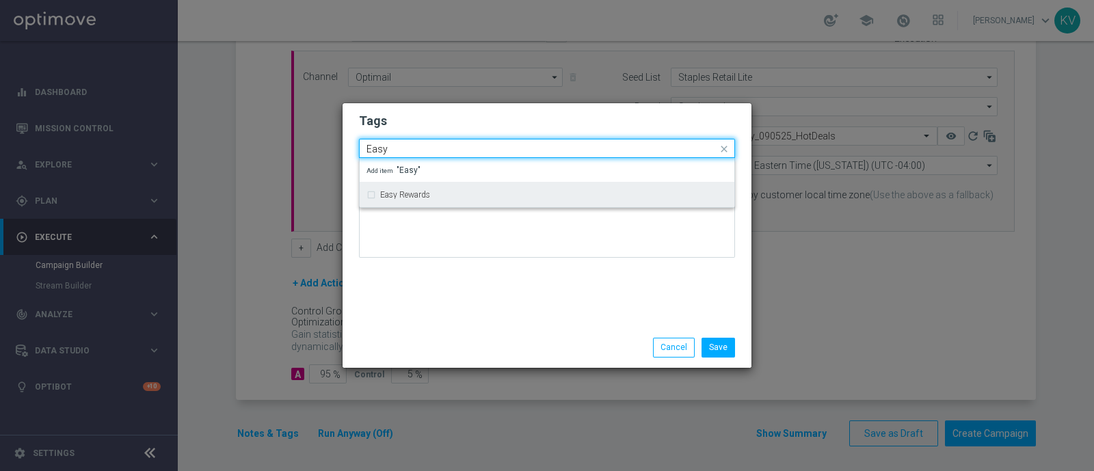
click at [410, 193] on label "Easy Rewards" at bounding box center [405, 195] width 50 height 8
type input "Easy"
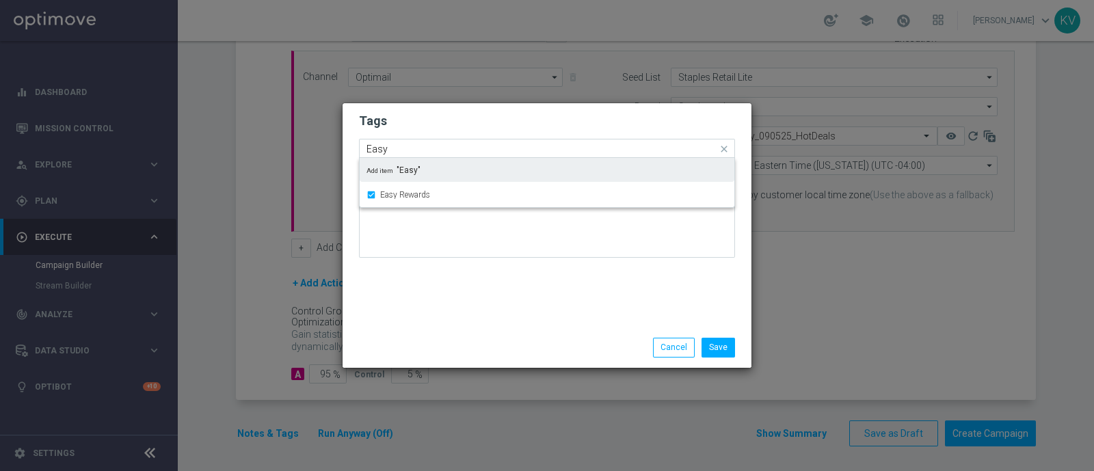
click at [396, 144] on input "Easy" at bounding box center [541, 150] width 351 height 12
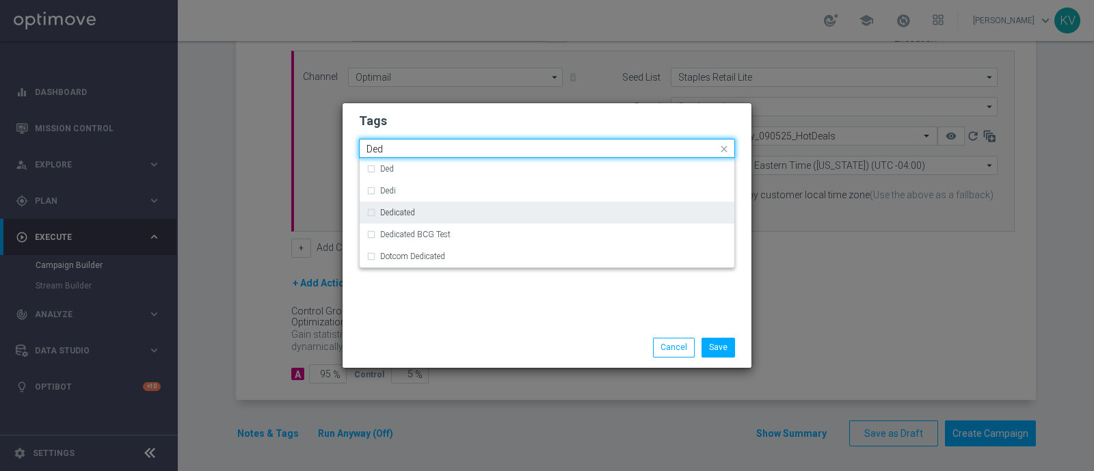
click at [406, 206] on div "Dedicated" at bounding box center [546, 213] width 361 height 22
type input "Ded"
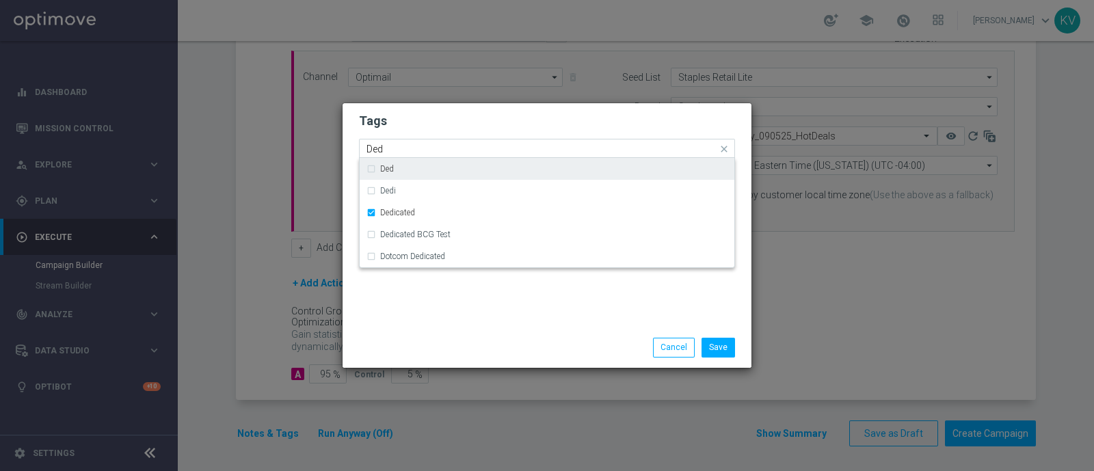
click at [393, 152] on input "Ded" at bounding box center [541, 150] width 351 height 12
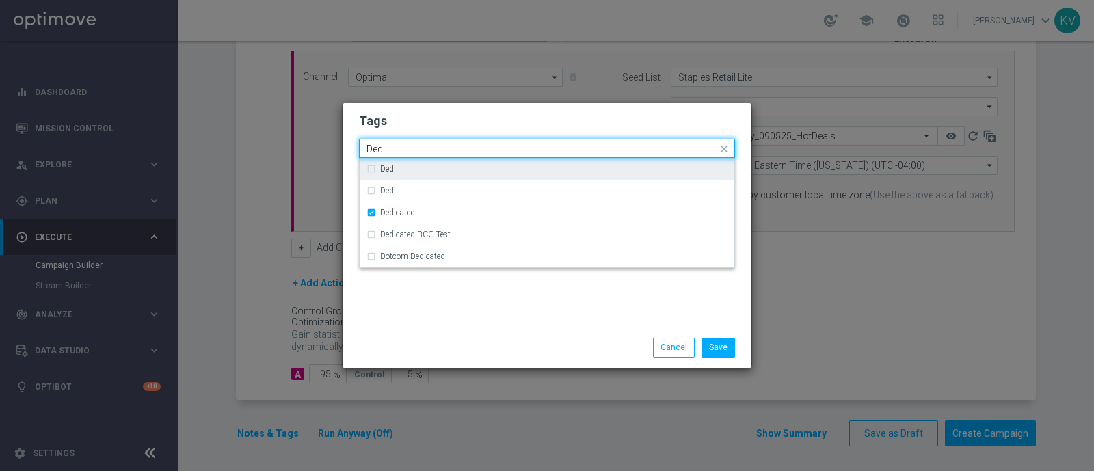
click at [393, 152] on input "Ded" at bounding box center [541, 150] width 351 height 12
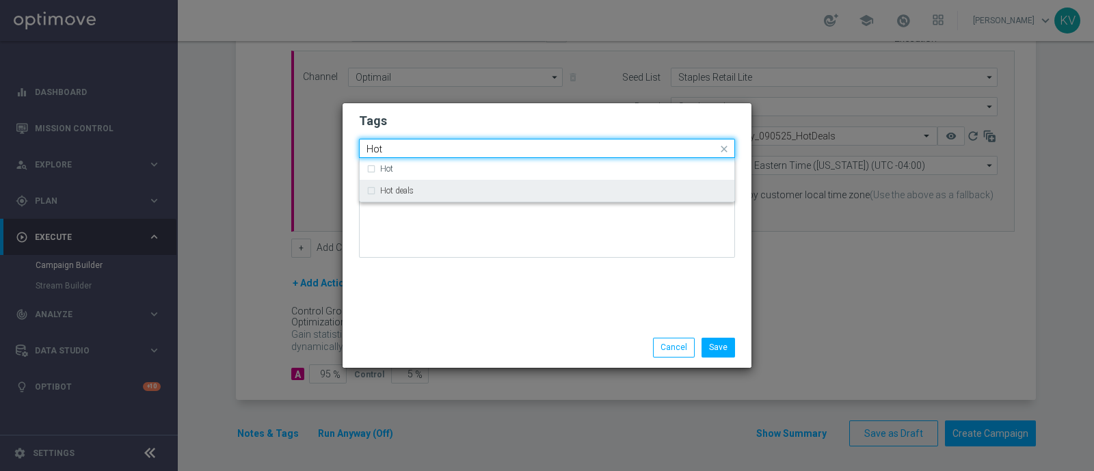
click at [400, 201] on div "Hot deals" at bounding box center [546, 191] width 361 height 22
type input "Hot"
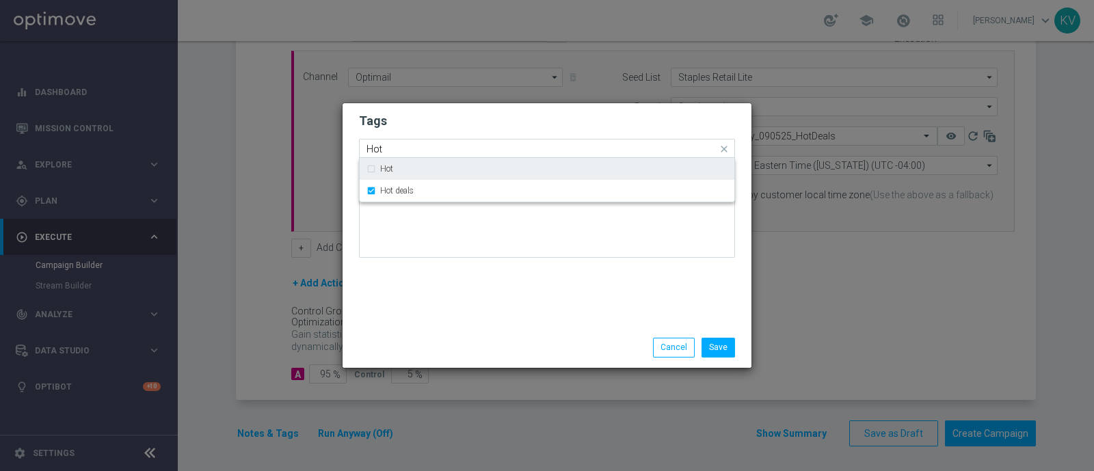
click at [388, 151] on input "Hot" at bounding box center [541, 150] width 351 height 12
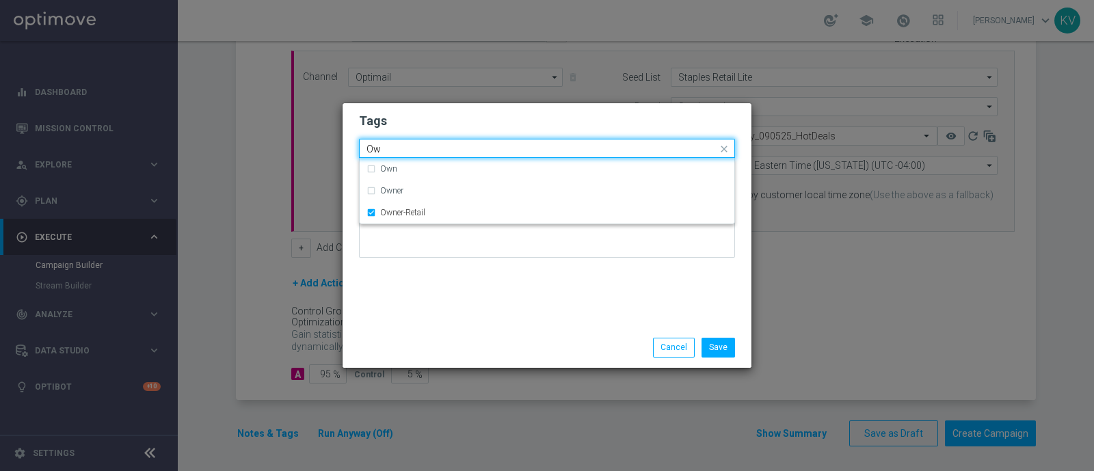
type input "Own"
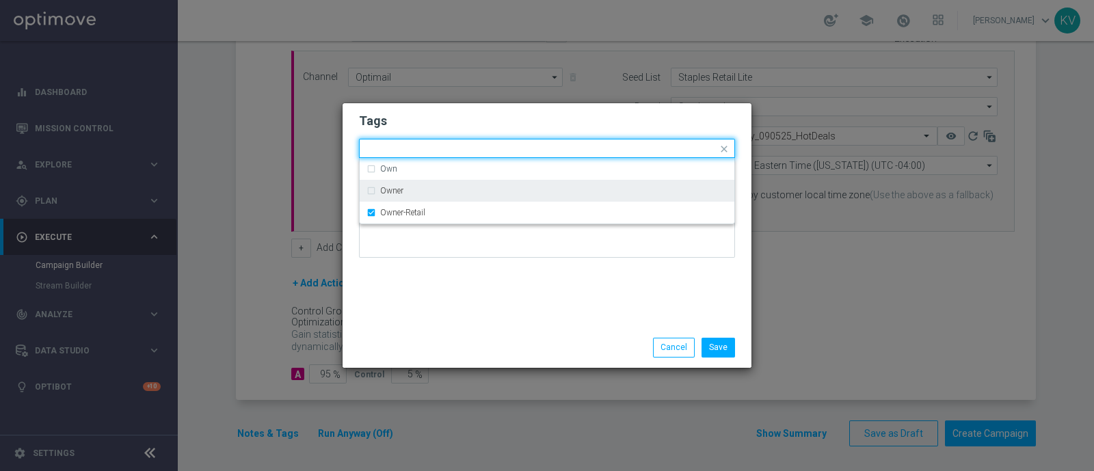
click at [449, 302] on div "Tags Quick find × Live × Owner-Retail × Retail-Only × Easy Rewards × Dedicated …" at bounding box center [546, 215] width 409 height 224
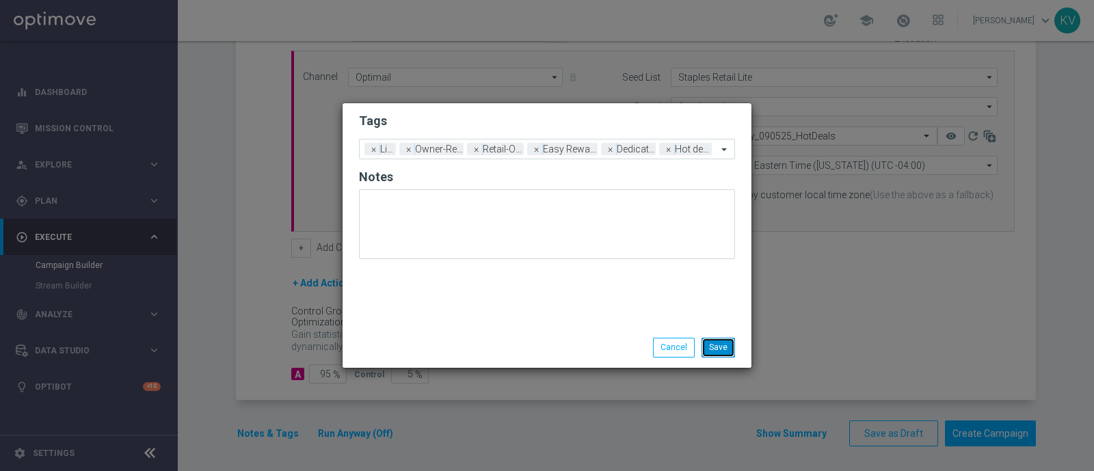
click at [714, 340] on button "Save" at bounding box center [717, 347] width 33 height 19
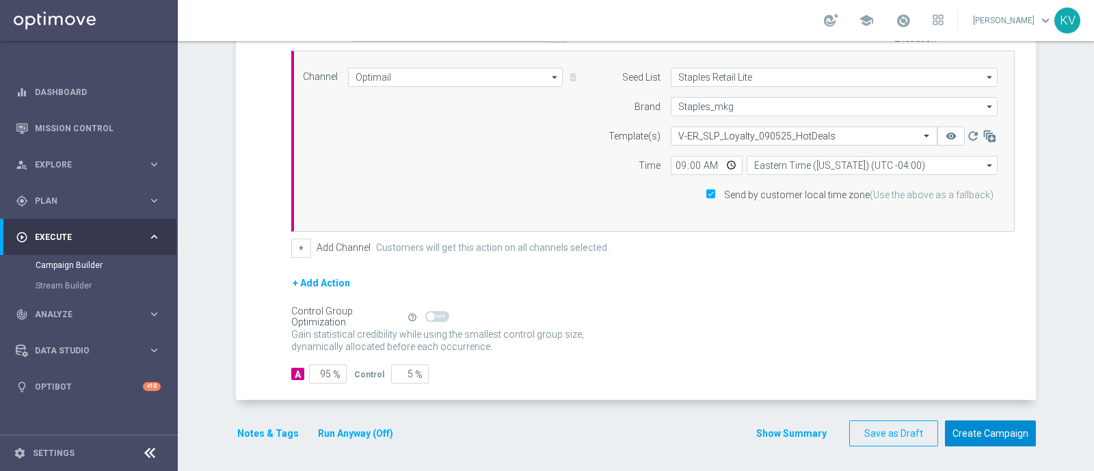
click at [957, 422] on button "Create Campaign" at bounding box center [990, 433] width 91 height 27
